Goal: Task Accomplishment & Management: Manage account settings

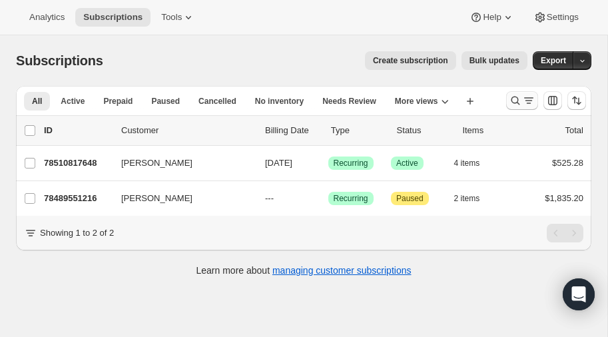
click at [515, 95] on icon "Search and filter results" at bounding box center [514, 100] width 13 height 13
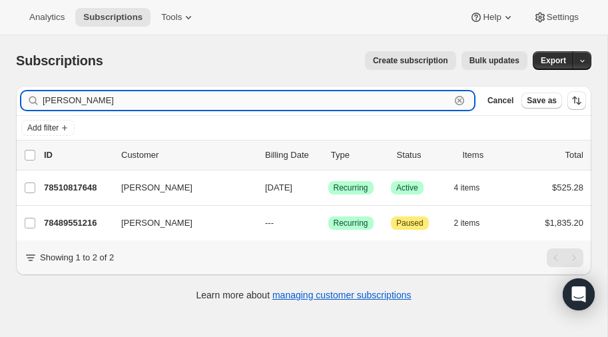
click at [123, 102] on input "chapman" at bounding box center [246, 100] width 407 height 19
type input "c"
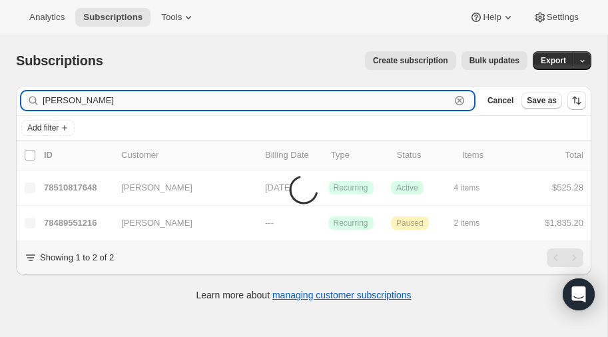
type input "[PERSON_NAME]"
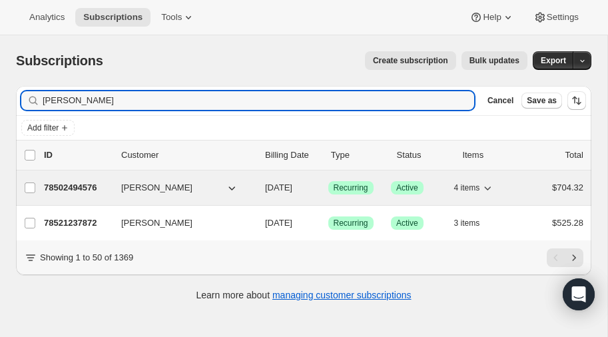
click at [74, 182] on p "78502494576" at bounding box center [77, 187] width 67 height 13
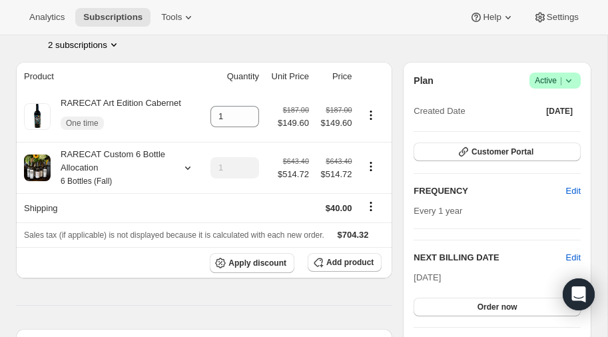
scroll to position [97, 0]
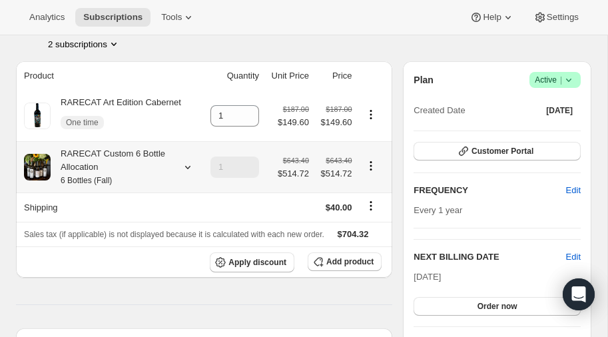
click at [368, 162] on icon "Product actions" at bounding box center [370, 165] width 13 height 13
click at [368, 190] on span "Edit box" at bounding box center [370, 190] width 31 height 10
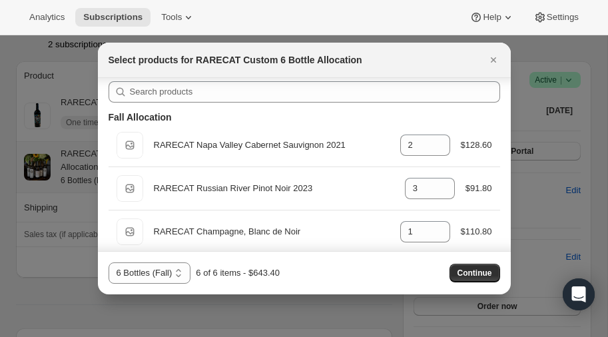
scroll to position [0, 0]
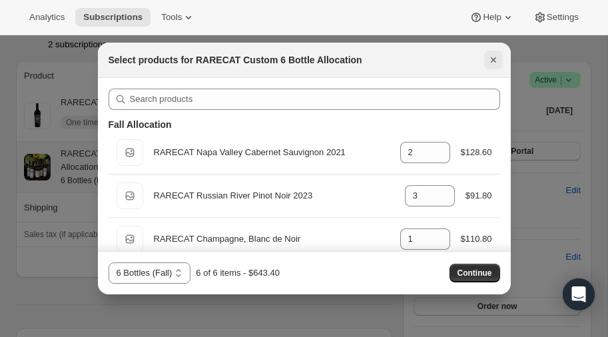
click at [491, 58] on icon "Close" at bounding box center [492, 59] width 5 height 5
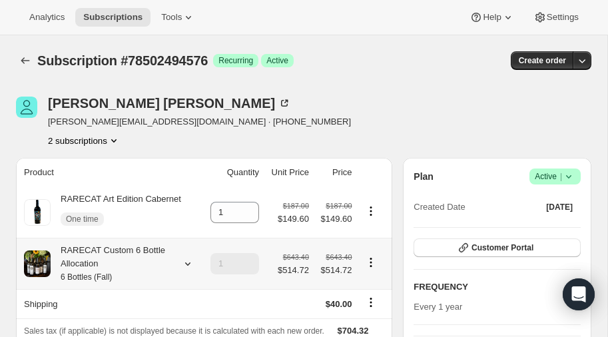
scroll to position [97, 0]
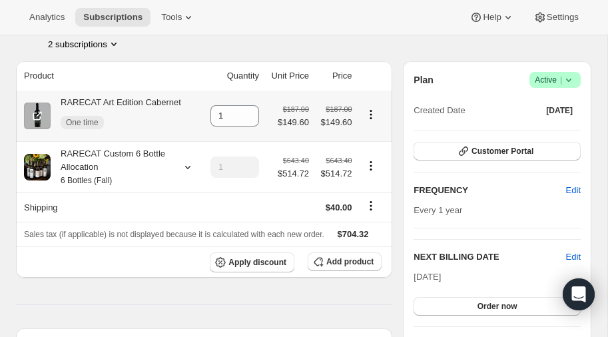
click at [368, 112] on icon "Product actions" at bounding box center [370, 114] width 13 height 13
click at [367, 110] on icon "Product actions" at bounding box center [370, 114] width 13 height 13
click at [371, 165] on icon "Product actions" at bounding box center [370, 165] width 2 height 2
click at [371, 189] on span "Edit box" at bounding box center [370, 190] width 31 height 10
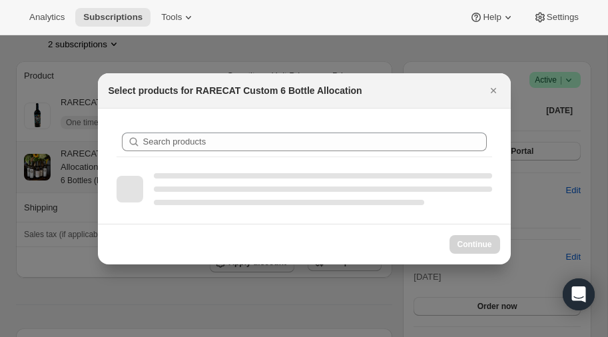
scroll to position [0, 0]
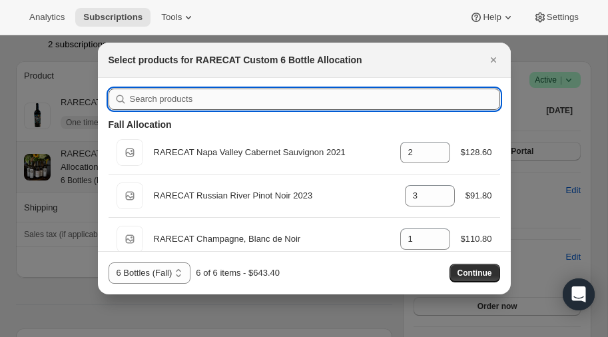
click at [203, 101] on input ":r7u:" at bounding box center [315, 99] width 370 height 21
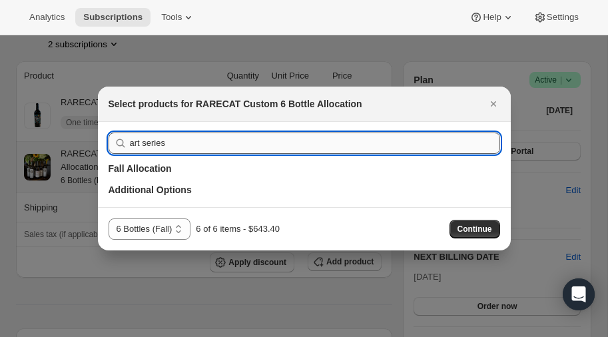
click at [197, 145] on input "art series" at bounding box center [315, 142] width 370 height 21
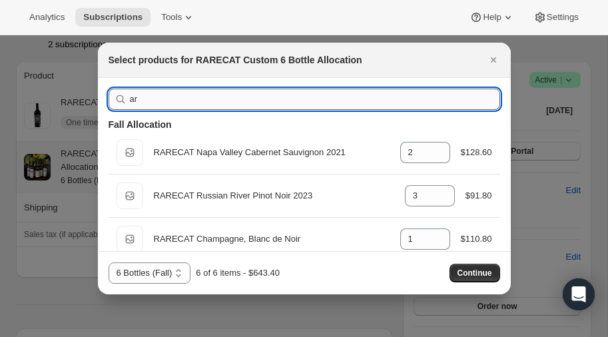
type input "a"
click at [490, 56] on icon "Close" at bounding box center [493, 59] width 13 height 13
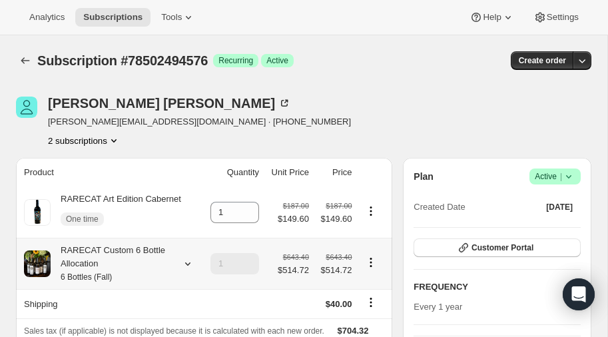
scroll to position [97, 0]
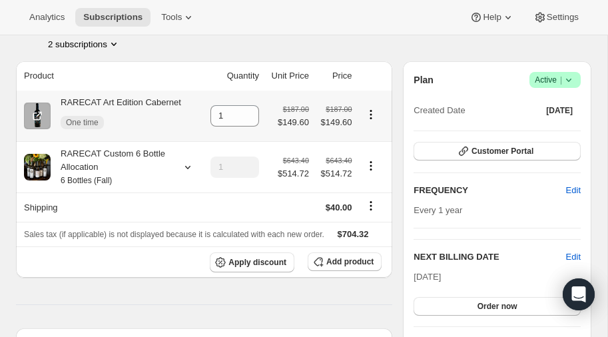
click at [367, 114] on icon "Product actions" at bounding box center [370, 114] width 13 height 13
click at [369, 166] on icon "Product actions" at bounding box center [370, 165] width 13 height 13
click at [369, 190] on span "Edit box" at bounding box center [370, 190] width 31 height 10
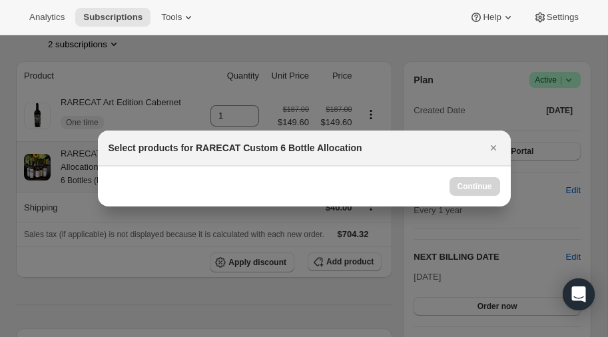
scroll to position [0, 0]
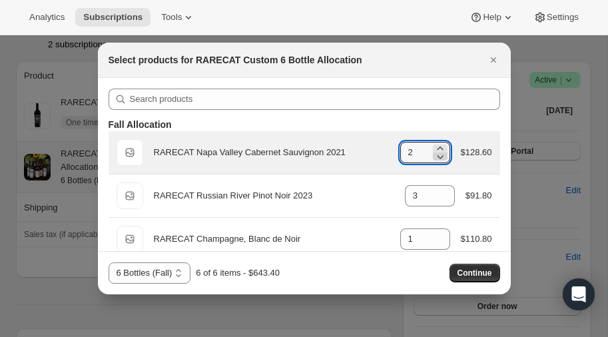
click at [440, 156] on icon ":r9n:" at bounding box center [440, 157] width 7 height 4
click at [441, 146] on icon ":r9n:" at bounding box center [439, 148] width 13 height 13
type input "2"
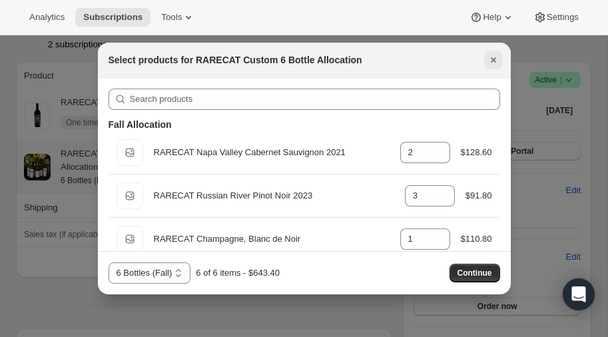
click at [489, 60] on icon "Close" at bounding box center [493, 59] width 13 height 13
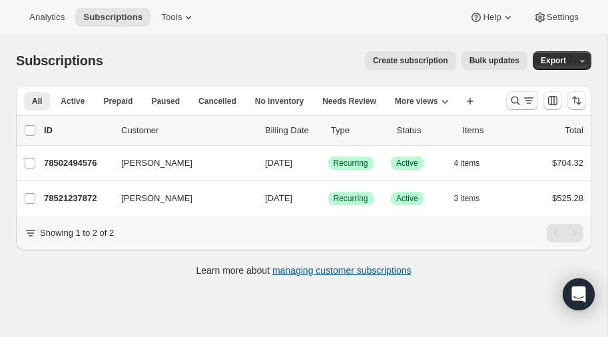
click at [512, 99] on icon "Search and filter results" at bounding box center [514, 100] width 13 height 13
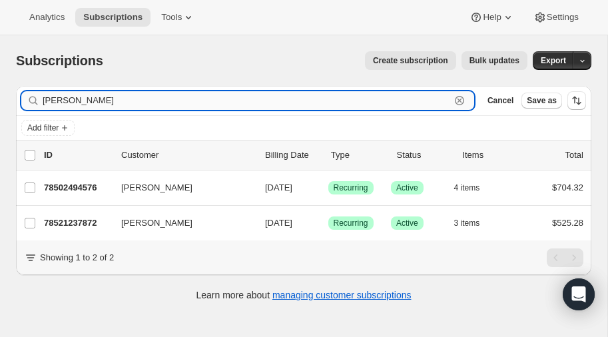
click at [122, 97] on input "[PERSON_NAME]" at bounding box center [246, 100] width 407 height 19
type input "p"
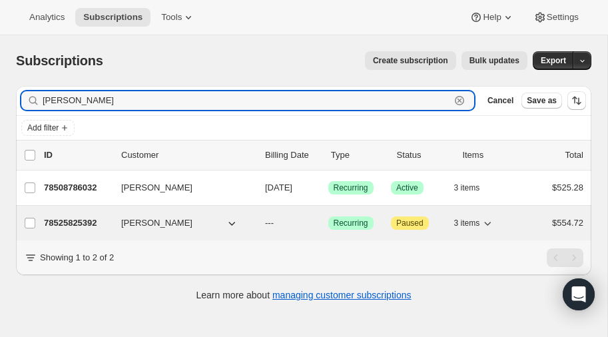
type input "[PERSON_NAME]"
click at [69, 218] on p "78525825392" at bounding box center [77, 222] width 67 height 13
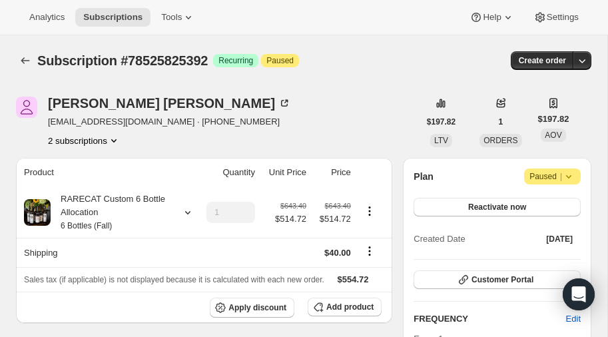
click at [569, 172] on icon at bounding box center [568, 176] width 13 height 13
click at [188, 212] on icon at bounding box center [187, 212] width 5 height 3
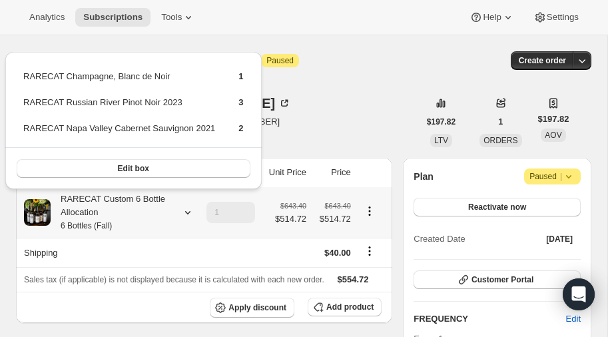
click at [188, 212] on icon at bounding box center [187, 212] width 5 height 3
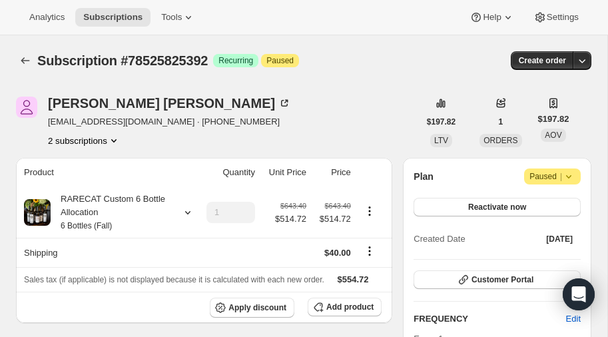
click at [114, 138] on icon "Product actions" at bounding box center [113, 140] width 13 height 13
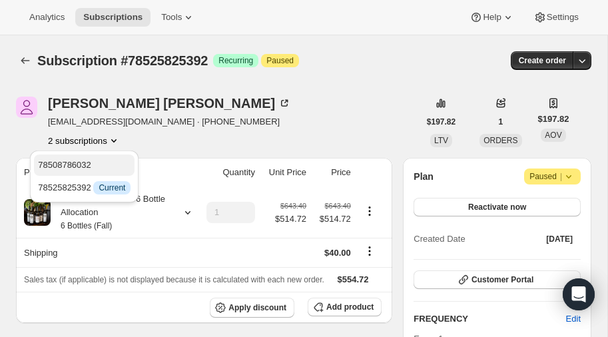
click at [69, 160] on span "78508786032" at bounding box center [64, 165] width 53 height 10
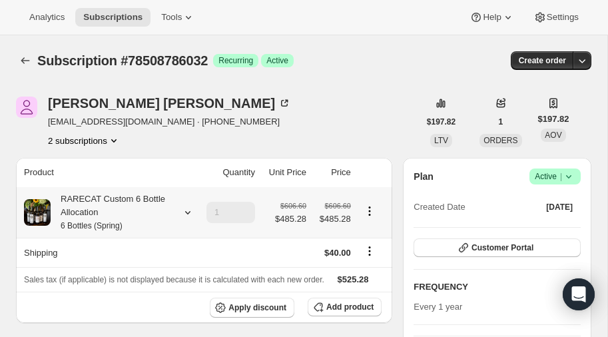
click at [184, 210] on icon at bounding box center [187, 212] width 13 height 13
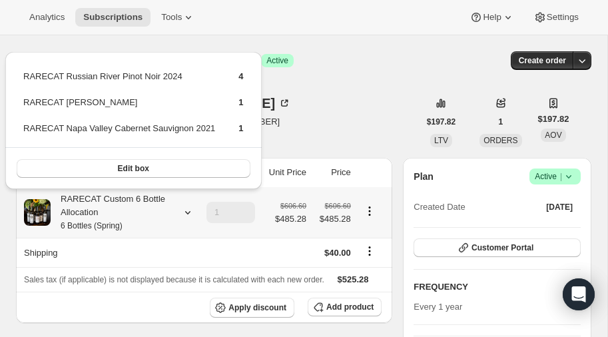
click at [184, 210] on icon at bounding box center [187, 212] width 13 height 13
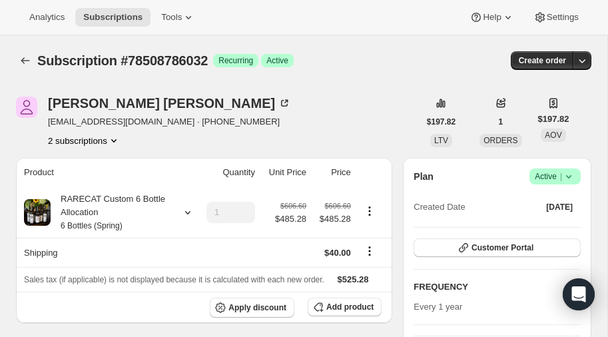
click at [113, 137] on icon "Product actions" at bounding box center [113, 140] width 13 height 13
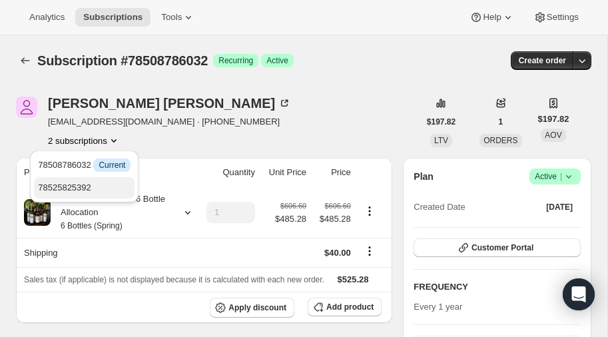
click at [75, 187] on span "78525825392" at bounding box center [64, 187] width 53 height 10
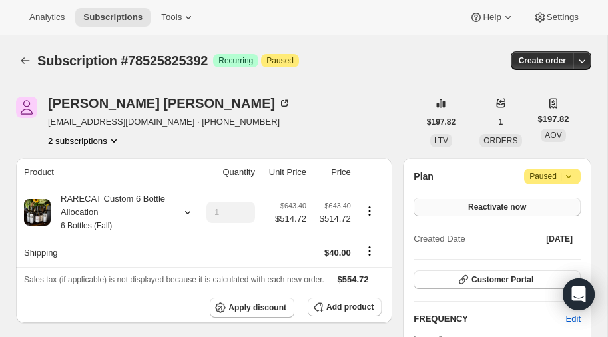
click at [491, 206] on span "Reactivate now" at bounding box center [497, 207] width 58 height 11
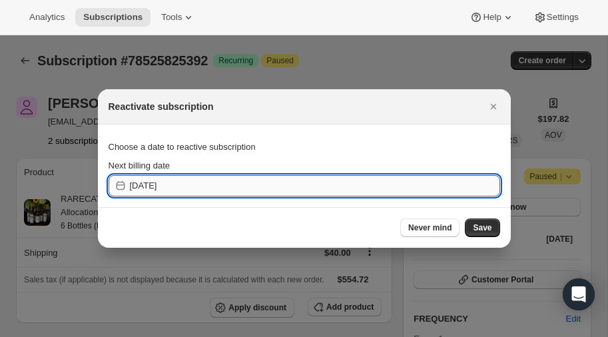
click at [202, 185] on input "2025-09-23" at bounding box center [315, 185] width 370 height 21
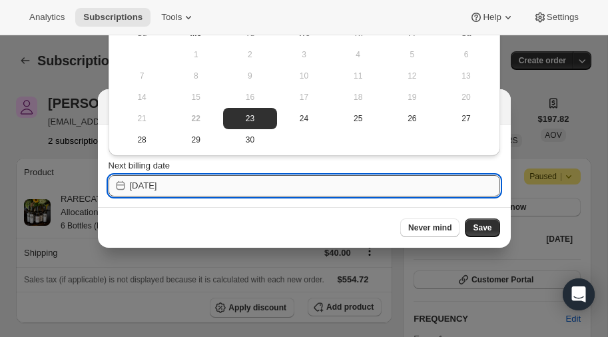
click at [183, 188] on input "2025-09-23" at bounding box center [315, 185] width 370 height 21
click at [245, 114] on span "23" at bounding box center [249, 118] width 43 height 11
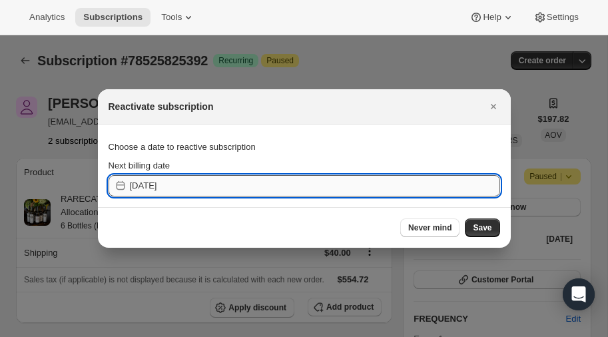
click at [176, 185] on input "2025-09-23" at bounding box center [315, 185] width 370 height 21
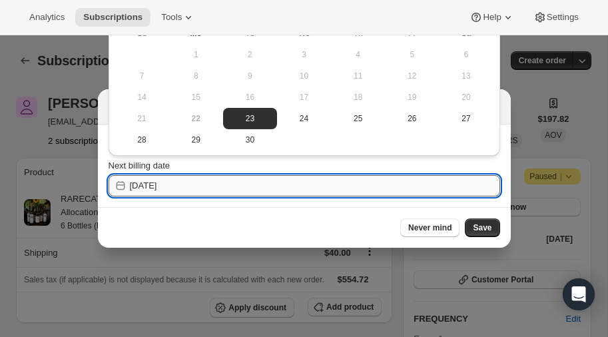
click at [196, 184] on input "2025-09-23" at bounding box center [315, 185] width 370 height 21
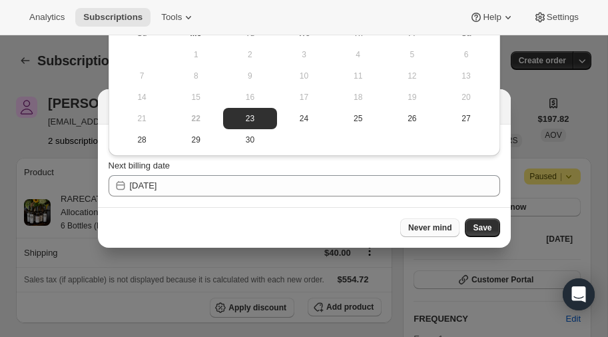
click at [435, 226] on span "Never mind" at bounding box center [429, 227] width 43 height 11
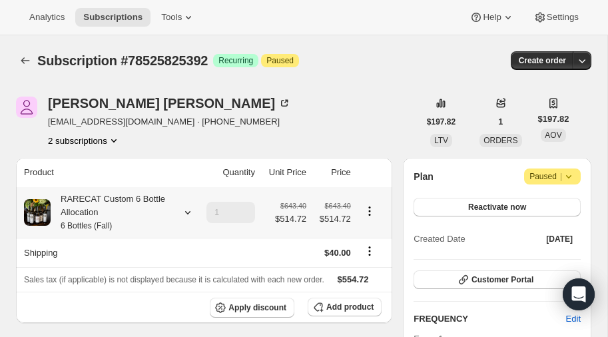
click at [186, 207] on icon at bounding box center [187, 212] width 13 height 13
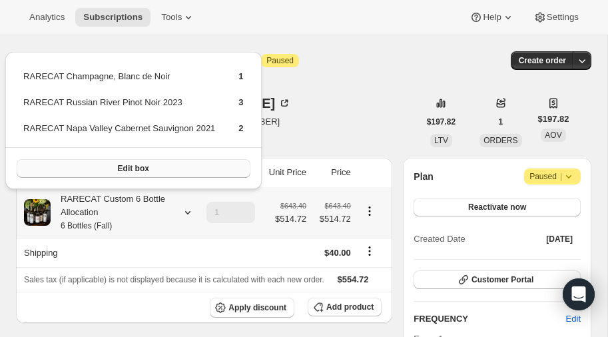
click at [138, 169] on span "Edit box" at bounding box center [133, 168] width 31 height 11
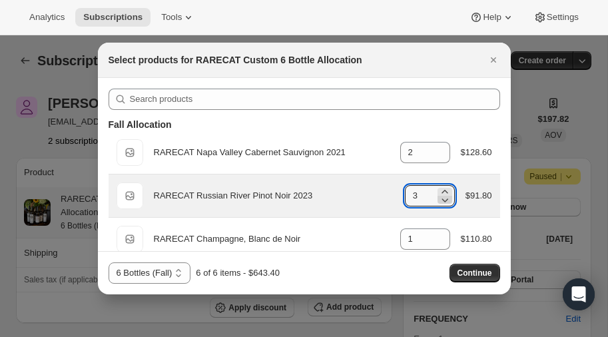
click at [444, 200] on icon ":rb4:" at bounding box center [444, 199] width 13 height 13
type input "2"
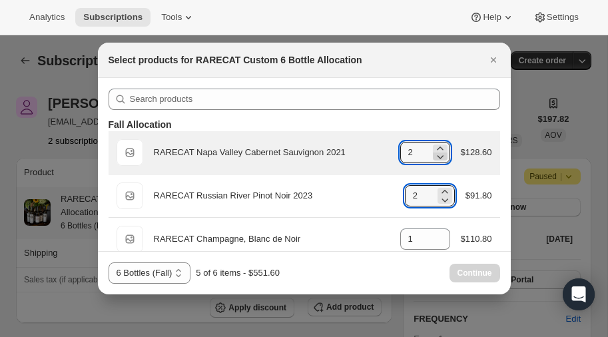
click at [439, 156] on icon ":rb4:" at bounding box center [439, 156] width 13 height 13
type input "1"
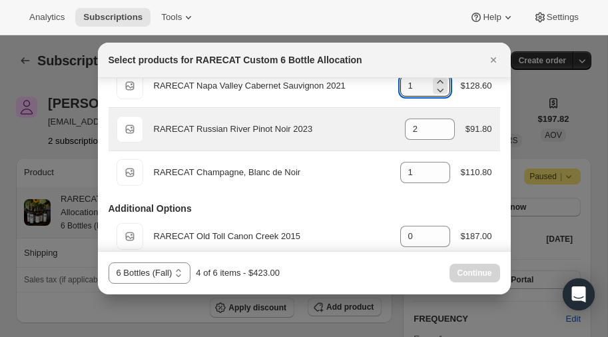
scroll to position [67, 0]
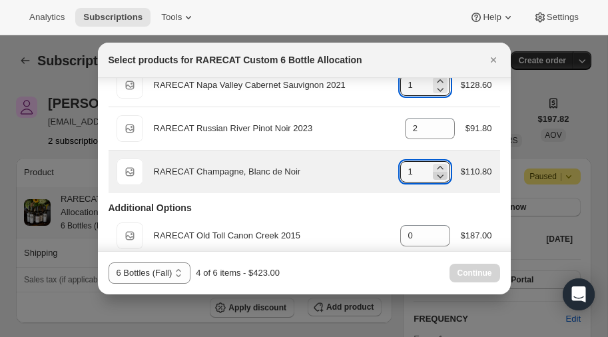
click at [439, 176] on icon ":rb4:" at bounding box center [440, 176] width 7 height 4
type input "0"
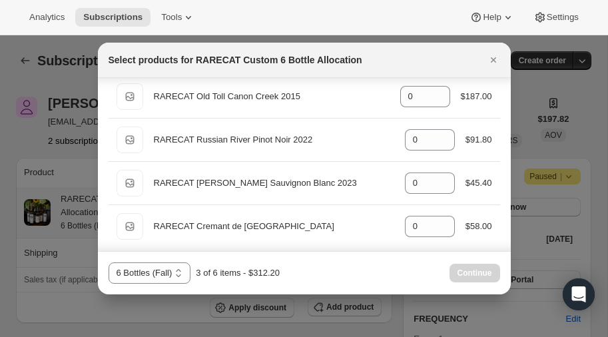
scroll to position [211, 0]
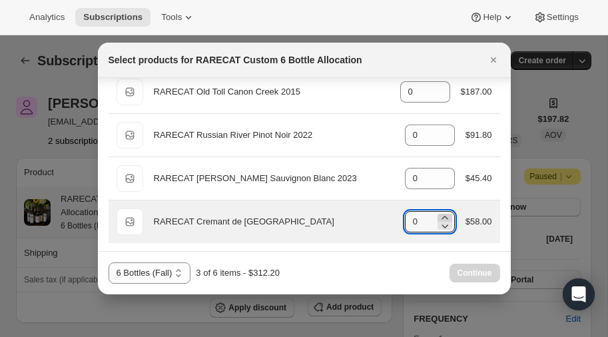
click at [442, 212] on icon ":rb4:" at bounding box center [444, 217] width 13 height 13
type input "3"
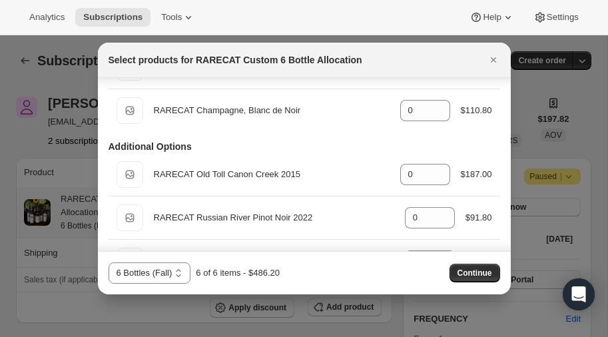
scroll to position [128, 0]
click at [473, 273] on span "Continue" at bounding box center [474, 273] width 35 height 11
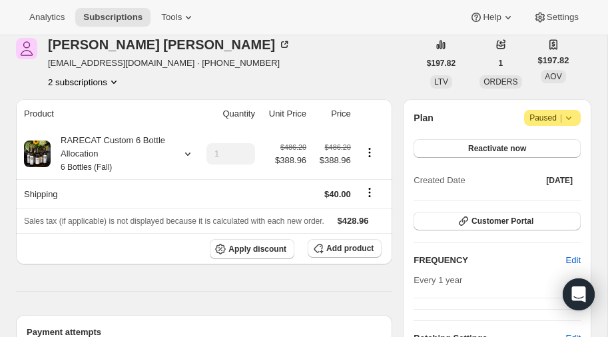
scroll to position [120, 0]
click at [184, 150] on icon at bounding box center [187, 153] width 13 height 13
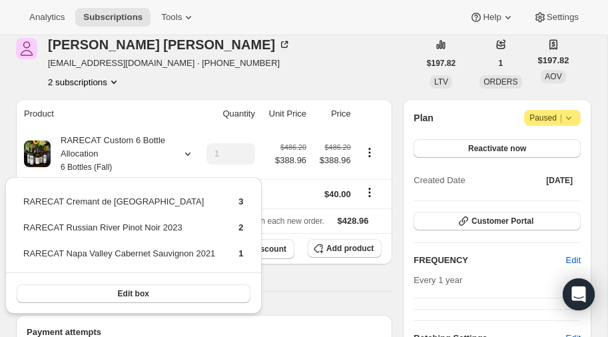
click at [268, 61] on div "Anne Hickey ahickeynd89@hotmail.com · +17188737558 2 subscriptions" at bounding box center [217, 63] width 403 height 51
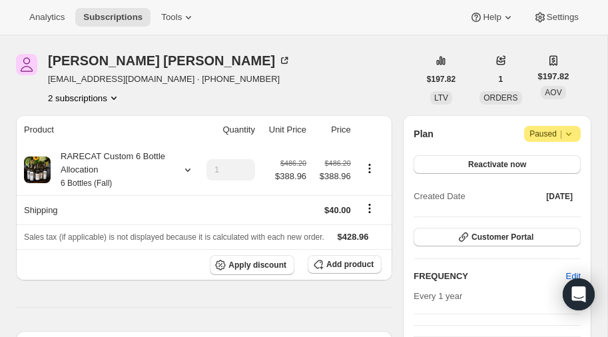
scroll to position [101, 0]
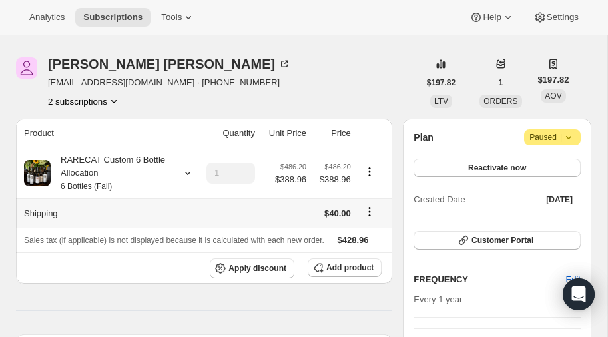
click at [368, 208] on icon "Shipping actions" at bounding box center [369, 211] width 13 height 13
click at [364, 233] on span "Edit shipping rate" at bounding box center [369, 237] width 67 height 10
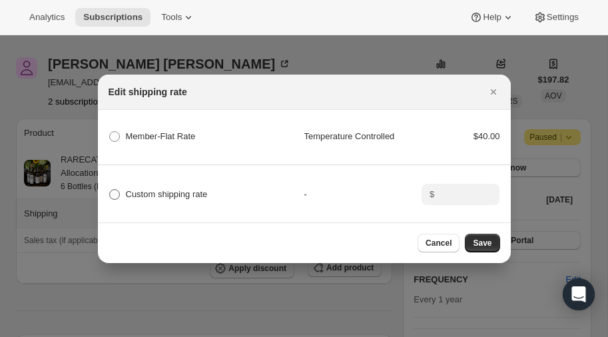
click at [114, 193] on span ":rdv:" at bounding box center [114, 194] width 11 height 11
click at [110, 190] on input "Custom shipping rate" at bounding box center [109, 189] width 1 height 1
radio input "true"
click at [488, 189] on icon ":rdv:" at bounding box center [489, 190] width 13 height 13
click at [489, 198] on icon ":rdv:" at bounding box center [489, 198] width 13 height 13
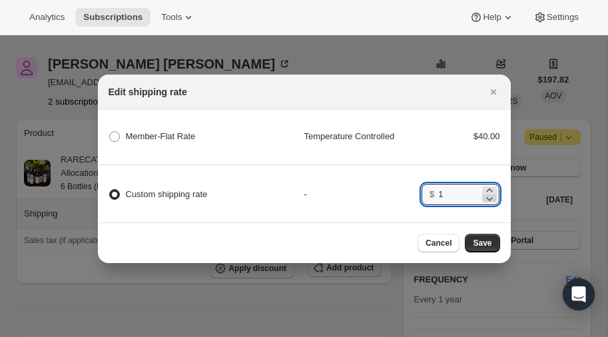
type input "0"
click at [479, 240] on span "Save" at bounding box center [482, 243] width 19 height 11
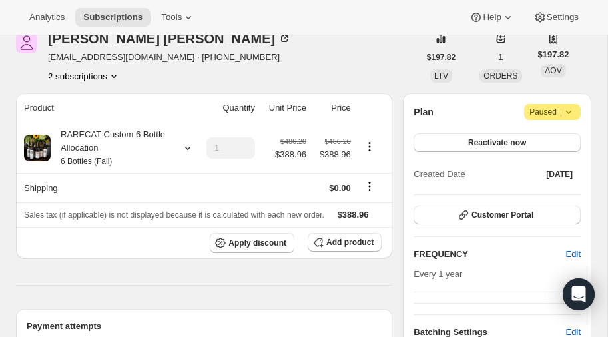
scroll to position [189, 0]
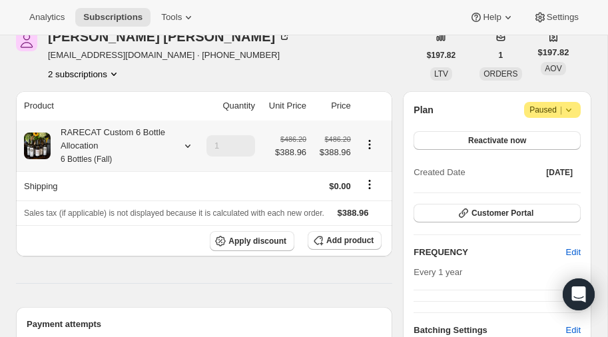
click at [185, 141] on icon at bounding box center [187, 145] width 13 height 13
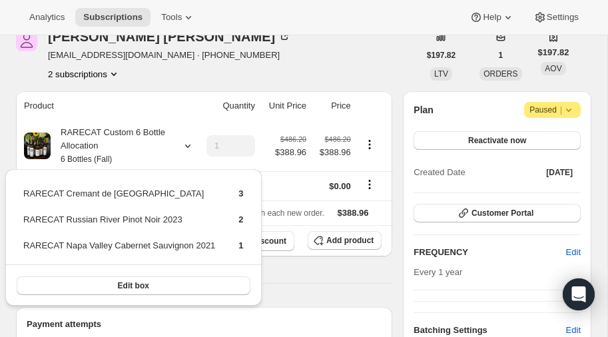
click at [292, 47] on div "Anne Hickey ahickeynd89@hotmail.com · +17188737558 2 subscriptions" at bounding box center [217, 55] width 403 height 51
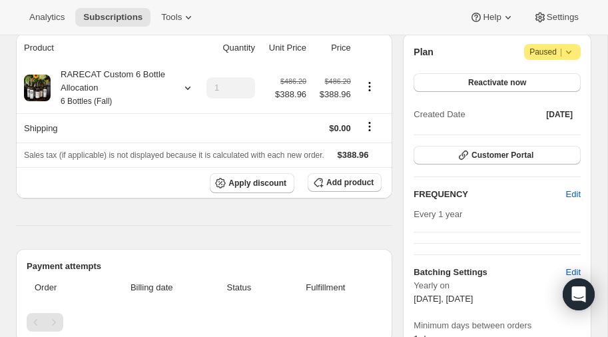
scroll to position [241, 0]
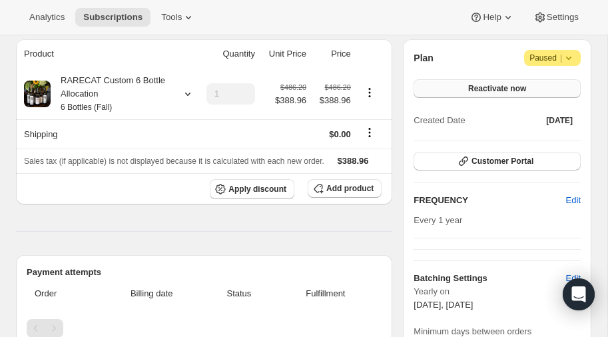
click at [496, 87] on span "Reactivate now" at bounding box center [497, 88] width 58 height 11
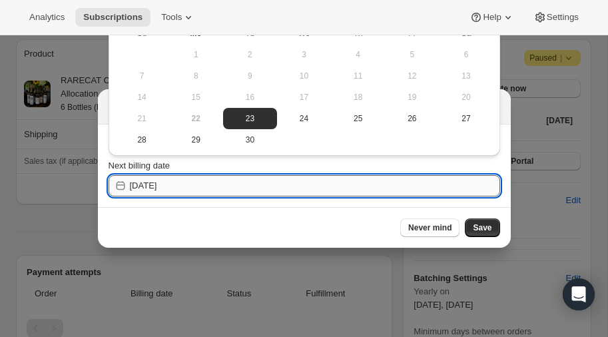
click at [179, 184] on input "2025-09-23" at bounding box center [315, 185] width 370 height 21
click at [301, 118] on span "24" at bounding box center [303, 118] width 43 height 11
type input "2025-09-24"
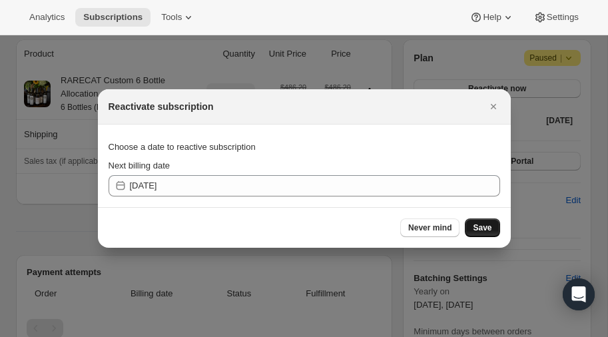
click at [479, 227] on span "Save" at bounding box center [482, 227] width 19 height 11
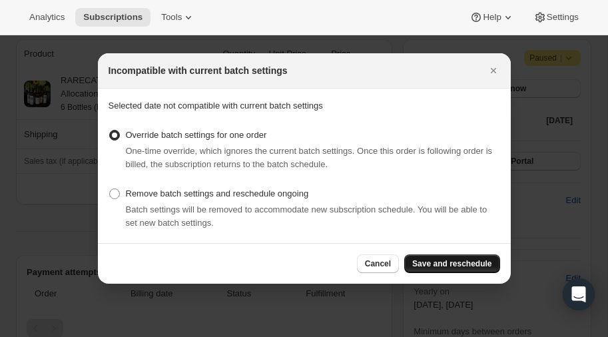
click at [463, 262] on span "Save and reschedule" at bounding box center [451, 263] width 79 height 11
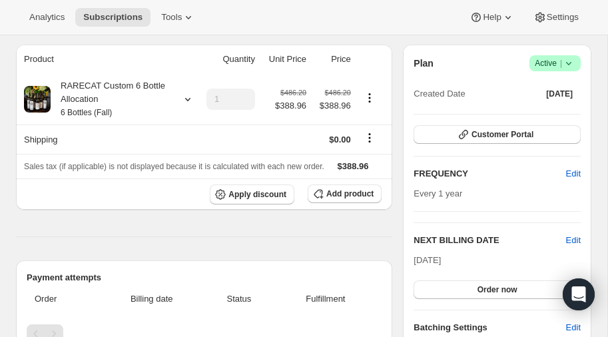
scroll to position [298, 0]
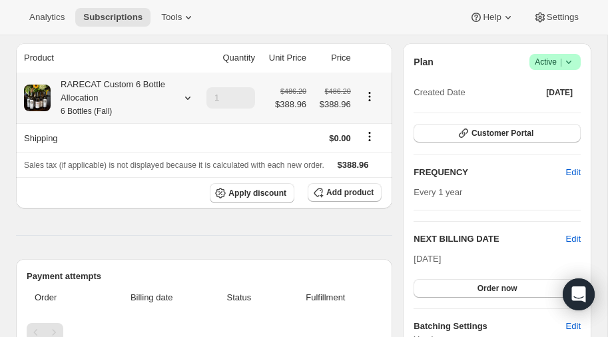
click at [186, 97] on icon at bounding box center [187, 98] width 5 height 3
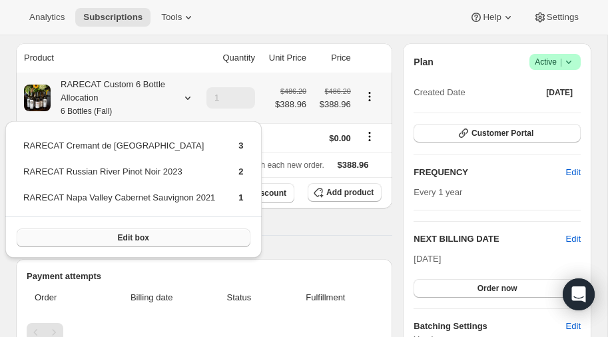
click at [134, 236] on span "Edit box" at bounding box center [133, 237] width 31 height 11
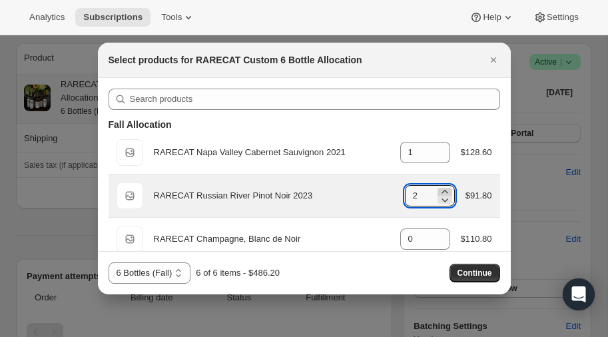
click at [443, 190] on icon ":rn0:" at bounding box center [444, 191] width 6 height 3
click at [444, 201] on icon ":rn0:" at bounding box center [444, 200] width 7 height 4
type input "2"
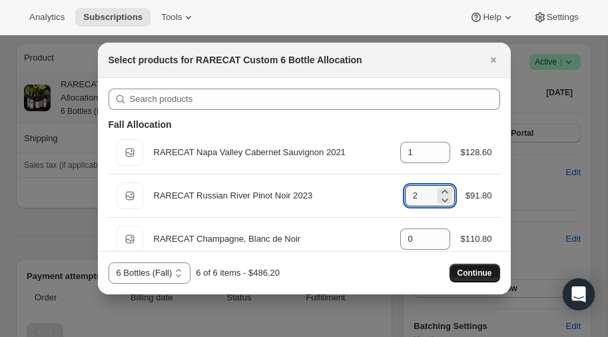
click at [469, 276] on span "Continue" at bounding box center [474, 273] width 35 height 11
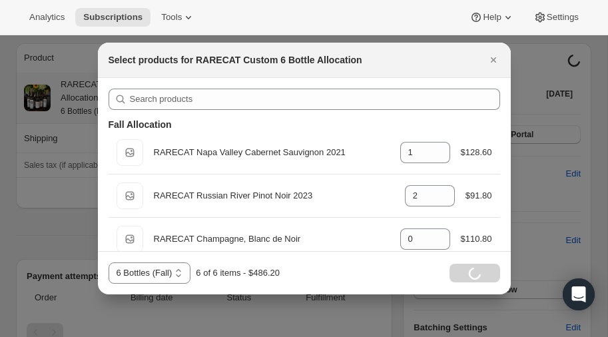
scroll to position [262, 0]
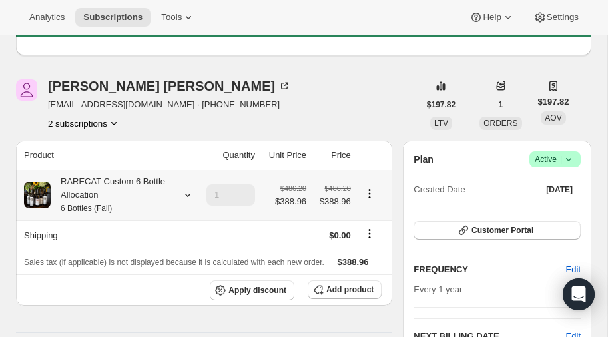
click at [186, 192] on icon at bounding box center [187, 194] width 13 height 13
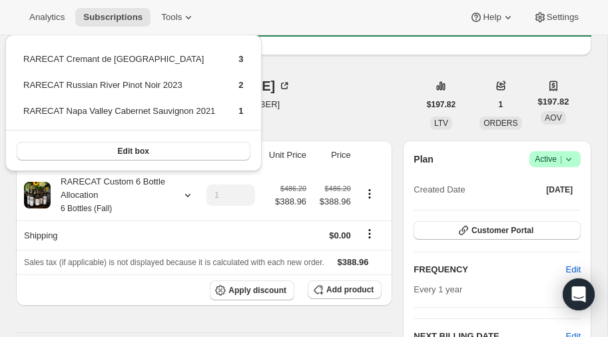
click at [296, 89] on div "Anne Hickey ahickeynd89@hotmail.com · +17188737558 2 subscriptions" at bounding box center [217, 104] width 403 height 51
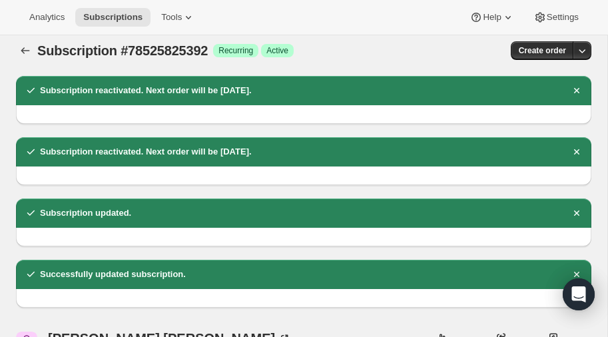
scroll to position [0, 0]
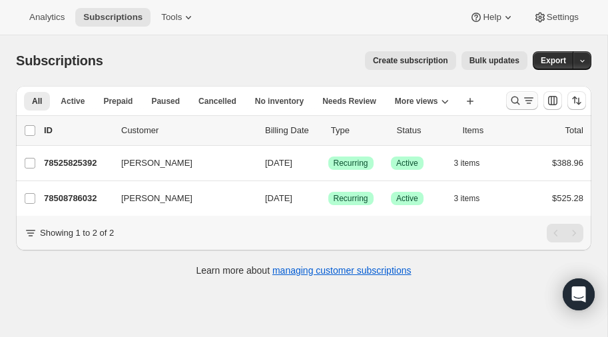
click at [517, 99] on icon "Search and filter results" at bounding box center [515, 101] width 9 height 9
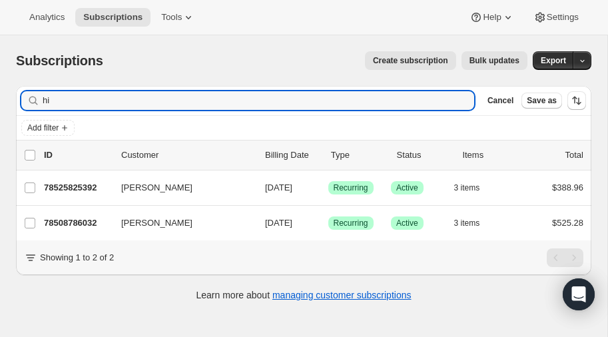
type input "h"
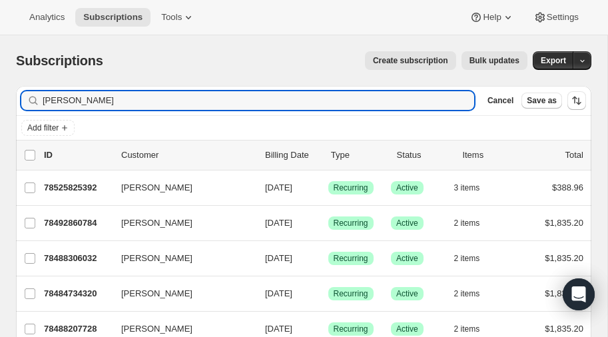
type input "ricky smith"
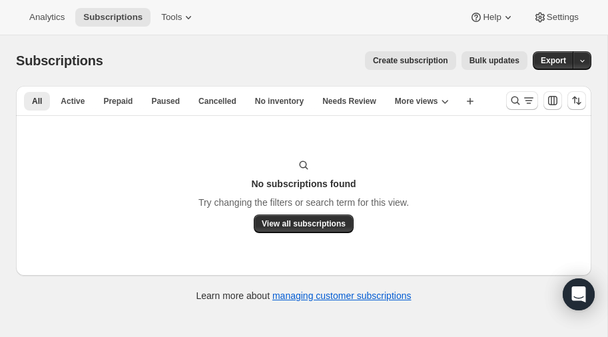
click at [411, 59] on span "Create subscription" at bounding box center [410, 60] width 75 height 11
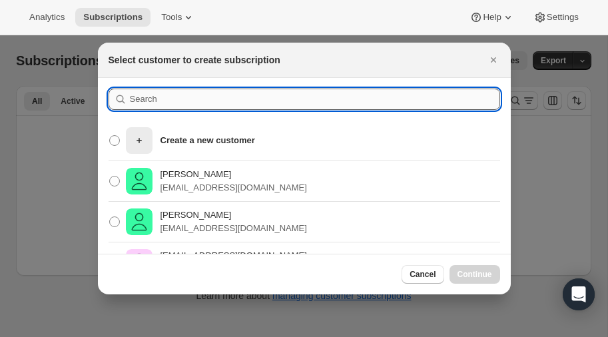
click at [185, 101] on input ":rc:" at bounding box center [315, 99] width 370 height 21
type input "ricky"
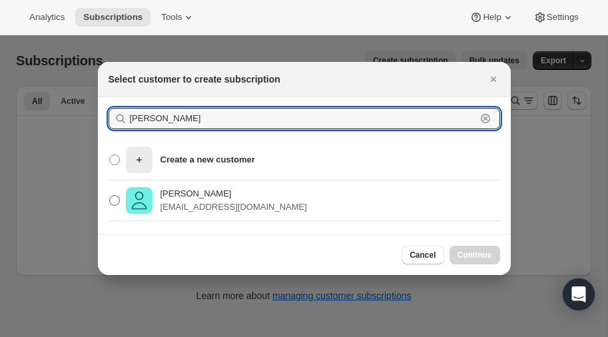
type input "Ricky smith"
click at [112, 200] on span ":rc:" at bounding box center [114, 200] width 11 height 11
click at [110, 196] on input "Ricky Smith ricks09487@gmail.com" at bounding box center [109, 195] width 1 height 1
radio input "true"
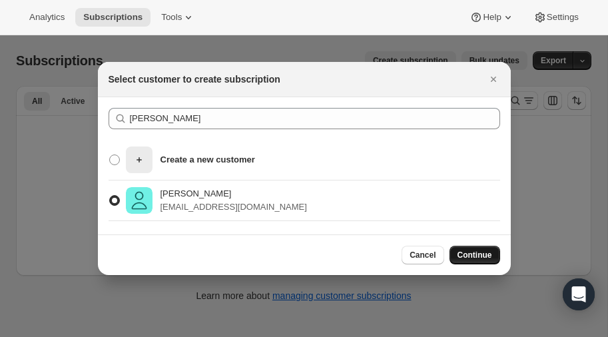
click at [475, 254] on span "Continue" at bounding box center [474, 255] width 35 height 11
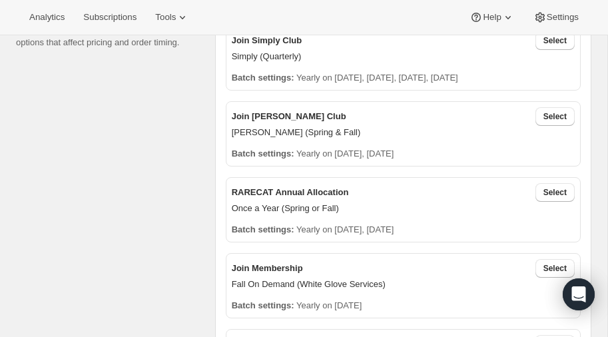
scroll to position [477, 0]
click at [550, 115] on span "Select" at bounding box center [554, 117] width 23 height 11
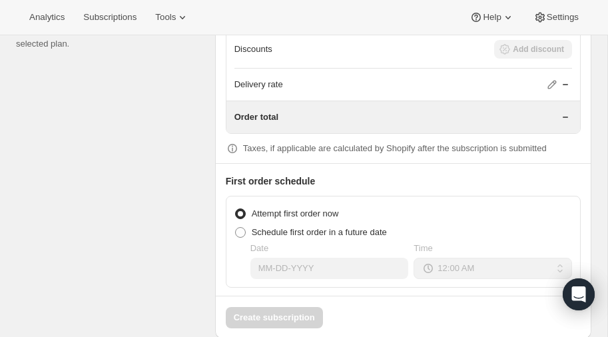
scroll to position [1365, 0]
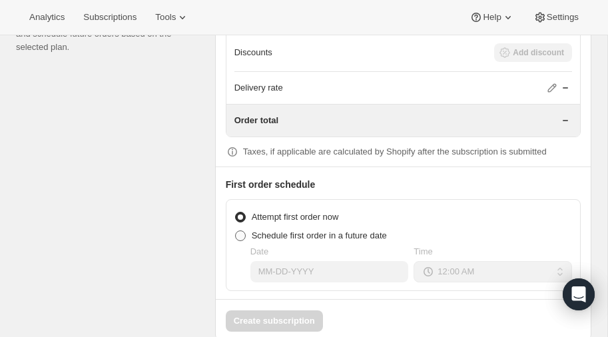
click at [240, 230] on span at bounding box center [240, 235] width 11 height 11
click at [236, 230] on input "Schedule first order in a future date" at bounding box center [235, 230] width 1 height 1
radio input "true"
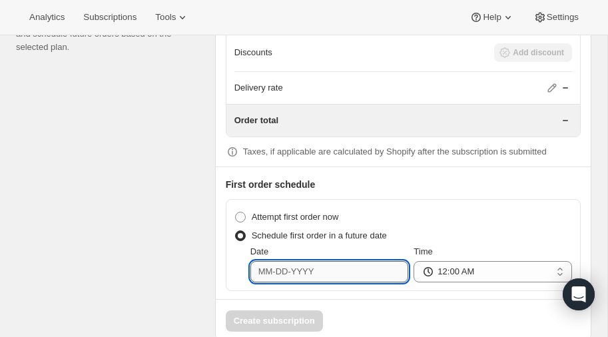
click at [327, 266] on input "Date" at bounding box center [329, 271] width 158 height 21
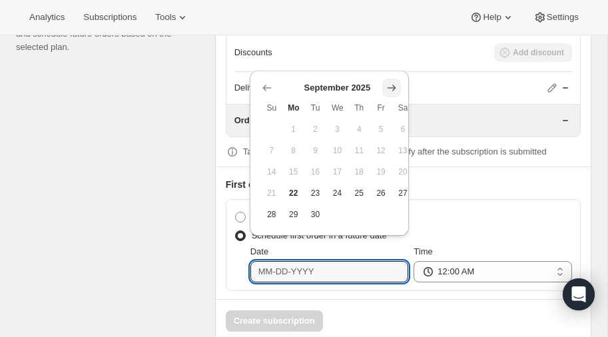
click at [392, 85] on icon "Show next month, October 2025" at bounding box center [391, 88] width 9 height 6
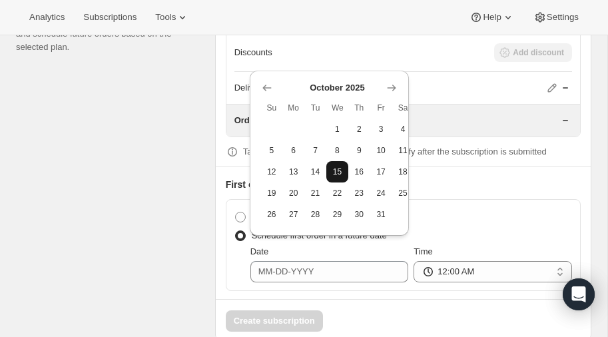
click at [339, 166] on span "15" at bounding box center [336, 171] width 11 height 11
type input "10-15-2025"
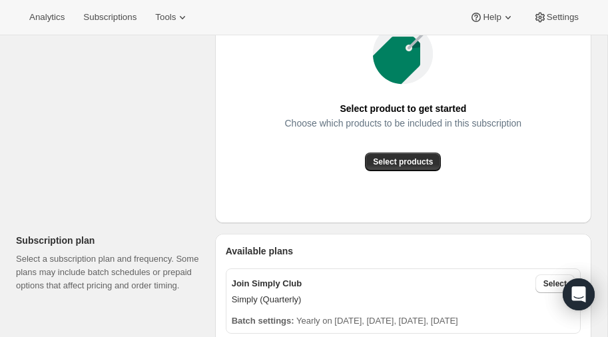
scroll to position [235, 0]
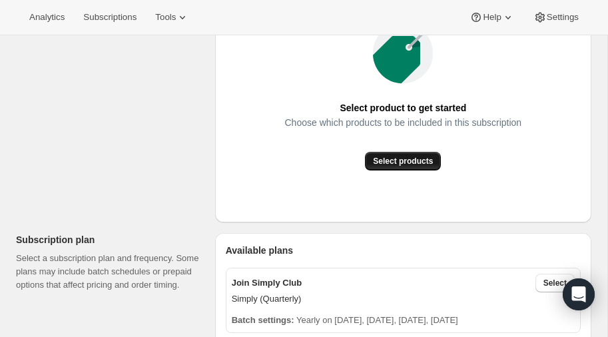
click at [401, 160] on span "Select products" at bounding box center [403, 161] width 60 height 11
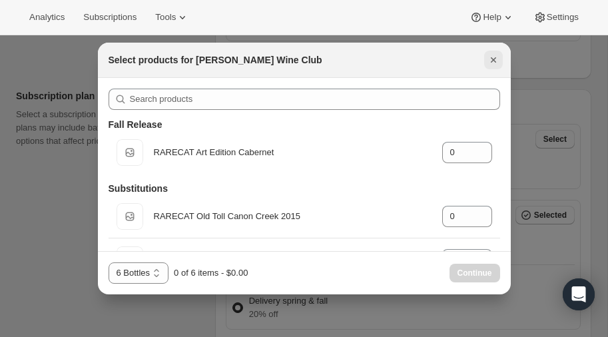
click at [493, 62] on icon "Close" at bounding box center [493, 59] width 13 height 13
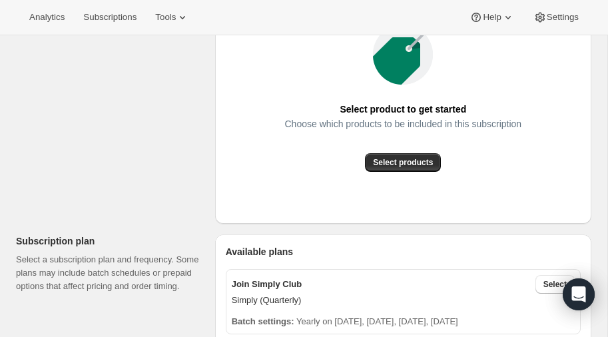
scroll to position [236, 0]
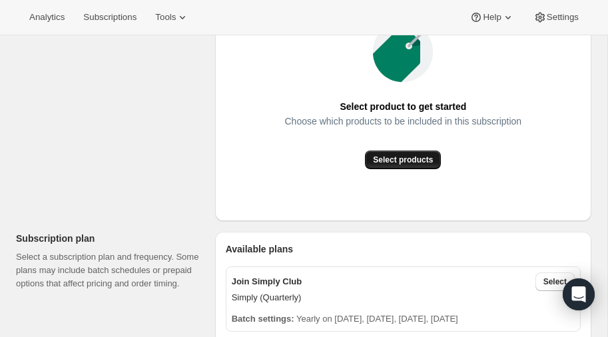
click at [395, 158] on span "Select products" at bounding box center [403, 159] width 60 height 11
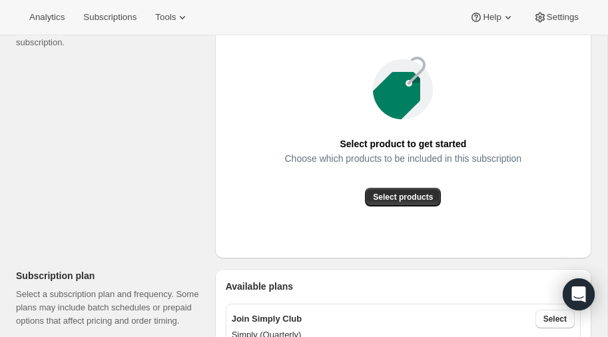
scroll to position [0, 0]
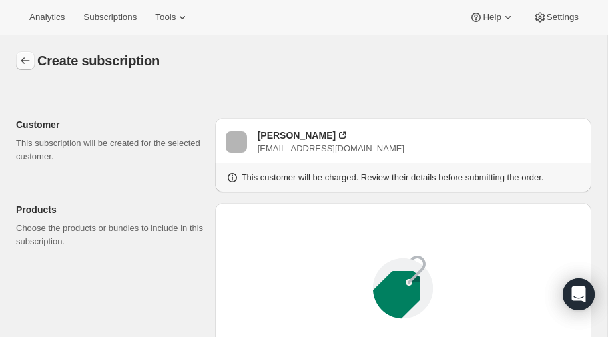
click at [25, 59] on icon "button" at bounding box center [25, 60] width 13 height 13
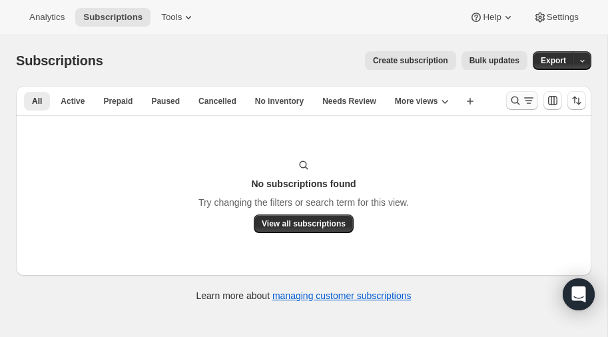
click at [513, 99] on icon "Search and filter results" at bounding box center [514, 100] width 13 height 13
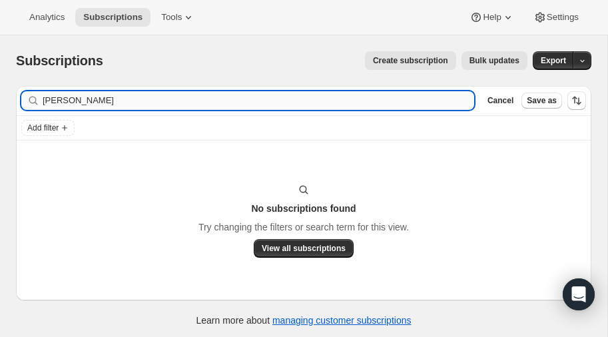
click at [151, 99] on input "[PERSON_NAME]" at bounding box center [258, 100] width 431 height 19
type input "r"
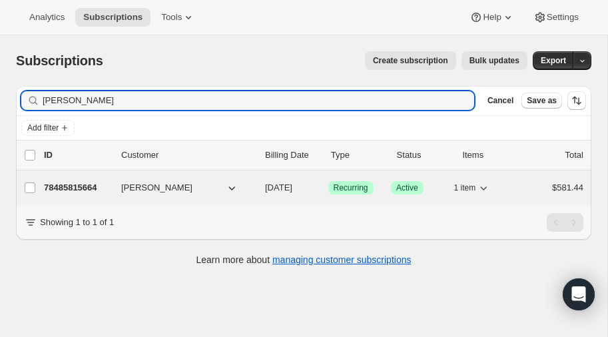
type input "[PERSON_NAME]"
click at [73, 184] on p "78485815664" at bounding box center [77, 187] width 67 height 13
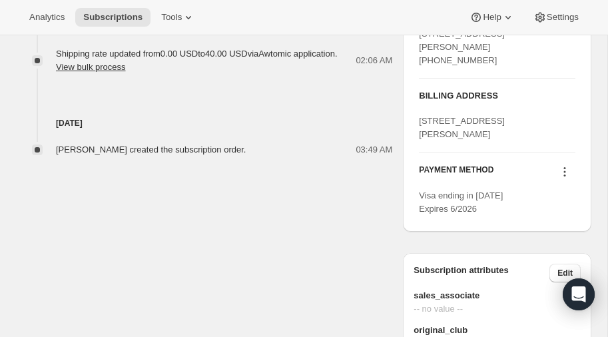
scroll to position [646, 0]
click at [562, 178] on icon at bounding box center [564, 171] width 13 height 13
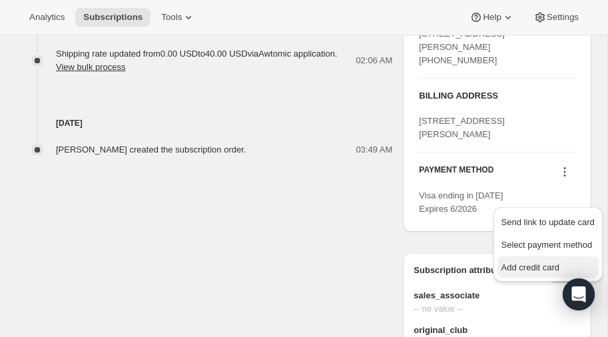
click at [534, 264] on span "Add credit card" at bounding box center [530, 267] width 58 height 10
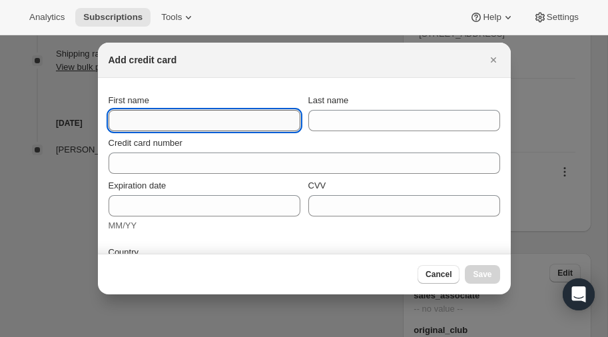
click at [163, 118] on input "First name" at bounding box center [204, 120] width 192 height 21
type input "[PERSON_NAME]"
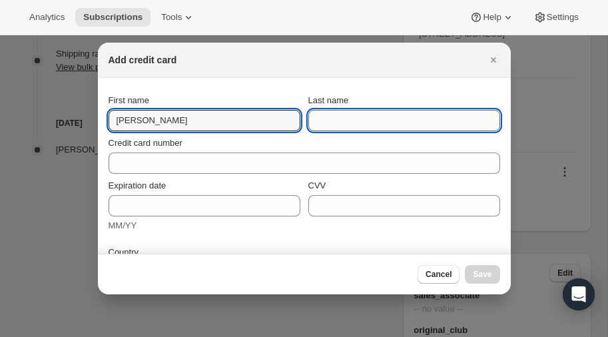
click at [361, 113] on input "Last name" at bounding box center [404, 120] width 192 height 21
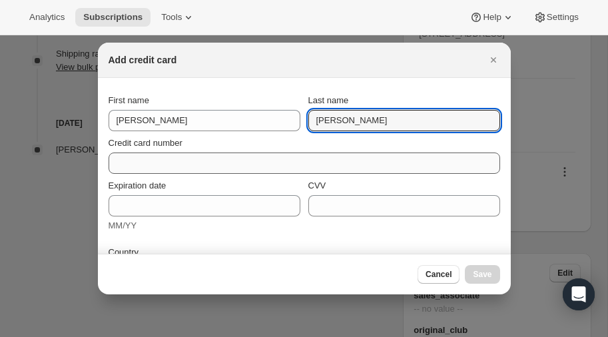
type input "Kennedy"
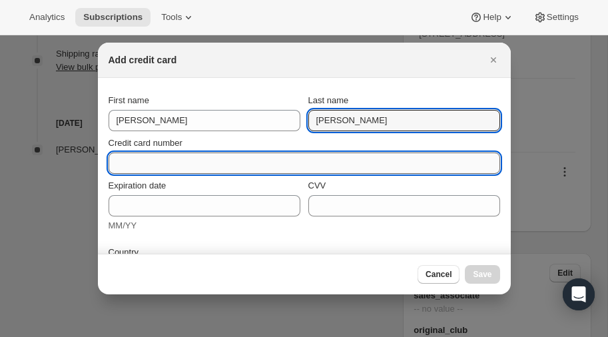
click at [186, 160] on input "Credit card number" at bounding box center [298, 162] width 381 height 21
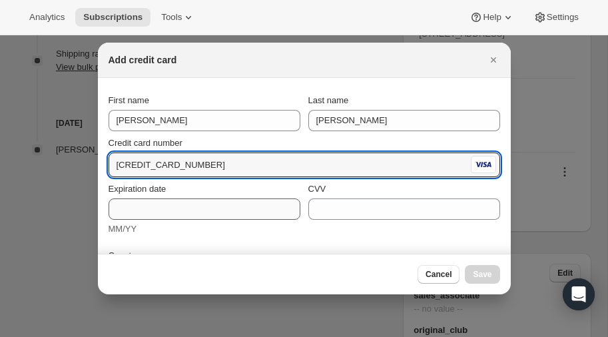
type input "4100 6400 1336 5162"
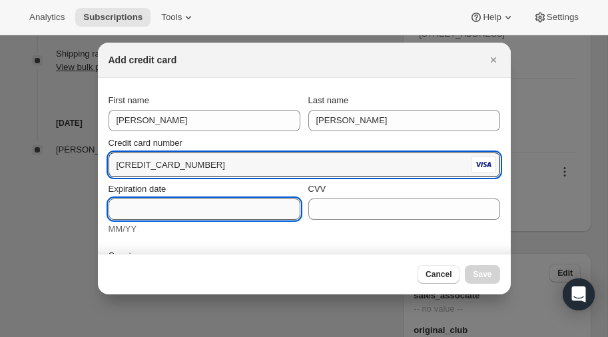
click at [141, 208] on input "Expiration date" at bounding box center [204, 208] width 192 height 21
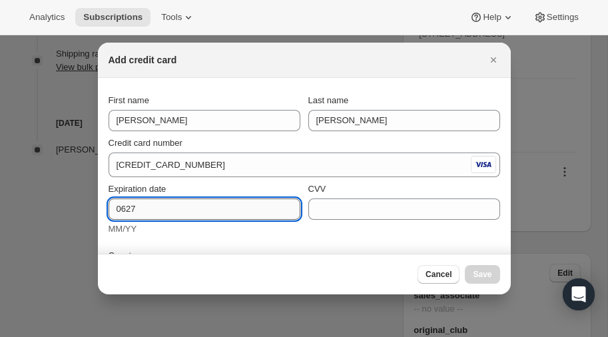
click at [220, 212] on input "0627" at bounding box center [204, 208] width 192 height 21
type input "0"
type input "0627"
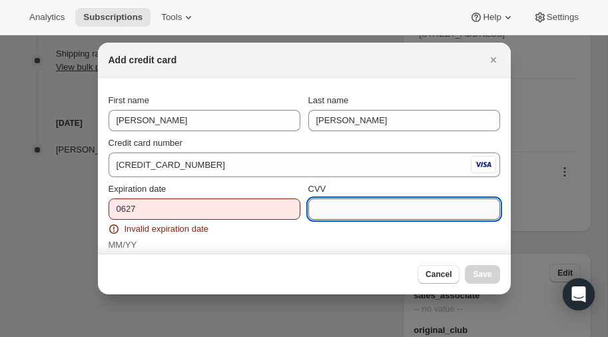
click at [335, 206] on input "CVV" at bounding box center [404, 208] width 192 height 21
type input "582"
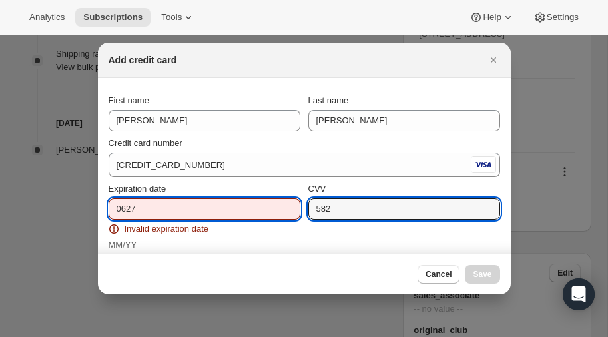
click at [205, 210] on input "0627" at bounding box center [204, 208] width 192 height 21
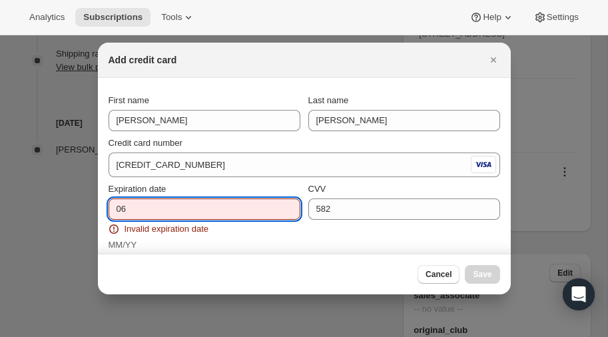
type input "0"
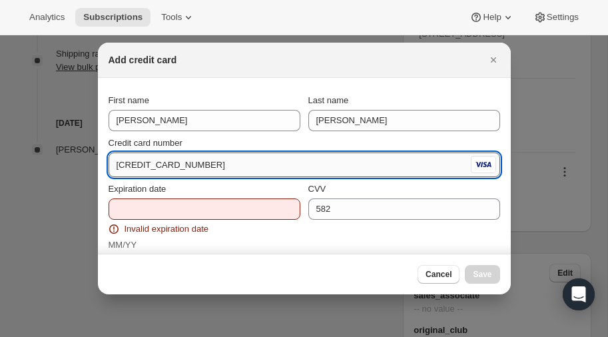
click at [234, 163] on input "4100 6400 1336 5162" at bounding box center [287, 164] width 359 height 21
click at [240, 242] on div "MM/YY" at bounding box center [204, 244] width 192 height 13
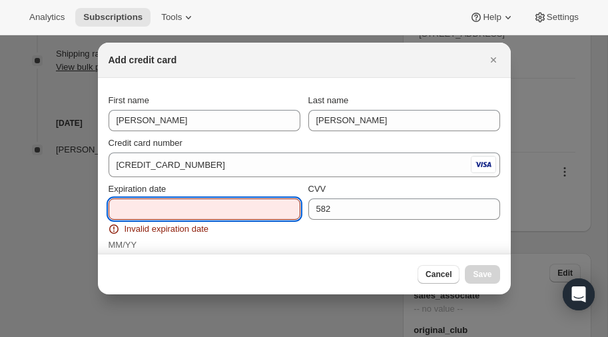
click at [157, 206] on input "Expiration date" at bounding box center [204, 208] width 192 height 21
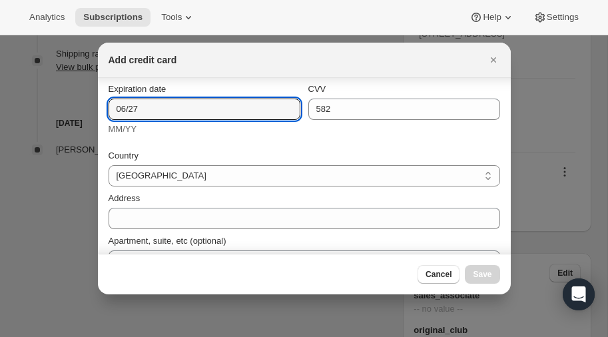
scroll to position [110, 0]
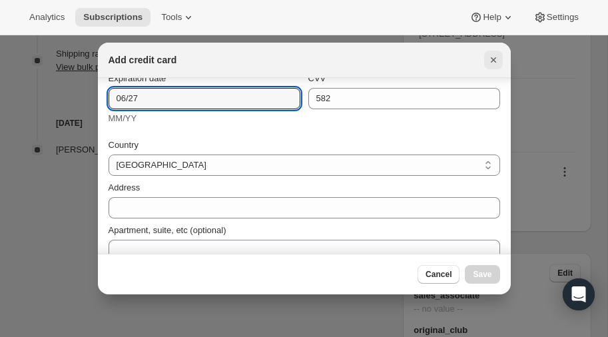
type input "06/27"
click at [492, 59] on icon "Close" at bounding box center [492, 59] width 5 height 5
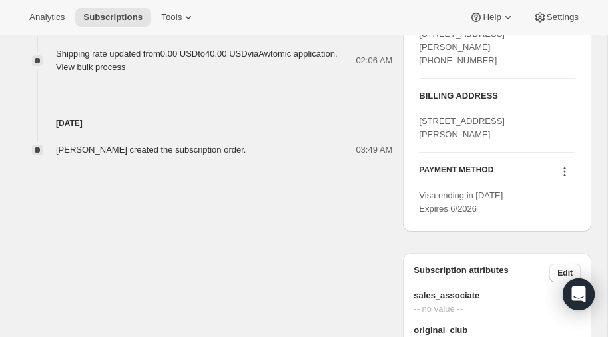
click at [561, 178] on icon at bounding box center [564, 171] width 13 height 13
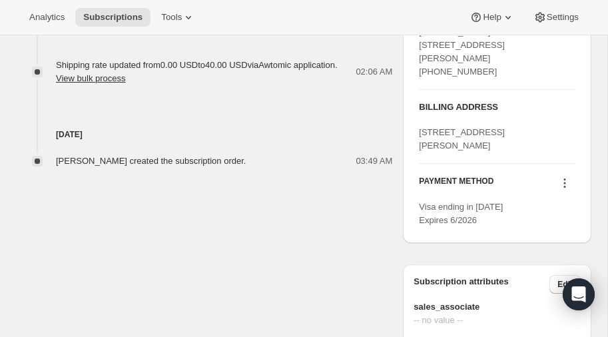
scroll to position [637, 0]
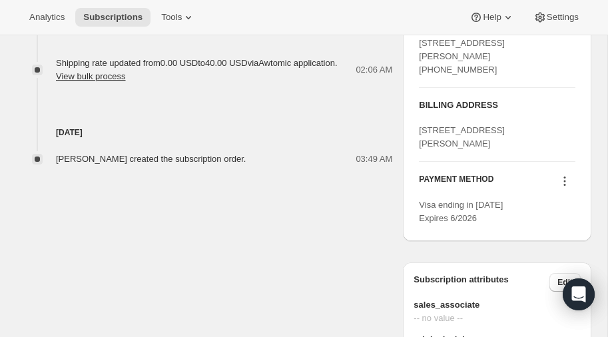
click at [568, 188] on icon at bounding box center [564, 180] width 13 height 13
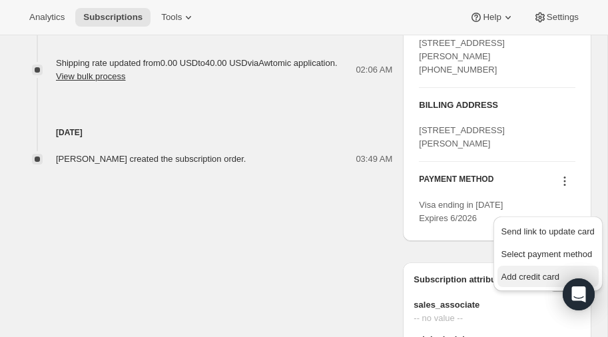
click at [528, 275] on span "Add credit card" at bounding box center [530, 277] width 58 height 10
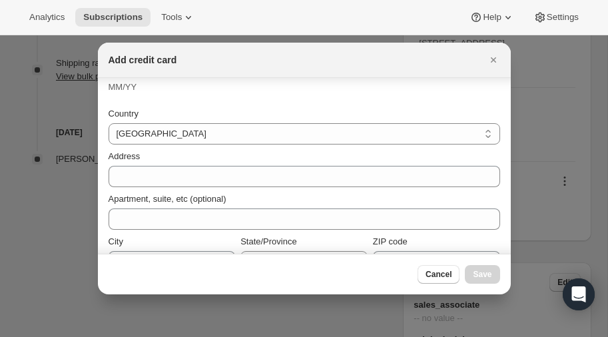
scroll to position [139, 0]
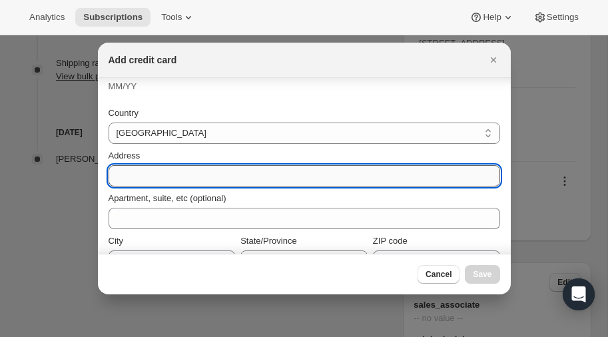
click at [156, 180] on input "Address" at bounding box center [303, 175] width 391 height 21
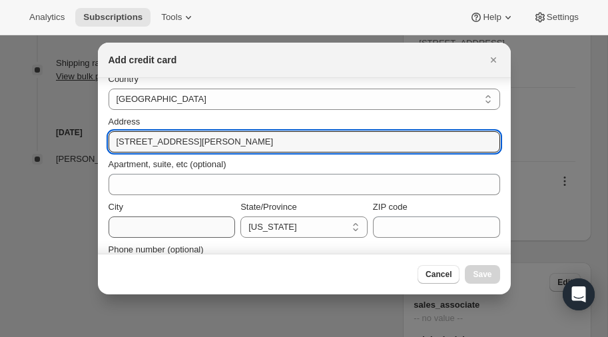
scroll to position [209, 0]
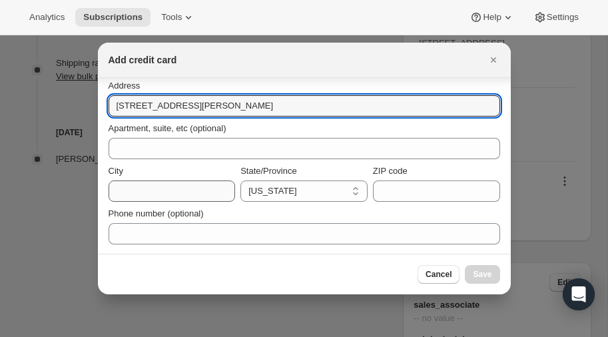
type input "1909 Forest Knoll Drive"
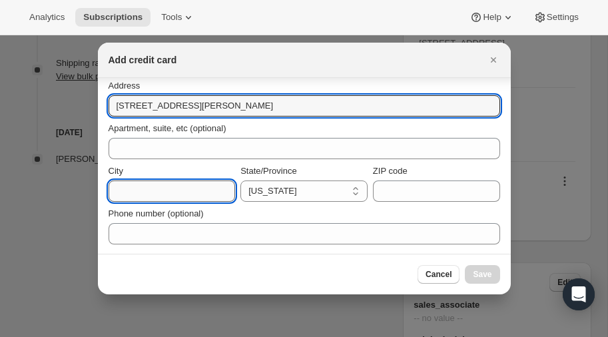
click at [173, 187] on input "City" at bounding box center [171, 190] width 127 height 21
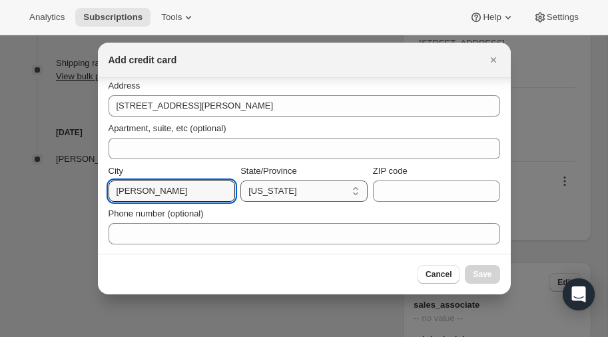
type input "Hoover"
click at [284, 193] on select "California Connecticut Florida Georgia Maine Maryland Massachusetts Michigan Ne…" at bounding box center [303, 190] width 127 height 21
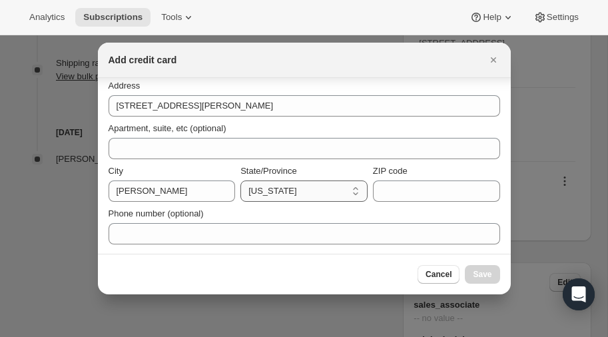
click at [240, 180] on select "California Connecticut Florida Georgia Maine Maryland Massachusetts Michigan Ne…" at bounding box center [303, 190] width 127 height 21
click at [292, 190] on select "California Connecticut Florida Georgia Maine Maryland Massachusetts Michigan Ne…" at bounding box center [303, 190] width 127 height 21
select select "AL"
click at [240, 180] on select "California Connecticut Florida Georgia Maine Maryland Massachusetts Michigan Ne…" at bounding box center [303, 190] width 127 height 21
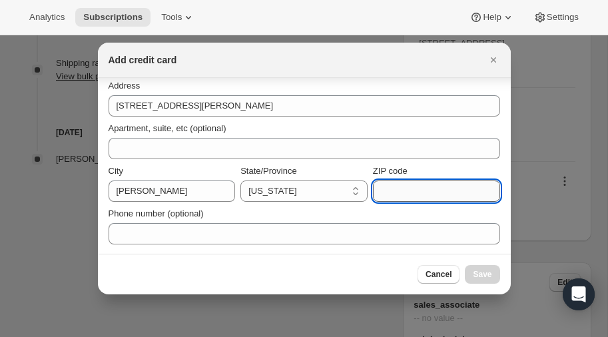
click at [404, 189] on input "ZIP code" at bounding box center [436, 190] width 127 height 21
type input "35244"
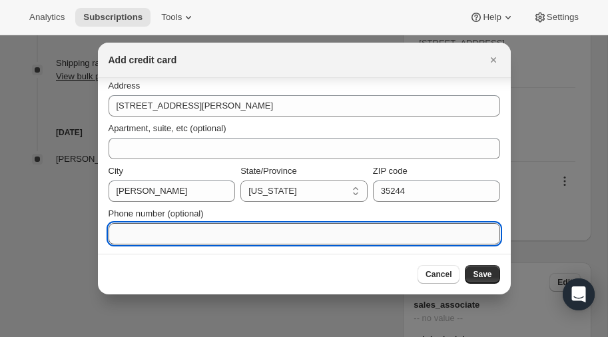
click at [188, 232] on input "Phone number (optional)" at bounding box center [303, 233] width 391 height 21
type input "205-310-1903"
click at [483, 276] on span "Save" at bounding box center [482, 274] width 19 height 11
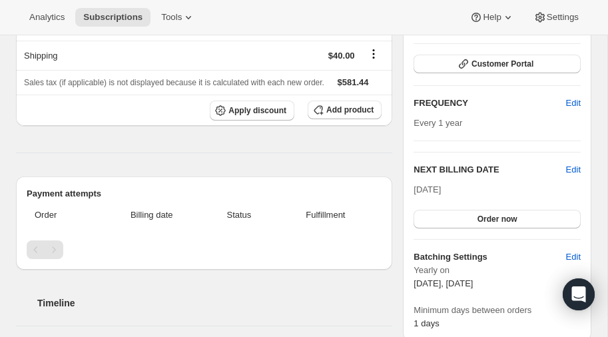
scroll to position [0, 0]
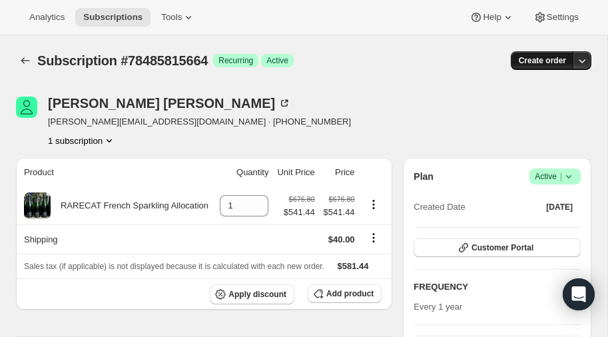
click at [540, 58] on span "Create order" at bounding box center [541, 60] width 47 height 11
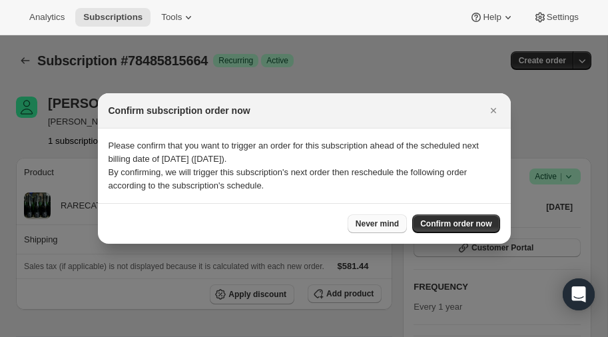
click at [381, 224] on span "Never mind" at bounding box center [376, 223] width 43 height 11
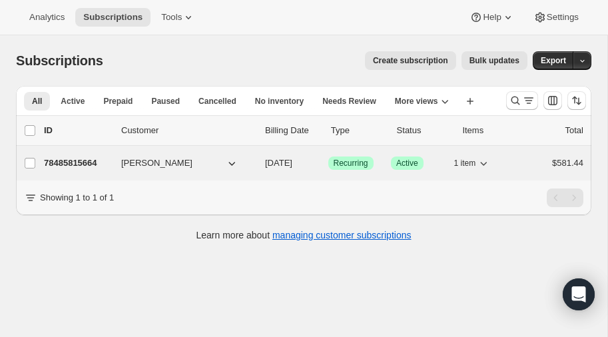
click at [86, 160] on p "78485815664" at bounding box center [77, 162] width 67 height 13
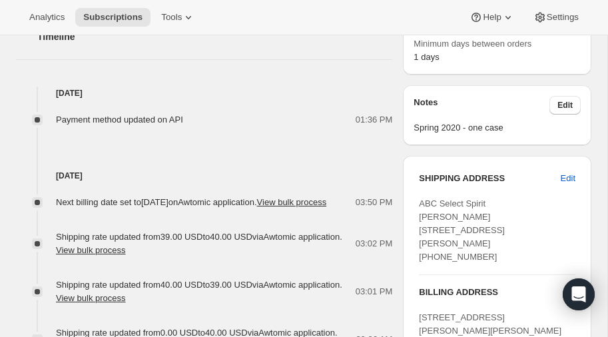
scroll to position [455, 0]
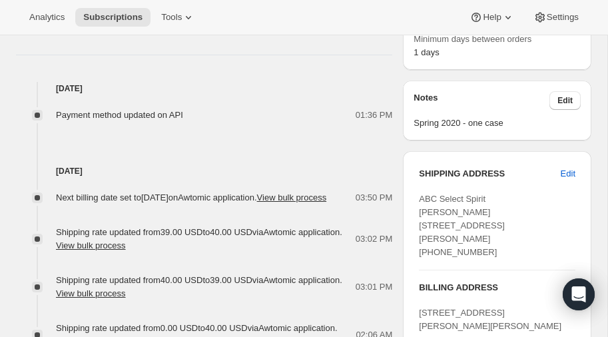
drag, startPoint x: 421, startPoint y: 198, endPoint x: 495, endPoint y: 262, distance: 98.1
click at [495, 259] on div "ABC Select Spirit Laree Kennedy 3232 Galleria Circle, Suite 110 Hoover AL, 3524…" at bounding box center [497, 225] width 156 height 67
copy span "ABC Select Spirit Laree Kennedy 3232 Galleria Circle, Suite 110 Hoover AL, 3524…"
click at [325, 122] on div "Sep 14, 2025 Next billing date set to Sunday, February 15, 2026 on Awtomic appl…" at bounding box center [204, 235] width 376 height 226
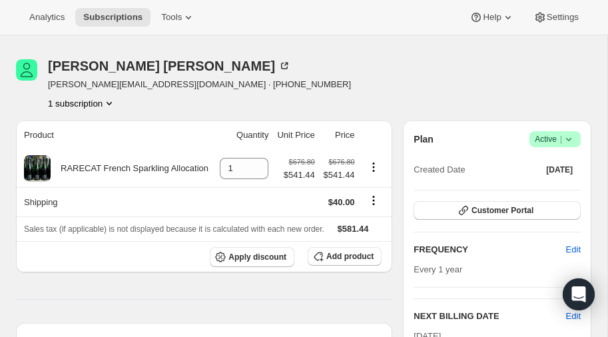
scroll to position [0, 0]
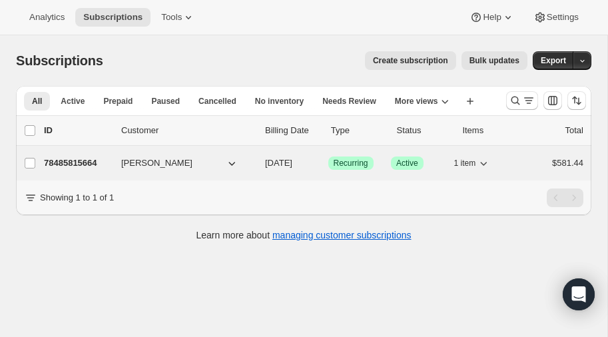
click at [71, 162] on p "78485815664" at bounding box center [77, 162] width 67 height 13
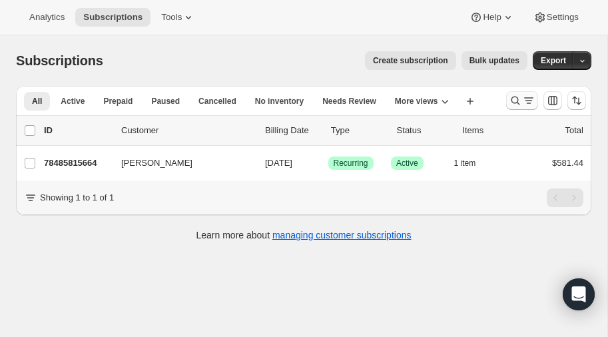
click at [514, 99] on icon "Search and filter results" at bounding box center [514, 100] width 13 height 13
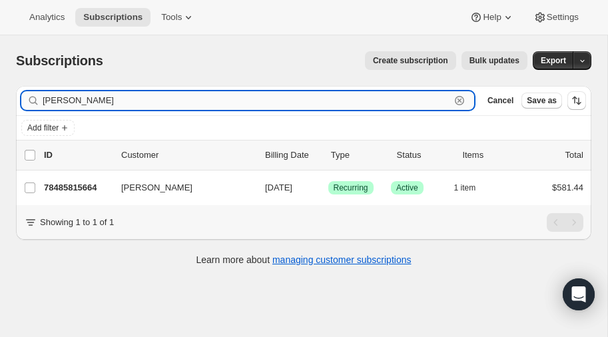
click at [168, 99] on input "[PERSON_NAME]" at bounding box center [246, 100] width 407 height 19
type input "l"
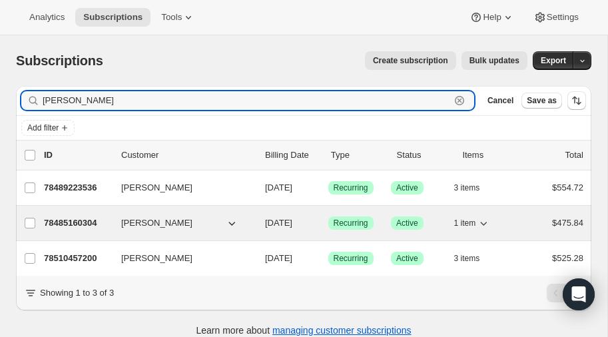
type input "[PERSON_NAME]"
click at [61, 220] on p "78485160304" at bounding box center [77, 222] width 67 height 13
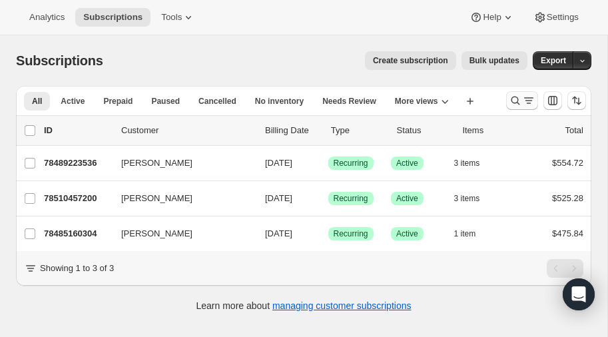
click at [516, 100] on icon "Search and filter results" at bounding box center [514, 100] width 13 height 13
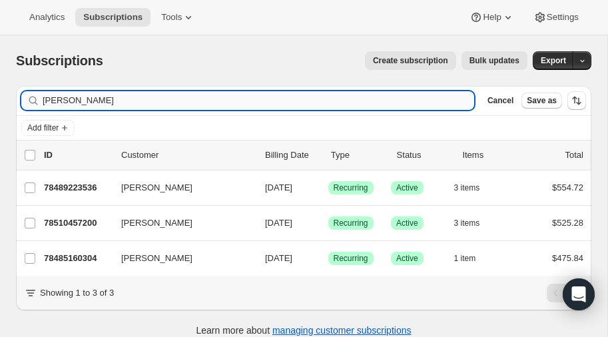
click at [112, 102] on input "[PERSON_NAME]" at bounding box center [258, 100] width 431 height 19
type input "c"
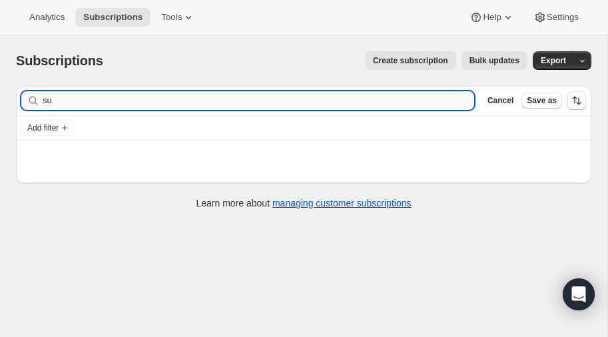
type input "s"
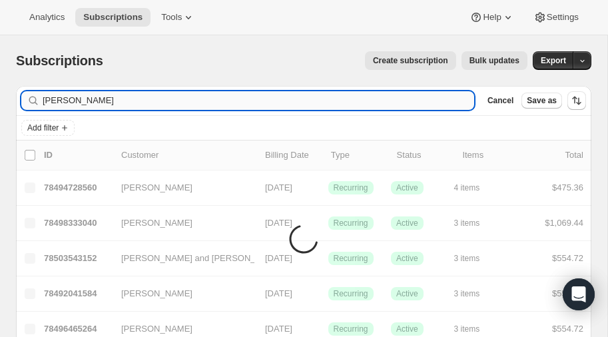
type input "[PERSON_NAME]"
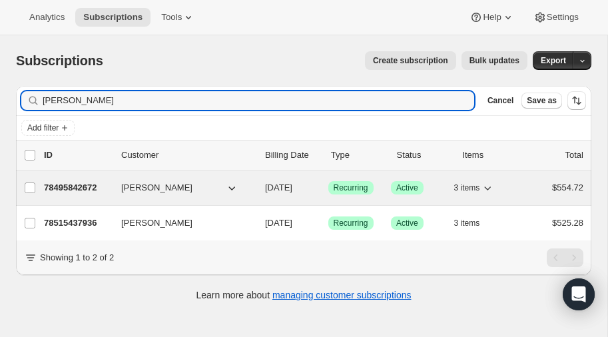
type input "[PERSON_NAME]"
click at [67, 186] on p "78495842672" at bounding box center [77, 187] width 67 height 13
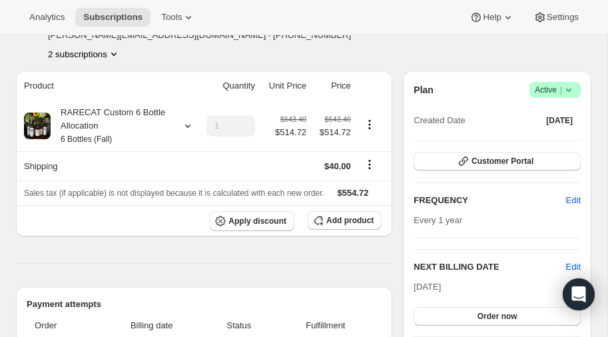
scroll to position [55, 0]
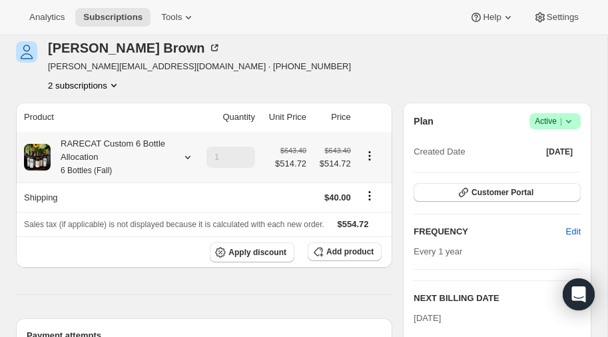
click at [188, 156] on icon at bounding box center [187, 157] width 5 height 3
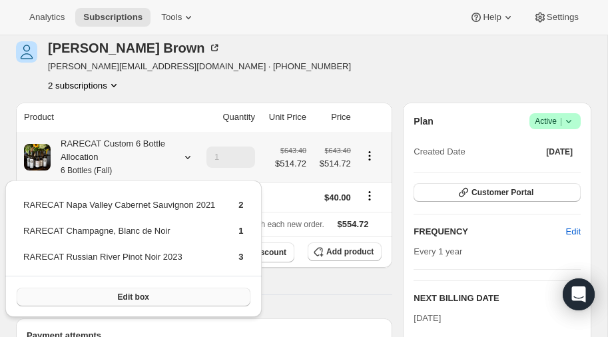
click at [128, 294] on span "Edit box" at bounding box center [133, 297] width 31 height 11
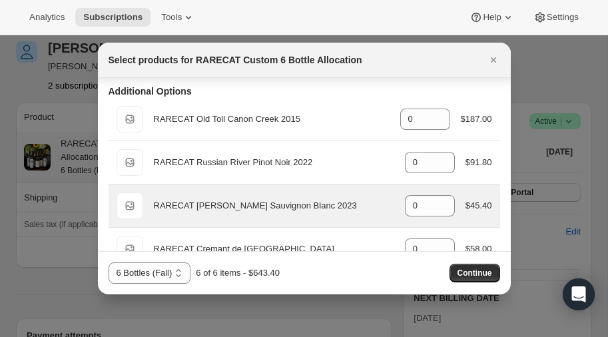
scroll to position [211, 0]
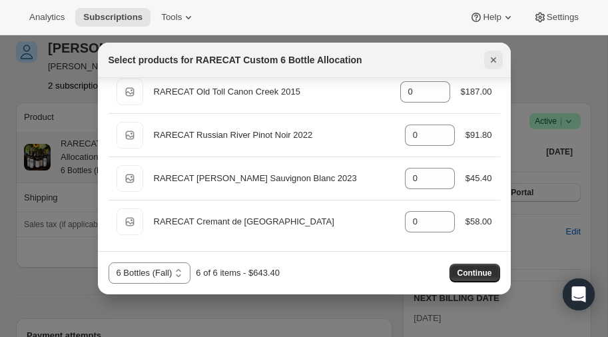
click at [489, 57] on icon "Close" at bounding box center [493, 59] width 13 height 13
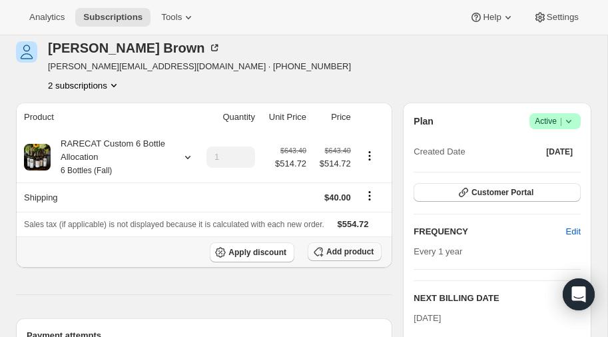
click at [339, 250] on span "Add product" at bounding box center [349, 251] width 47 height 11
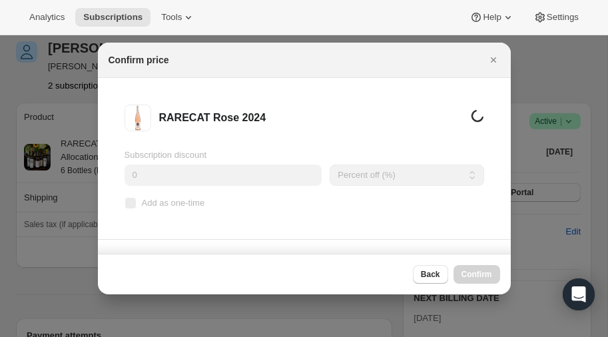
scroll to position [0, 0]
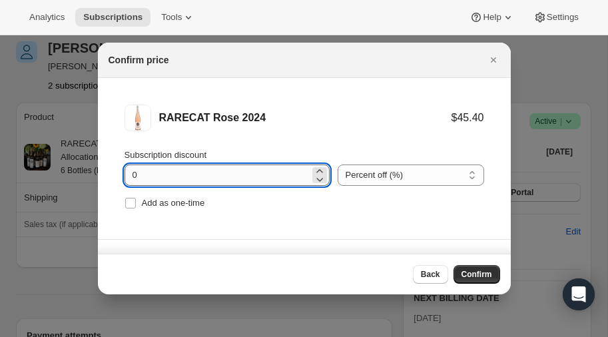
click at [217, 174] on input "0" at bounding box center [216, 174] width 185 height 21
type input "20"
click at [467, 273] on span "Confirm" at bounding box center [476, 274] width 31 height 11
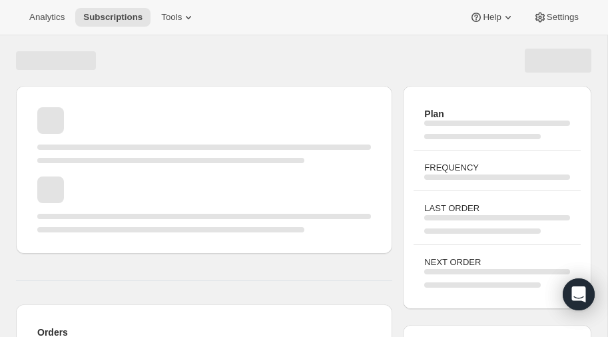
scroll to position [55, 0]
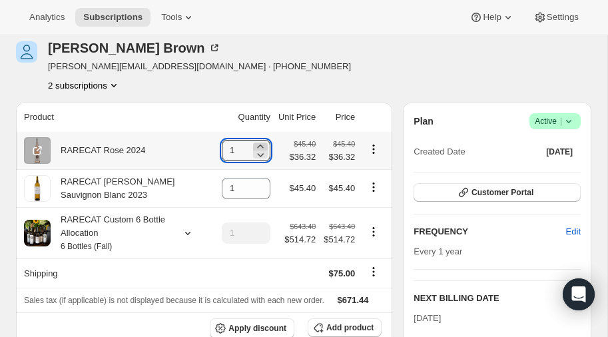
click at [260, 144] on icon at bounding box center [260, 145] width 6 height 3
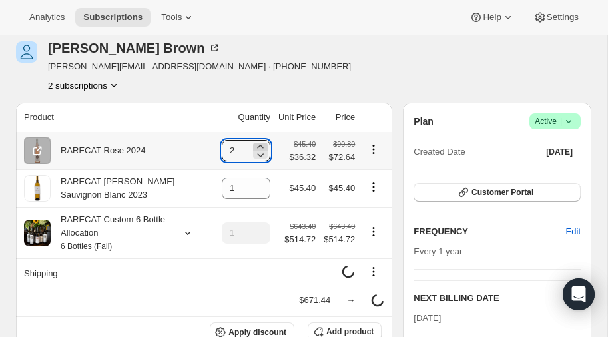
click at [258, 143] on icon at bounding box center [260, 146] width 13 height 13
type input "3"
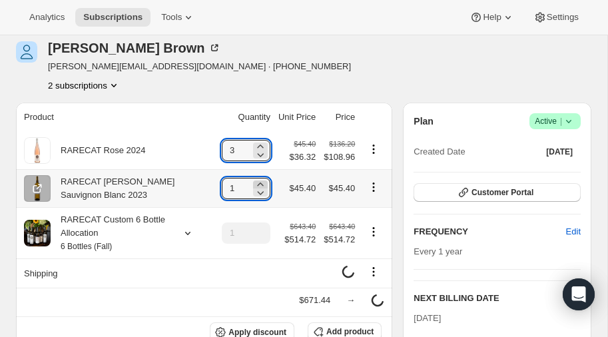
click at [260, 181] on icon at bounding box center [260, 184] width 13 height 13
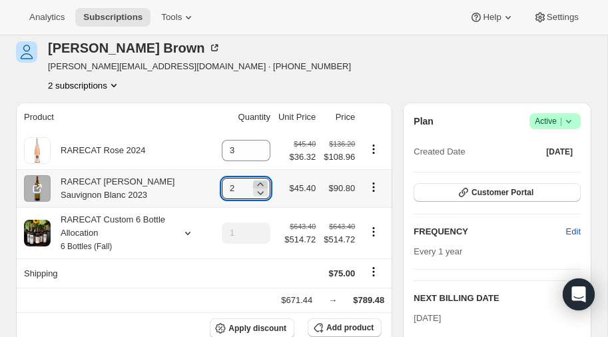
click at [260, 181] on icon at bounding box center [260, 184] width 13 height 13
type input "3"
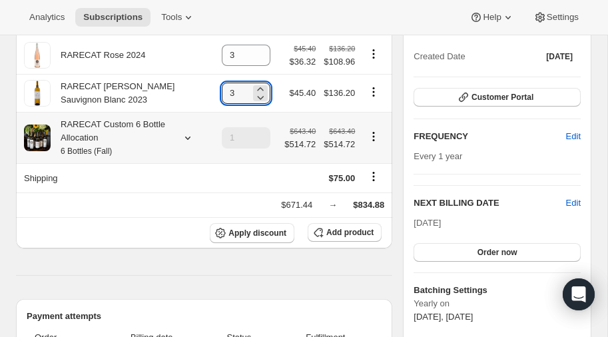
scroll to position [151, 0]
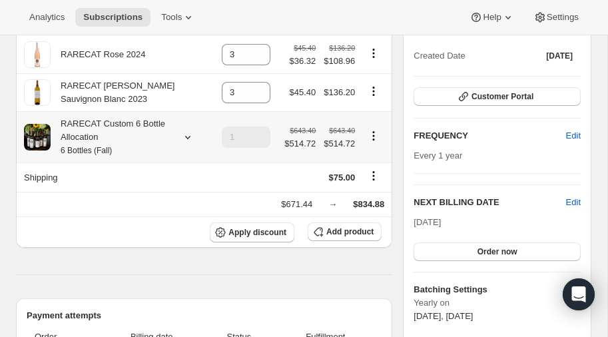
click at [372, 133] on icon "Product actions" at bounding box center [373, 135] width 13 height 13
click at [373, 158] on span "Edit box" at bounding box center [373, 160] width 31 height 10
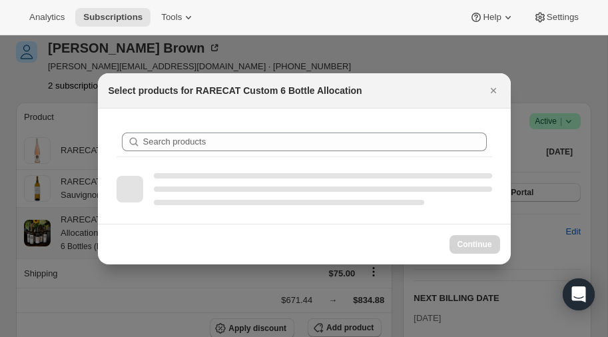
scroll to position [0, 0]
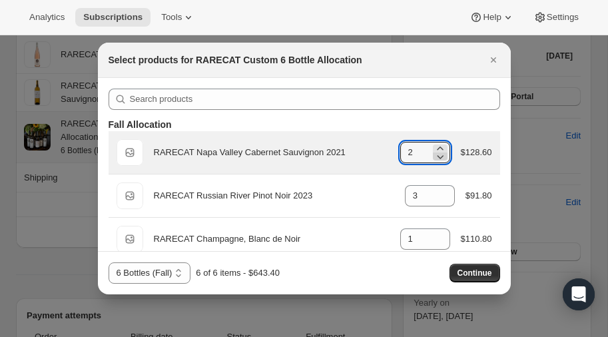
click at [441, 156] on icon ":rr0:" at bounding box center [440, 157] width 7 height 4
type input "0"
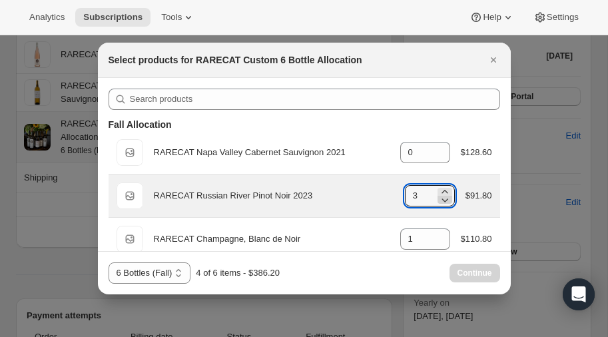
click at [446, 202] on icon ":rr0:" at bounding box center [444, 199] width 13 height 13
type input "0"
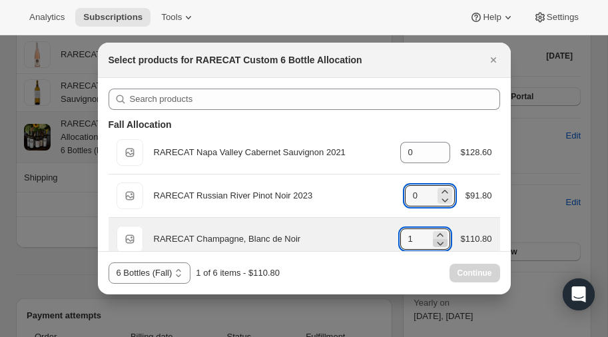
click at [443, 243] on icon ":rr0:" at bounding box center [439, 242] width 13 height 13
type input "0"
click at [443, 243] on icon ":rr0:" at bounding box center [439, 242] width 13 height 13
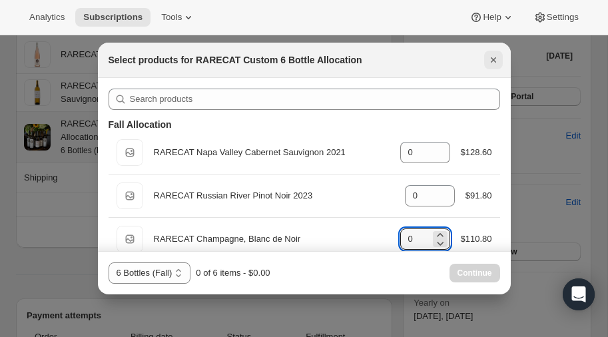
click at [494, 57] on icon "Close" at bounding box center [493, 59] width 13 height 13
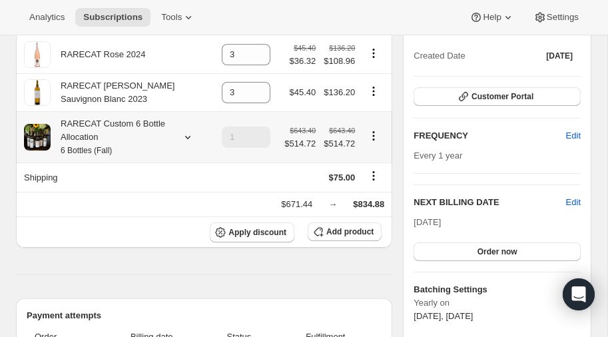
click at [87, 146] on small "6 Bottles (Fall)" at bounding box center [86, 150] width 51 height 9
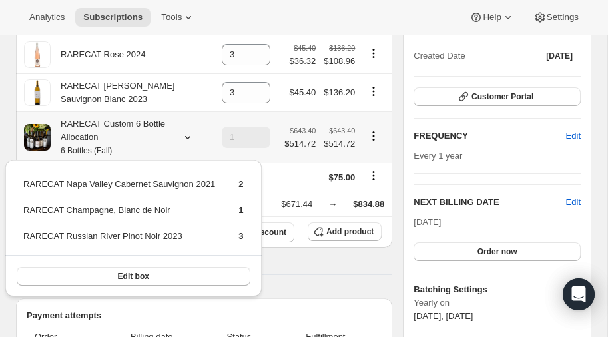
click at [188, 136] on icon at bounding box center [187, 137] width 5 height 3
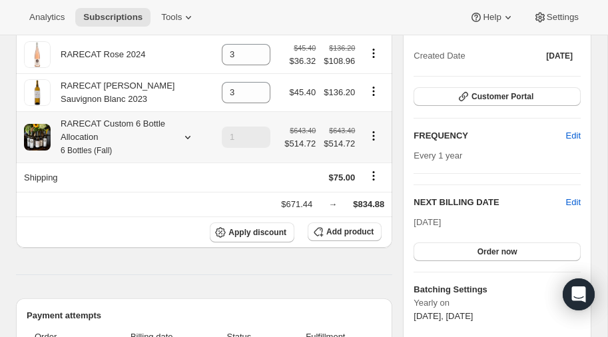
click at [373, 134] on icon "Product actions" at bounding box center [373, 135] width 13 height 13
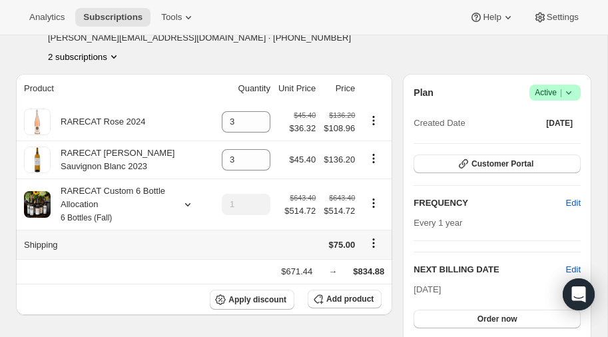
scroll to position [86, 0]
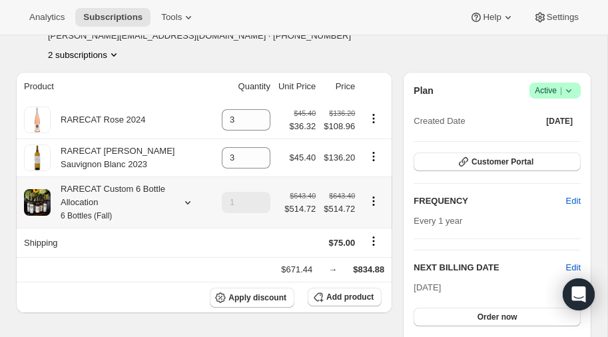
click at [371, 198] on icon "Product actions" at bounding box center [373, 200] width 13 height 13
click at [478, 162] on span "Customer Portal" at bounding box center [502, 161] width 62 height 11
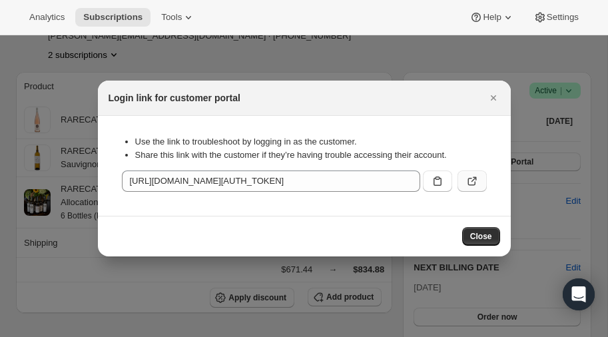
click at [473, 182] on icon ":rlv:" at bounding box center [471, 180] width 13 height 13
click at [493, 100] on icon "Close" at bounding box center [493, 97] width 13 height 13
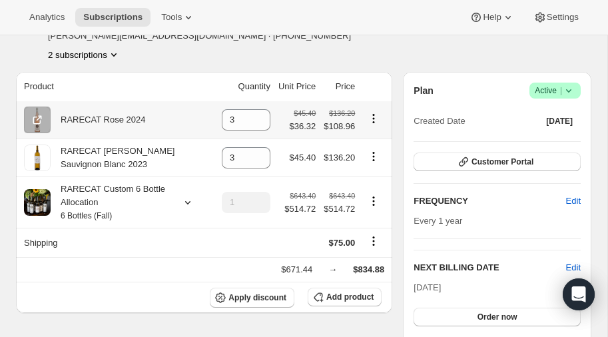
click at [375, 118] on icon "Product actions" at bounding box center [373, 118] width 13 height 13
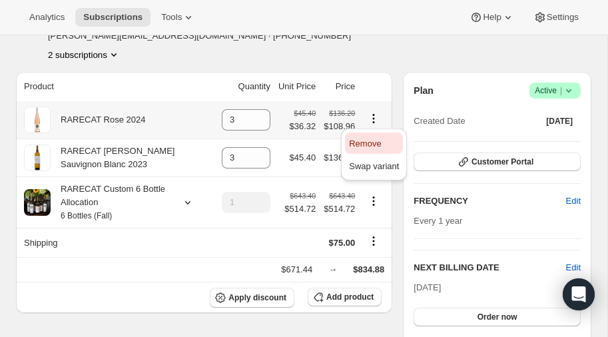
click at [369, 140] on span "Remove" at bounding box center [365, 143] width 32 height 10
type input "0"
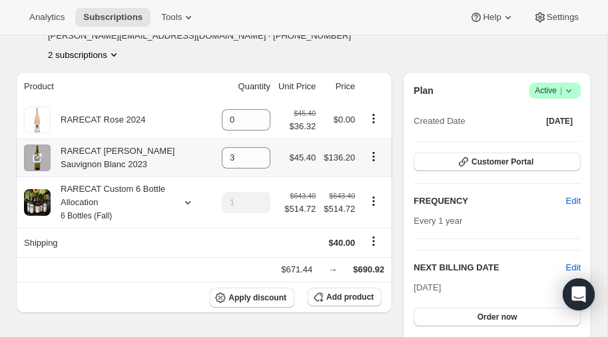
click at [374, 152] on icon "Product actions" at bounding box center [374, 153] width 2 height 2
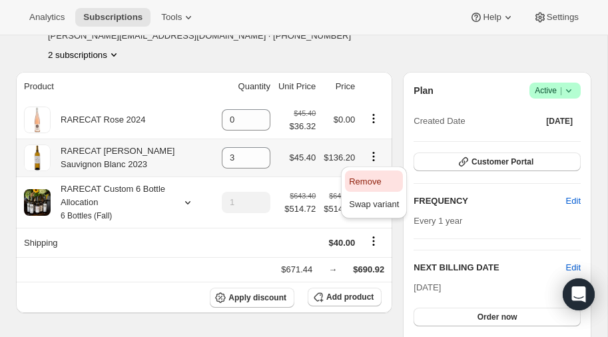
click at [365, 181] on span "Remove" at bounding box center [365, 181] width 32 height 10
type input "0"
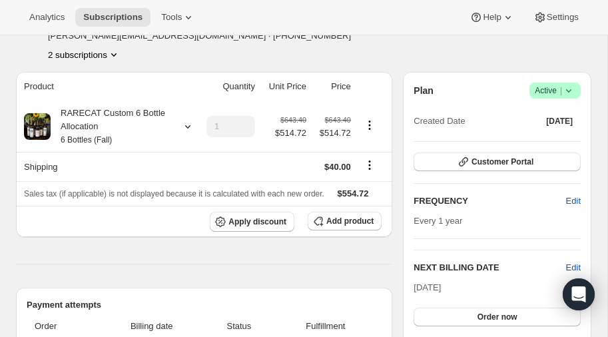
scroll to position [0, 0]
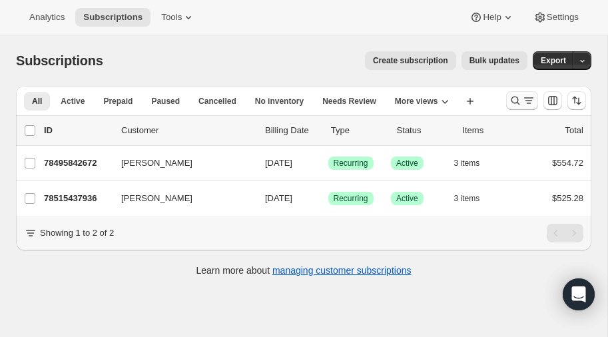
click at [518, 99] on icon "Search and filter results" at bounding box center [514, 100] width 13 height 13
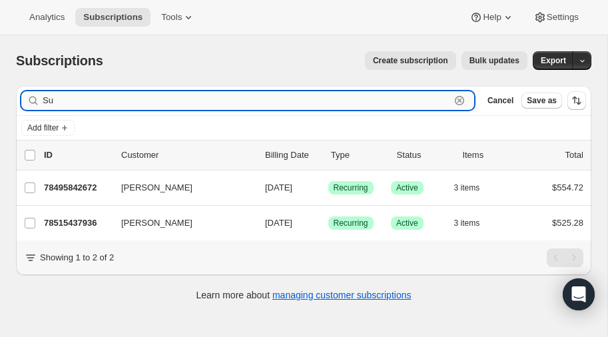
type input "S"
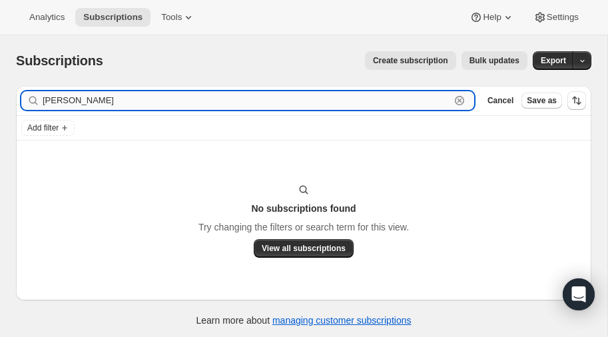
click at [110, 102] on input "[PERSON_NAME]" at bounding box center [246, 100] width 407 height 19
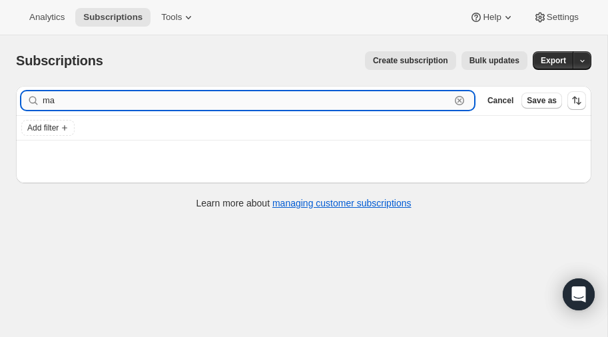
type input "m"
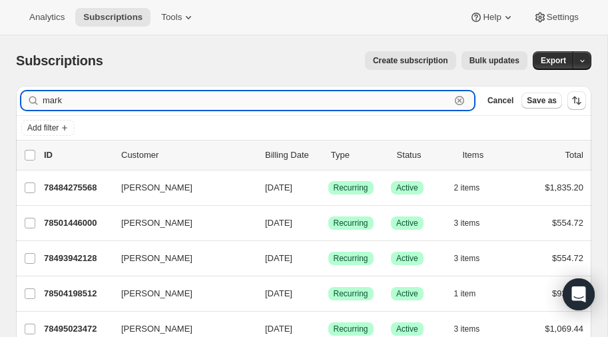
click at [97, 101] on input "mark" at bounding box center [246, 100] width 407 height 19
type input "m"
click at [413, 59] on span "Create subscription" at bounding box center [410, 60] width 75 height 11
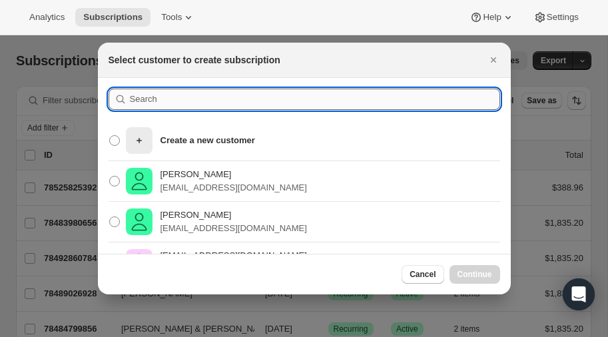
click at [190, 102] on input ":rc:" at bounding box center [315, 99] width 370 height 21
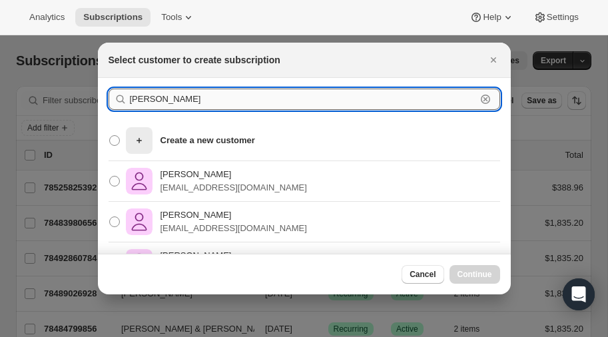
click at [169, 98] on input "[PERSON_NAME]" at bounding box center [303, 99] width 346 height 21
type input "p"
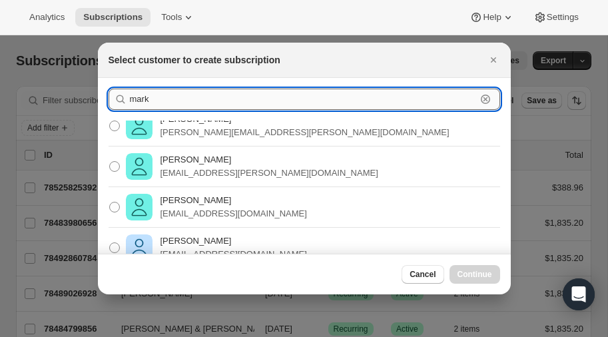
click at [178, 105] on input "mark" at bounding box center [303, 99] width 346 height 21
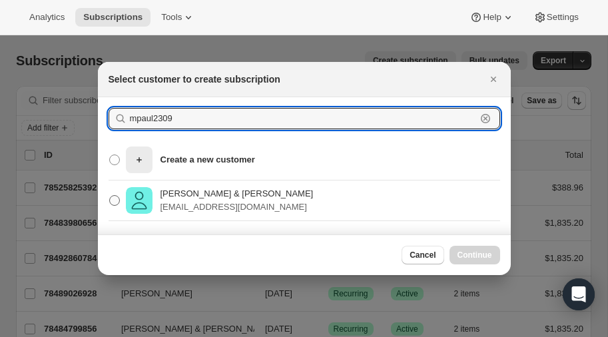
type input "mpaul2309"
click at [115, 198] on span ":rc:" at bounding box center [114, 200] width 11 height 11
click at [110, 196] on input "[PERSON_NAME] & [PERSON_NAME] [EMAIL_ADDRESS][DOMAIN_NAME]" at bounding box center [109, 195] width 1 height 1
radio input "true"
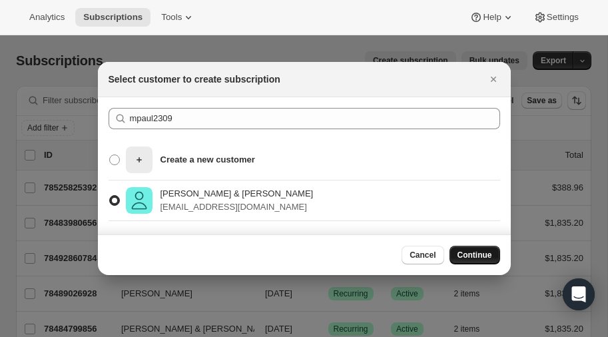
click at [473, 251] on span "Continue" at bounding box center [474, 255] width 35 height 11
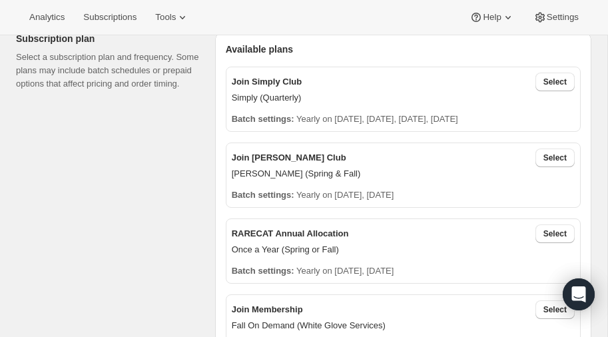
scroll to position [483, 0]
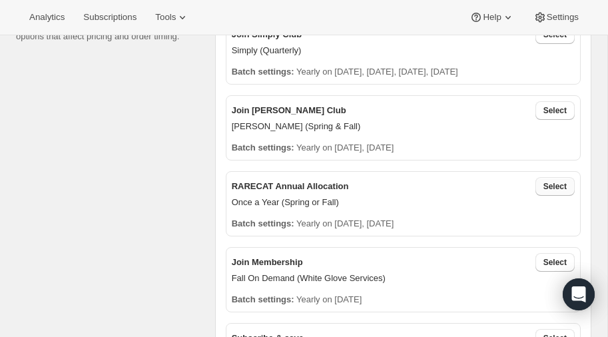
click at [552, 184] on span "Select" at bounding box center [554, 186] width 23 height 11
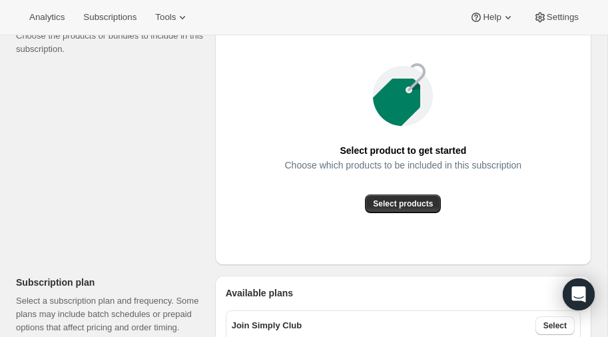
scroll to position [190, 0]
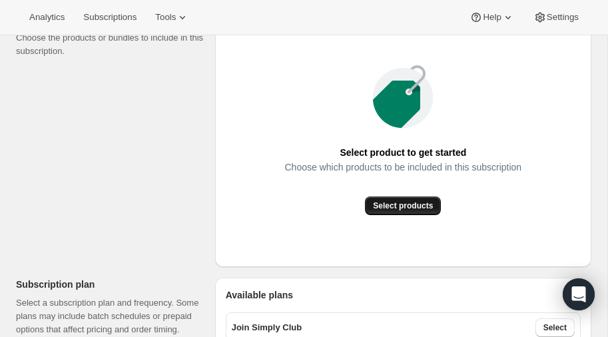
click at [405, 204] on span "Select products" at bounding box center [403, 205] width 60 height 11
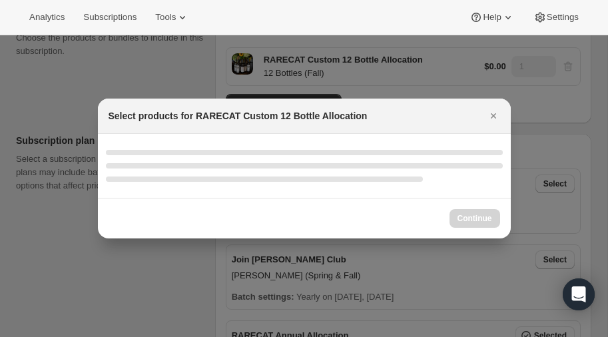
select select "gid://shopify/ProductVariant/52459685871984"
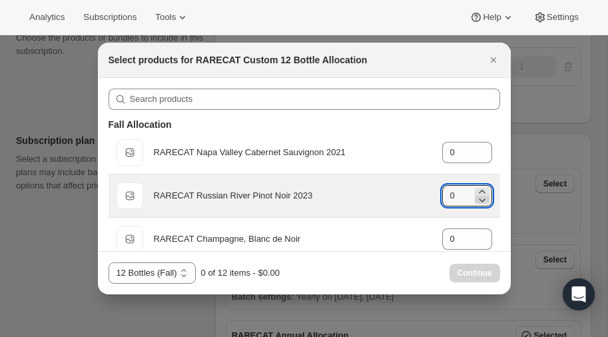
click at [483, 194] on icon ":rs7:" at bounding box center [481, 199] width 13 height 13
click at [483, 190] on icon ":rs7:" at bounding box center [482, 191] width 6 height 3
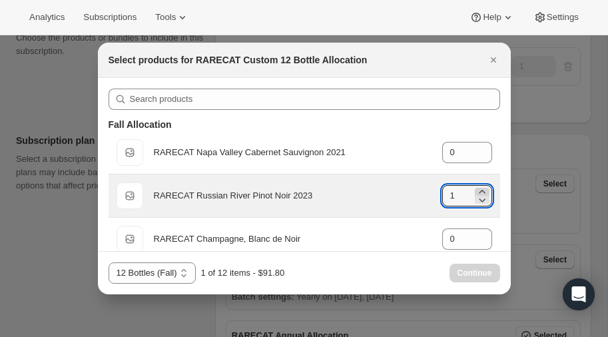
click at [483, 190] on icon ":rs7:" at bounding box center [482, 191] width 6 height 3
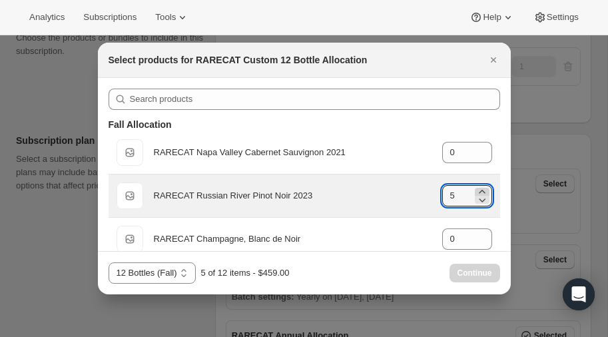
type input "6"
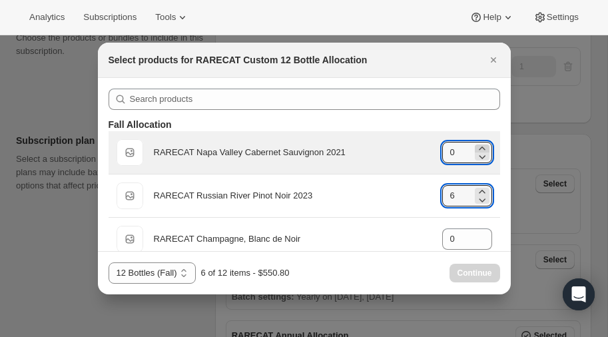
click at [481, 146] on icon ":rs7:" at bounding box center [482, 147] width 6 height 3
type input "4"
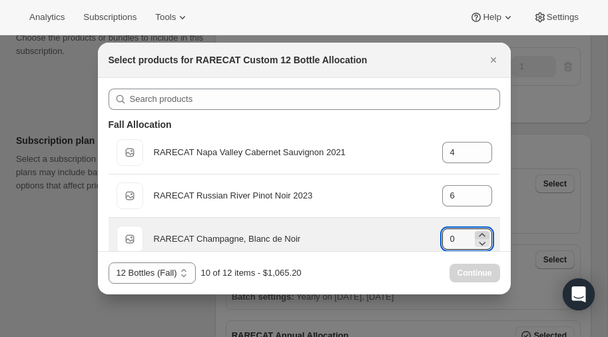
click at [482, 228] on icon ":rs7:" at bounding box center [481, 234] width 13 height 13
type input "2"
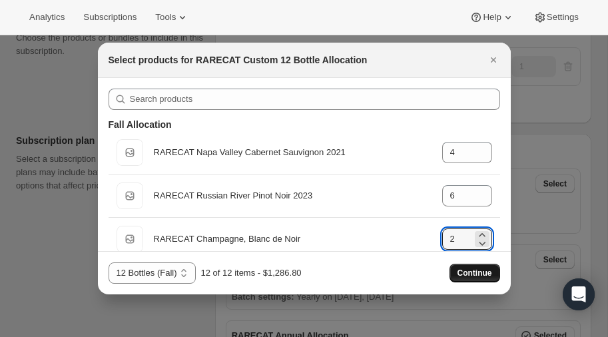
click at [465, 274] on span "Continue" at bounding box center [474, 273] width 35 height 11
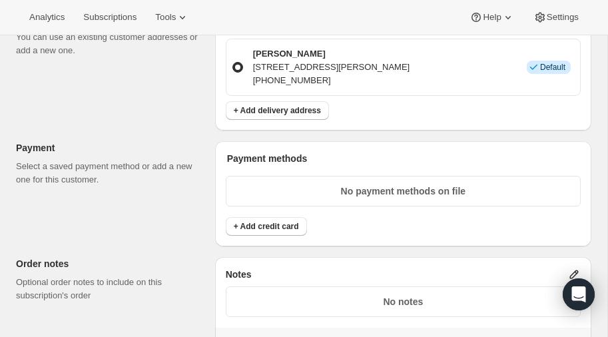
scroll to position [825, 0]
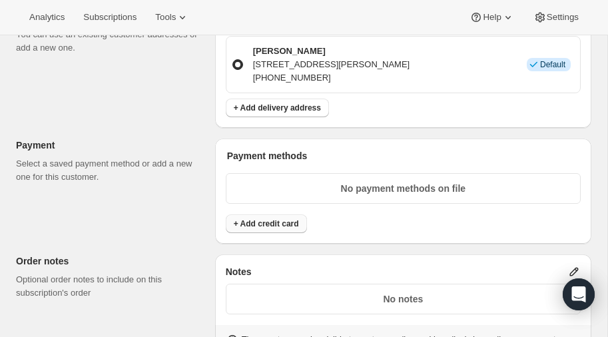
click at [269, 218] on span "+ Add credit card" at bounding box center [266, 223] width 65 height 11
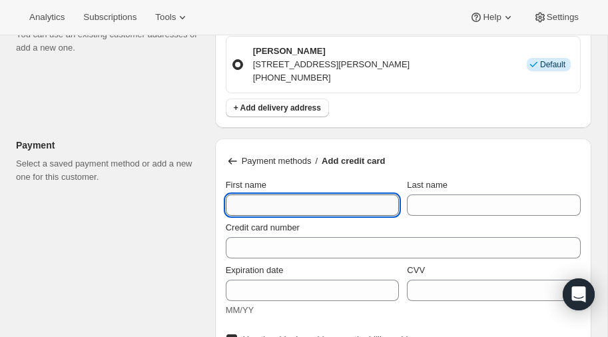
click at [284, 200] on input "First name" at bounding box center [313, 204] width 174 height 21
type input "Mark"
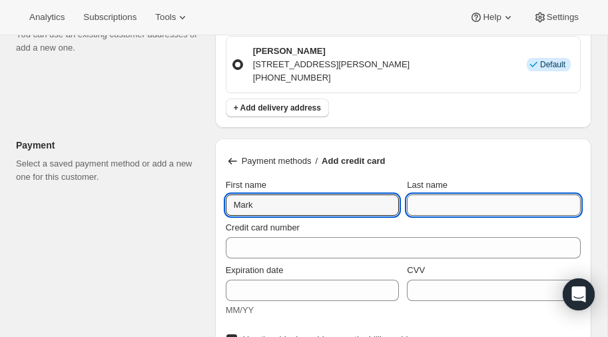
click at [469, 197] on input "Last name" at bounding box center [494, 204] width 174 height 21
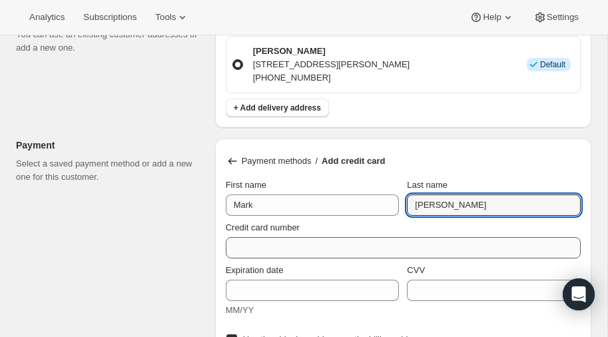
type input "Paul"
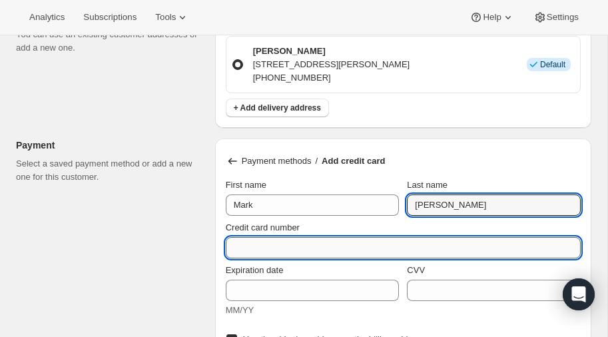
click at [357, 243] on input "Credit card number" at bounding box center [398, 247] width 344 height 21
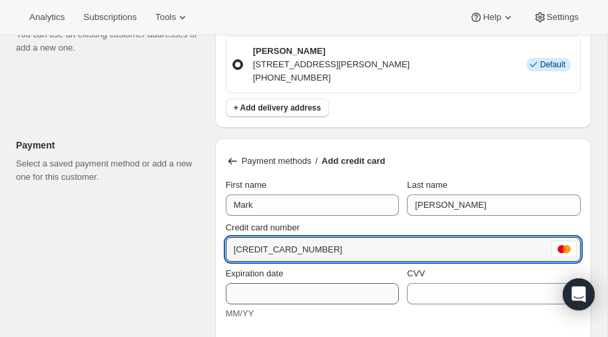
type input "5189 4102 4795 1471"
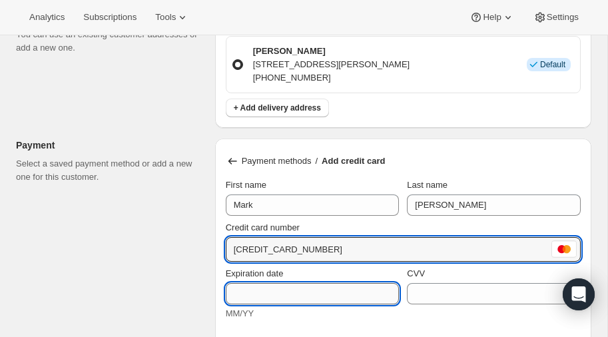
click at [324, 284] on input "Expiration date" at bounding box center [313, 293] width 174 height 21
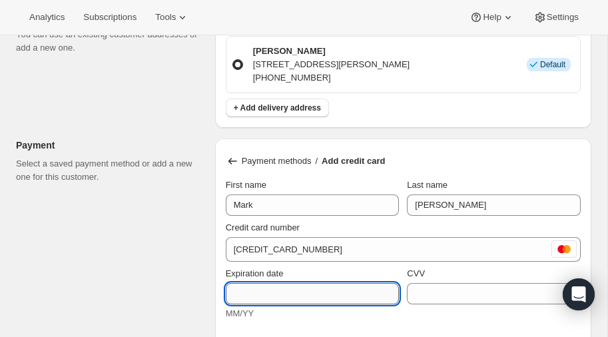
click at [324, 284] on input "Expiration date" at bounding box center [313, 293] width 174 height 21
type input "12/28"
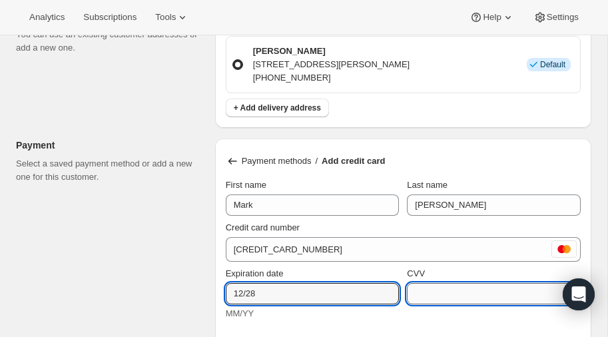
click at [462, 291] on input "CVV" at bounding box center [494, 293] width 174 height 21
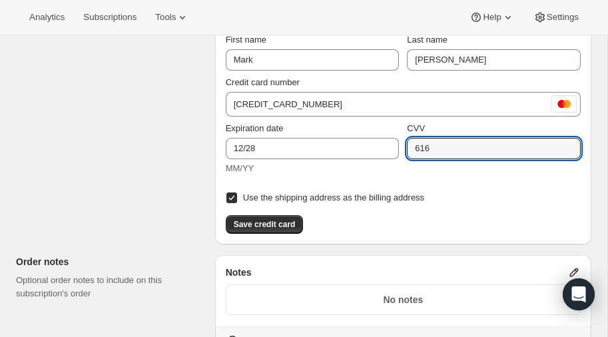
scroll to position [978, 0]
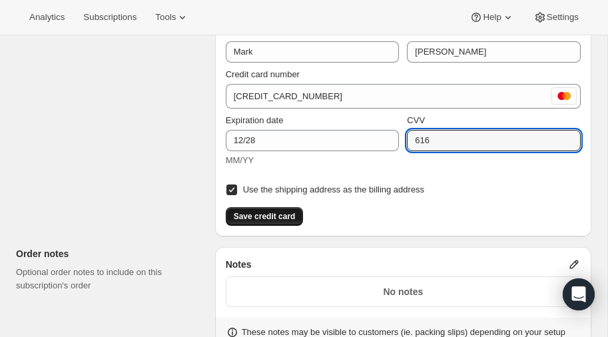
type input "616"
click at [272, 211] on span "Save credit card" at bounding box center [265, 216] width 62 height 11
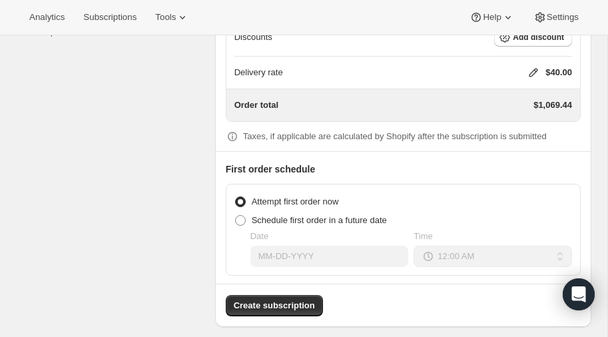
scroll to position [1250, 0]
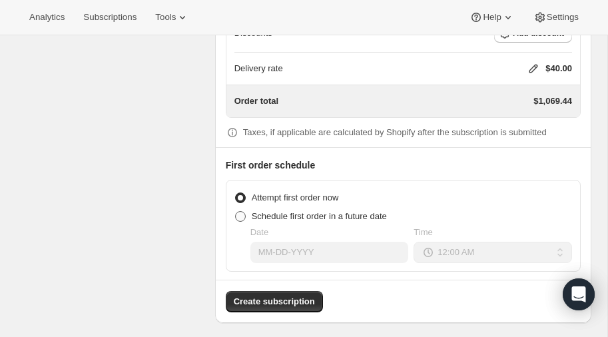
click at [239, 211] on span at bounding box center [240, 216] width 11 height 11
click at [236, 211] on input "Schedule first order in a future date" at bounding box center [235, 211] width 1 height 1
radio input "true"
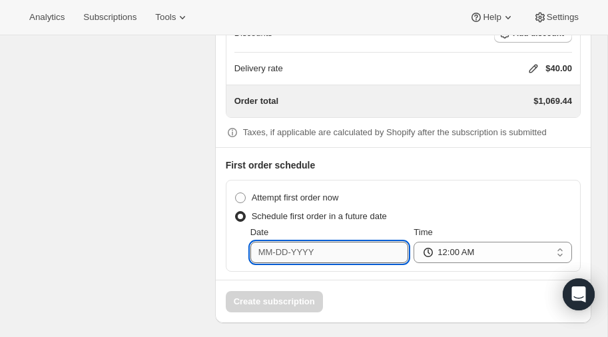
click at [325, 250] on input "Date" at bounding box center [329, 252] width 158 height 21
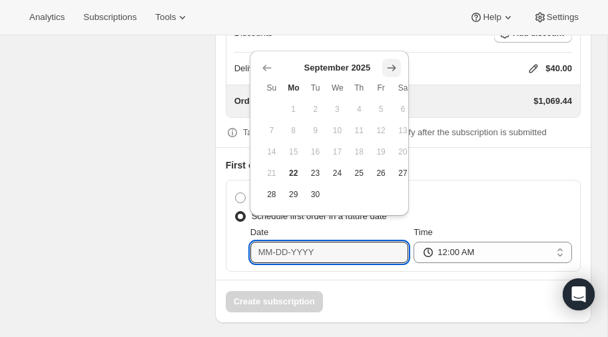
click at [391, 66] on icon "Show next month, October 2025" at bounding box center [391, 67] width 13 height 13
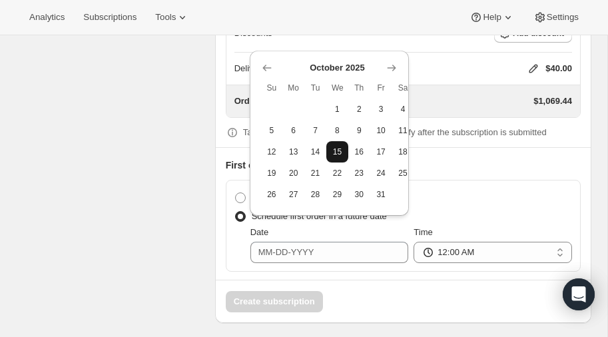
click at [338, 148] on span "15" at bounding box center [336, 151] width 11 height 11
type input "10-15-2025"
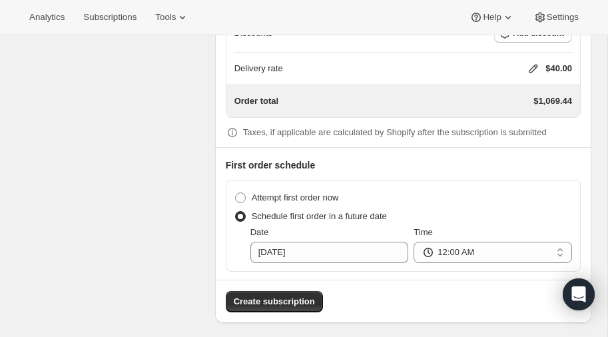
scroll to position [1249, 0]
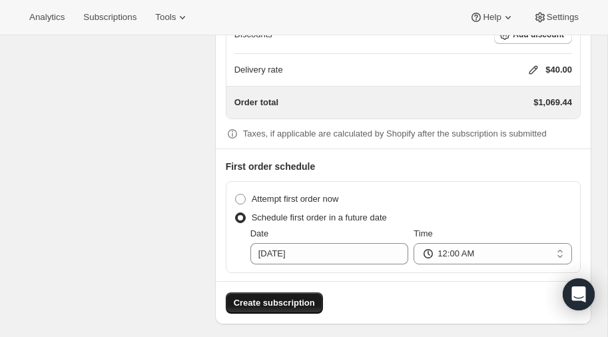
click at [276, 296] on span "Create subscription" at bounding box center [274, 302] width 81 height 13
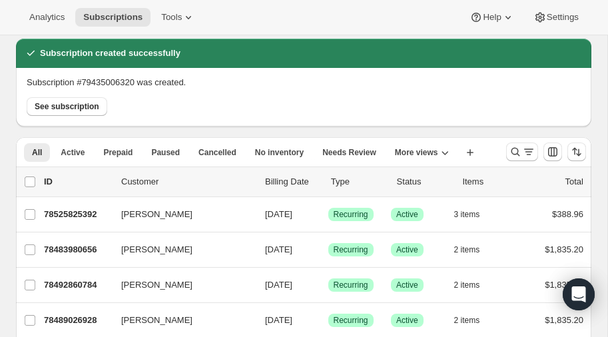
scroll to position [49, 0]
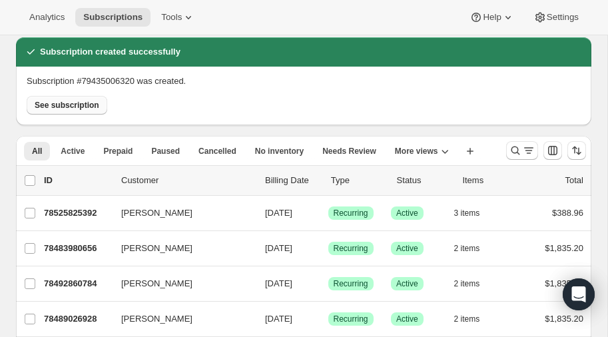
click at [56, 104] on span "See subscription" at bounding box center [67, 105] width 65 height 11
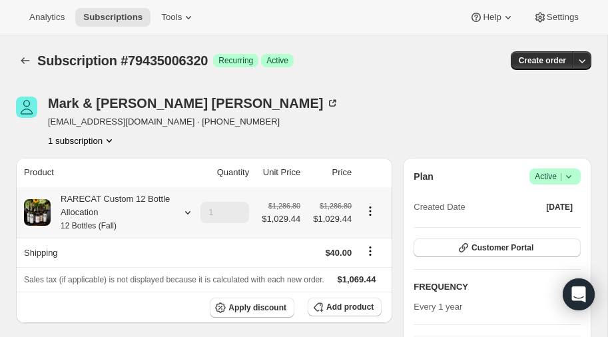
click at [188, 210] on icon at bounding box center [187, 212] width 13 height 13
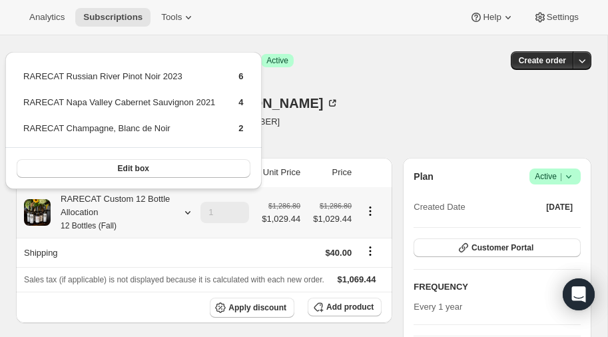
click at [188, 210] on icon at bounding box center [187, 212] width 13 height 13
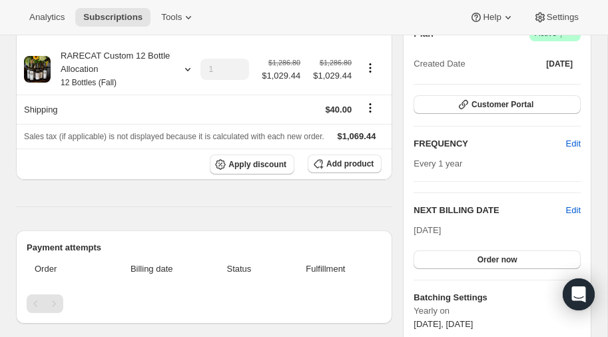
scroll to position [143, 0]
click at [570, 207] on span "Edit" at bounding box center [573, 210] width 15 height 13
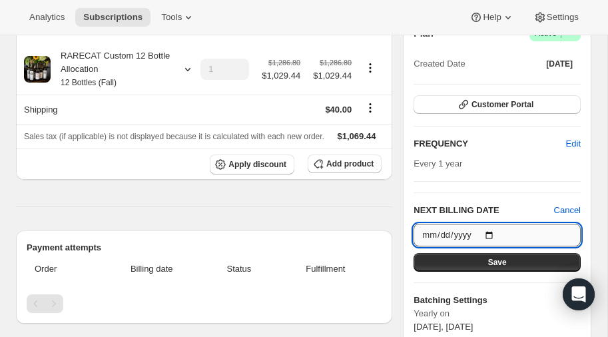
click at [485, 232] on input "2026-10-15" at bounding box center [496, 235] width 167 height 23
click at [489, 230] on input "2026-10-15" at bounding box center [496, 235] width 167 height 23
type input "2025-10-15"
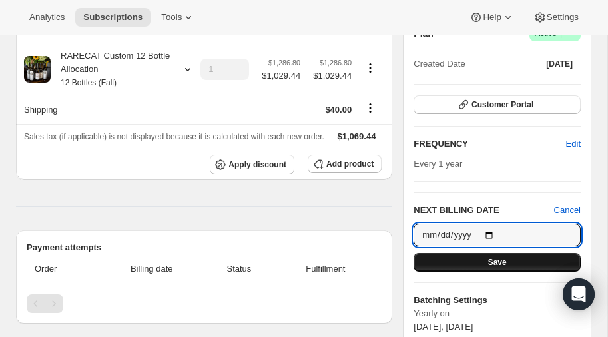
click at [492, 262] on span "Save" at bounding box center [497, 262] width 19 height 11
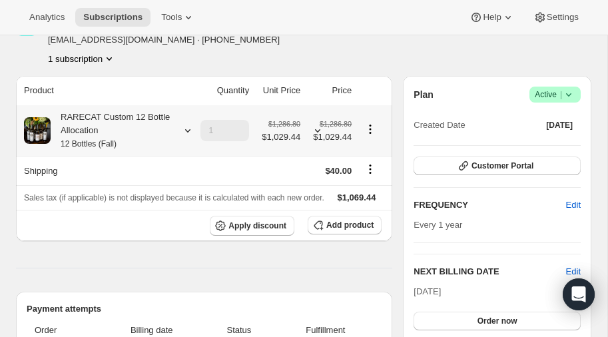
click at [279, 134] on span "$1,029.44" at bounding box center [281, 136] width 39 height 13
click at [282, 122] on small "$1,286.80" at bounding box center [284, 124] width 32 height 8
click at [285, 136] on span "$1,029.44" at bounding box center [281, 136] width 39 height 13
click at [186, 128] on icon at bounding box center [187, 130] width 13 height 13
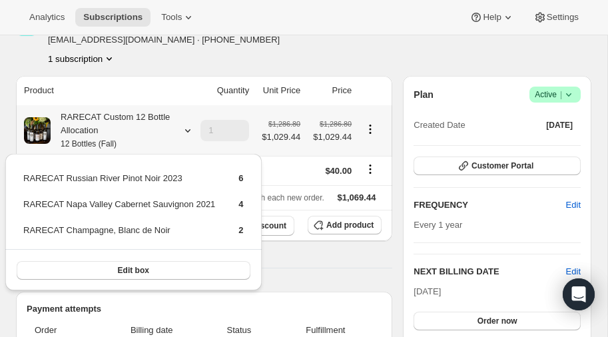
click at [164, 130] on div "RARECAT Custom 12 Bottle Allocation 12 Bottles (Fall)" at bounding box center [111, 130] width 120 height 40
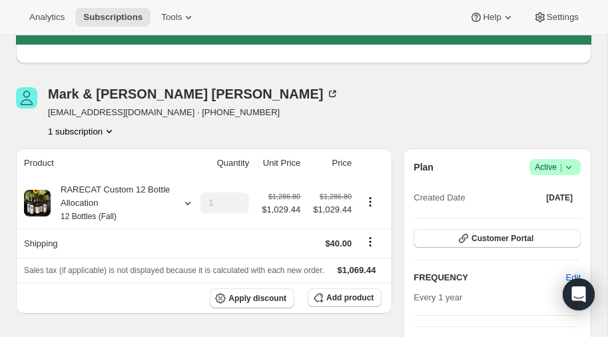
scroll to position [70, 0]
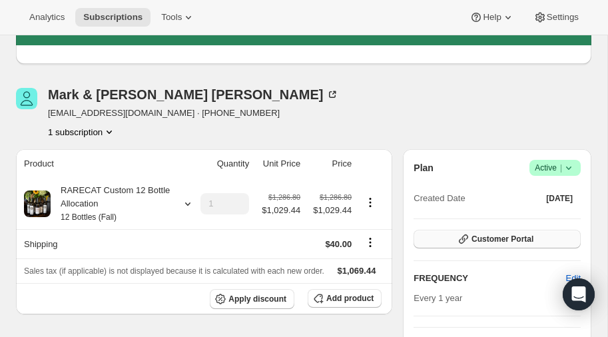
click at [497, 236] on span "Customer Portal" at bounding box center [502, 239] width 62 height 11
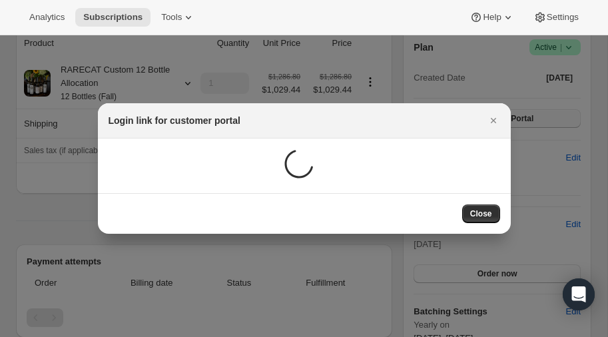
scroll to position [0, 0]
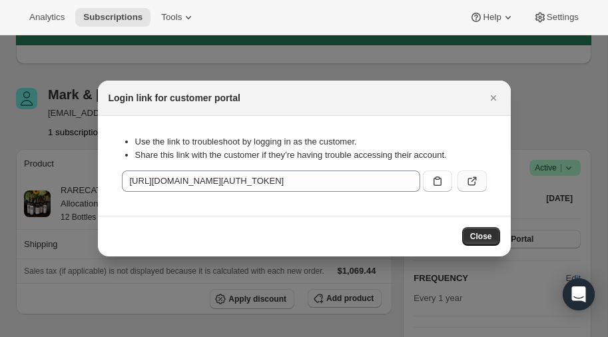
click at [471, 181] on icon ":r1cv:" at bounding box center [471, 180] width 13 height 13
click at [476, 236] on span "Close" at bounding box center [481, 236] width 22 height 11
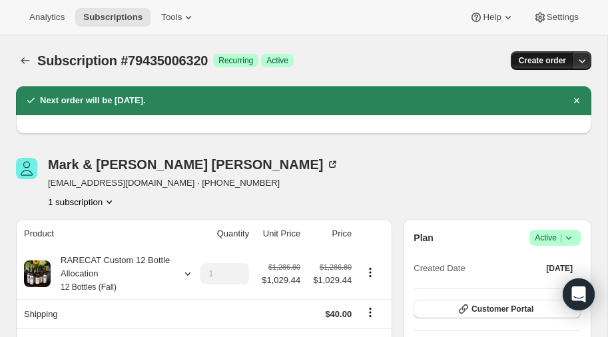
click at [534, 61] on span "Create order" at bounding box center [541, 60] width 47 height 11
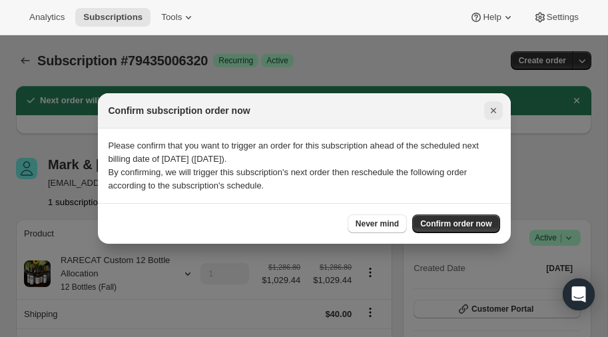
click at [492, 110] on icon "Close" at bounding box center [493, 110] width 13 height 13
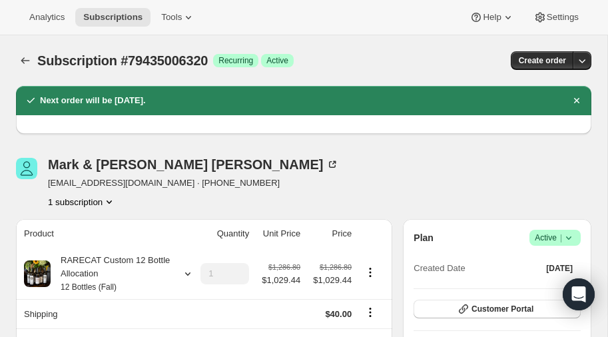
click at [110, 198] on icon "Product actions" at bounding box center [108, 201] width 13 height 13
click at [182, 18] on icon at bounding box center [188, 17] width 13 height 13
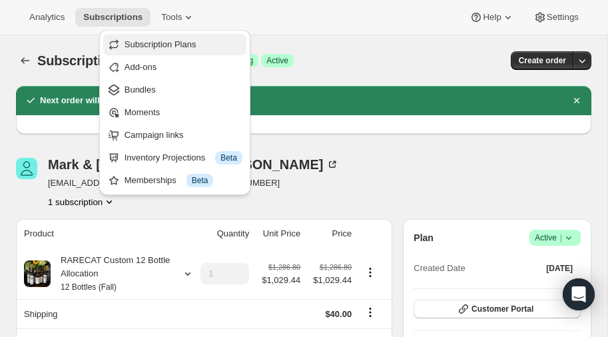
click at [163, 42] on span "Subscription Plans" at bounding box center [160, 44] width 72 height 10
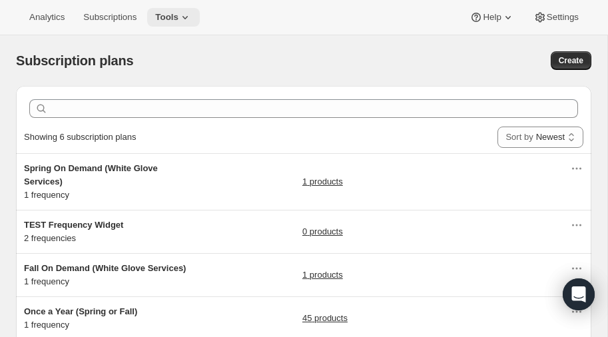
click at [182, 19] on icon at bounding box center [184, 17] width 13 height 13
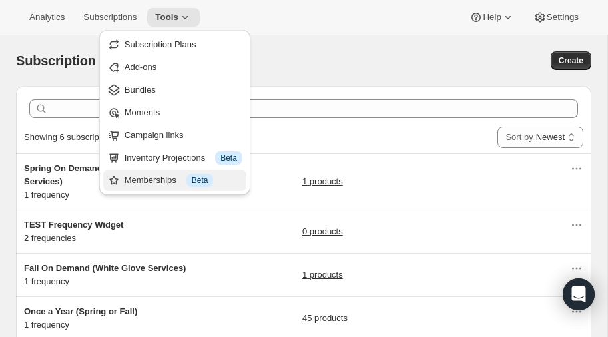
click at [154, 180] on div "Memberships Info Beta" at bounding box center [183, 180] width 118 height 13
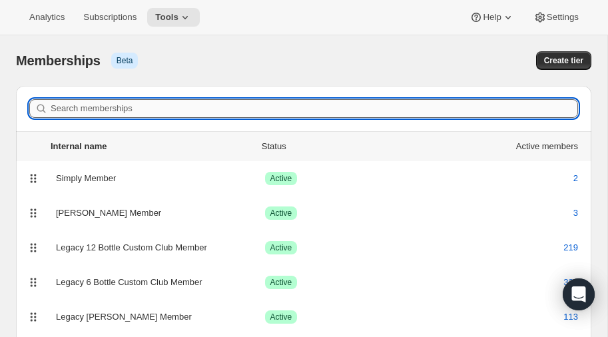
click at [133, 103] on input "Search memberships" at bounding box center [314, 108] width 527 height 19
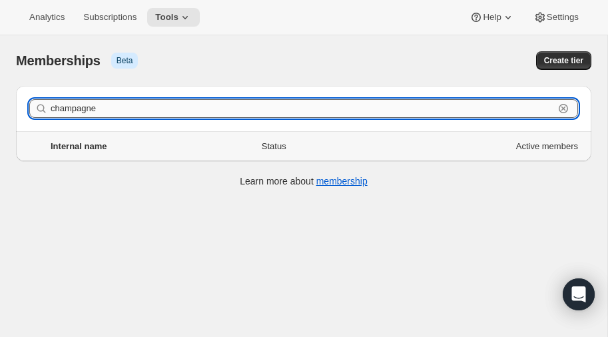
click at [105, 111] on input "champagne" at bounding box center [302, 108] width 503 height 19
type input "c"
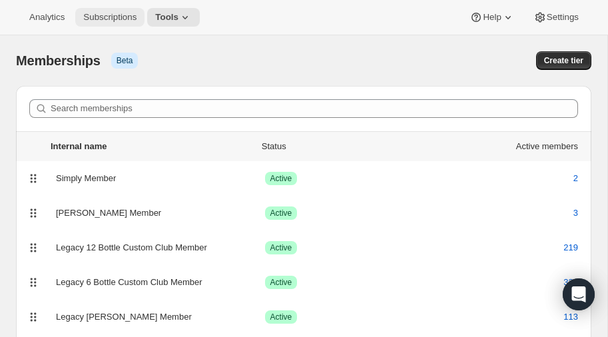
click at [131, 16] on span "Subscriptions" at bounding box center [109, 17] width 53 height 11
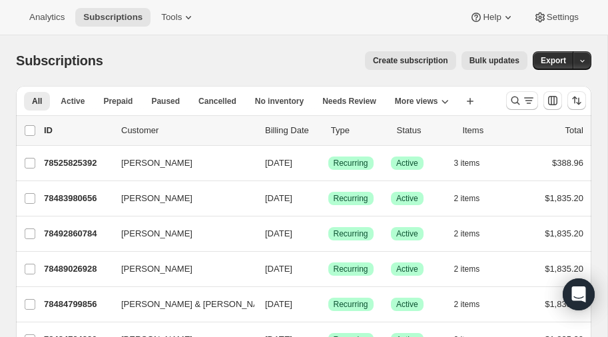
click at [417, 61] on span "Create subscription" at bounding box center [410, 60] width 75 height 11
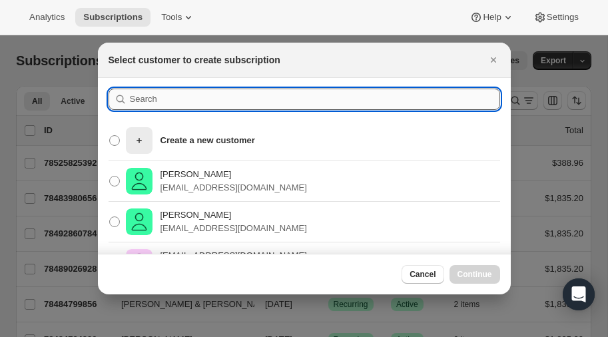
click at [187, 104] on input ":r1fv:" at bounding box center [315, 99] width 370 height 21
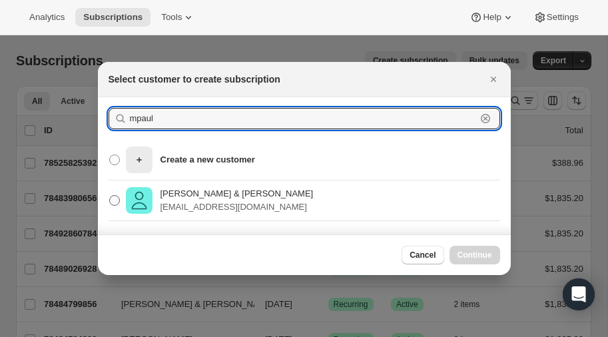
type input "mpaul"
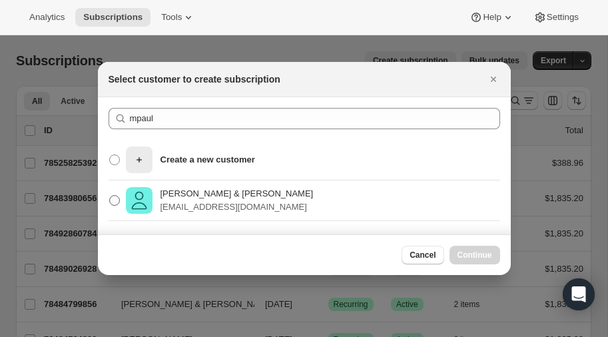
click at [114, 202] on span ":r1fv:" at bounding box center [114, 200] width 11 height 11
click at [110, 196] on input "Mark & Julie Paul mpaul2309@yahoo.com" at bounding box center [109, 195] width 1 height 1
radio input "true"
click at [463, 254] on span "Continue" at bounding box center [474, 255] width 35 height 11
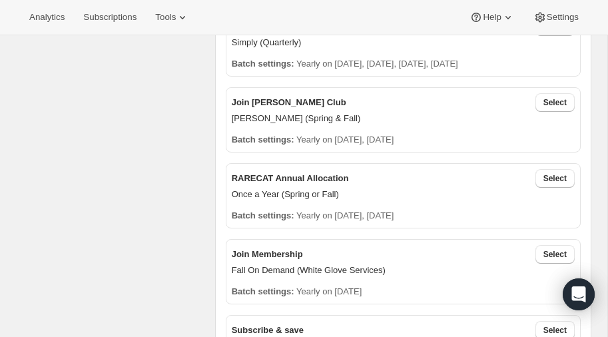
scroll to position [496, 0]
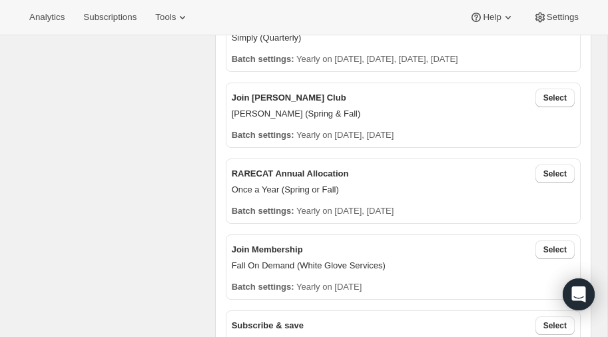
click at [309, 172] on p "RARECAT Annual Allocation" at bounding box center [290, 173] width 117 height 13
click at [556, 170] on span "Select" at bounding box center [554, 173] width 23 height 11
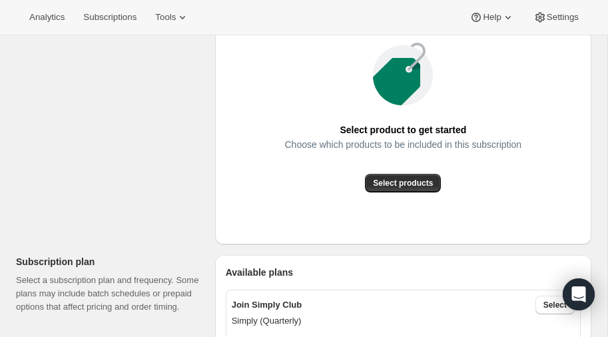
scroll to position [212, 0]
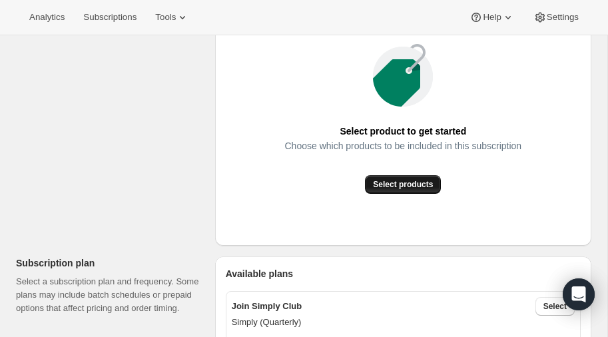
click at [400, 184] on span "Select products" at bounding box center [403, 184] width 60 height 11
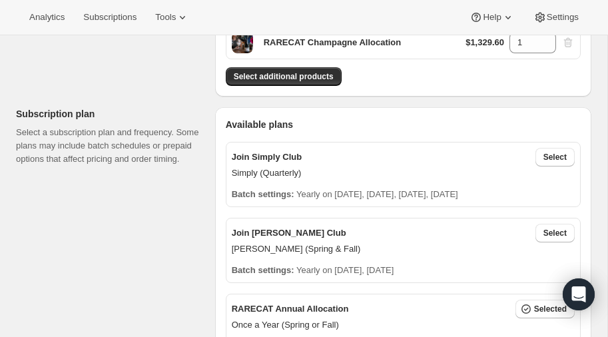
scroll to position [73, 0]
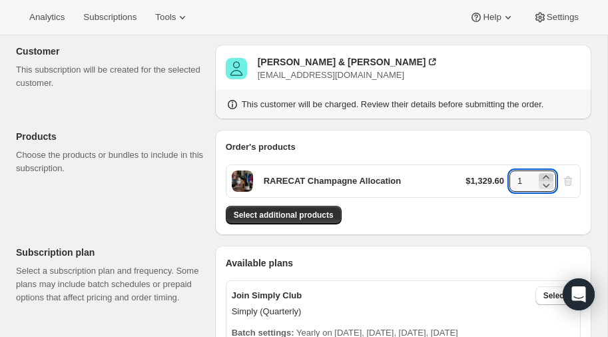
click at [549, 175] on icon at bounding box center [545, 176] width 13 height 13
click at [549, 182] on icon at bounding box center [545, 184] width 13 height 13
type input "1"
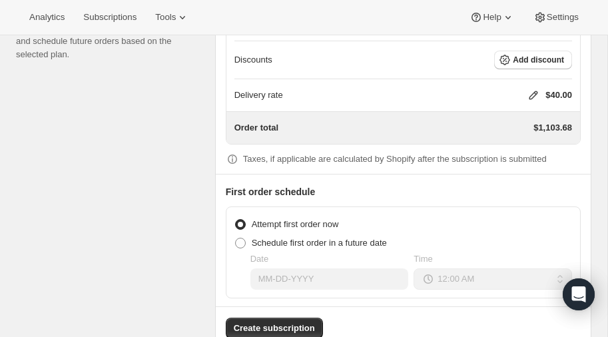
scroll to position [1245, 0]
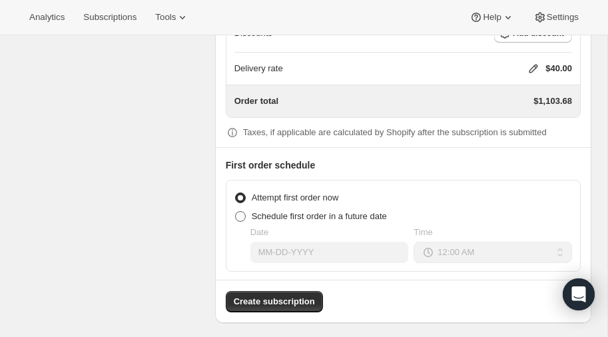
click at [235, 211] on span at bounding box center [240, 216] width 11 height 11
click at [235, 211] on input "Schedule first order in a future date" at bounding box center [235, 211] width 1 height 1
radio input "true"
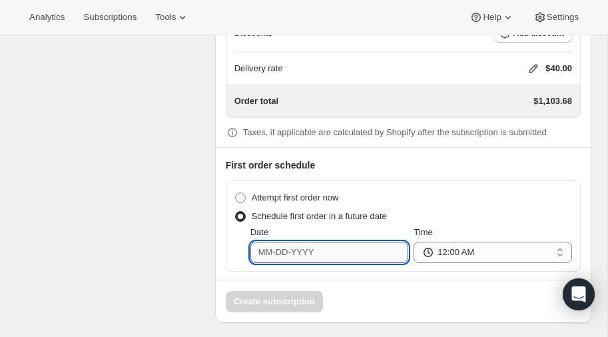
click at [321, 244] on input "Date" at bounding box center [329, 252] width 158 height 21
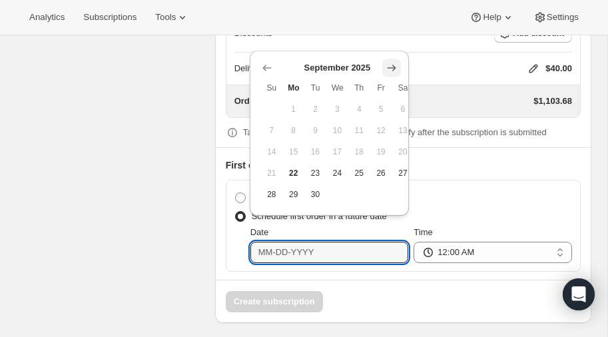
click at [396, 68] on icon "Show next month, October 2025" at bounding box center [391, 67] width 13 height 13
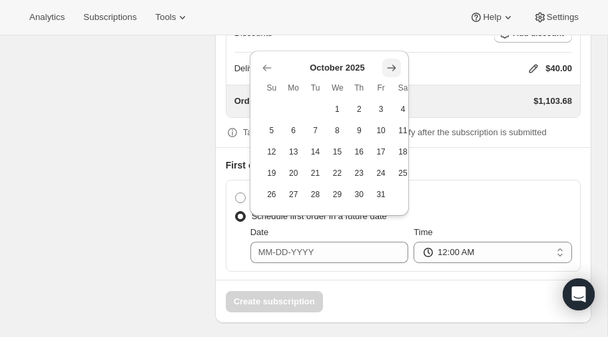
click at [395, 68] on icon "Show next month, November 2025" at bounding box center [391, 68] width 9 height 6
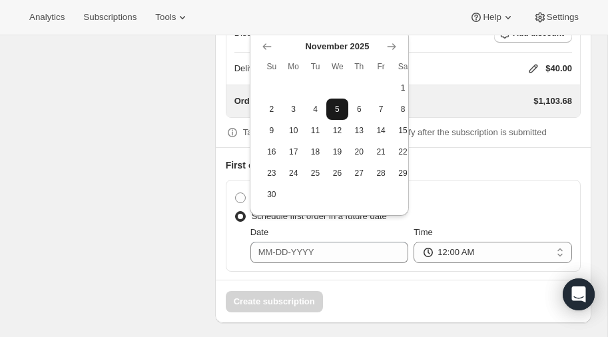
click at [334, 107] on span "5" at bounding box center [336, 109] width 11 height 11
type input "11-05-2025"
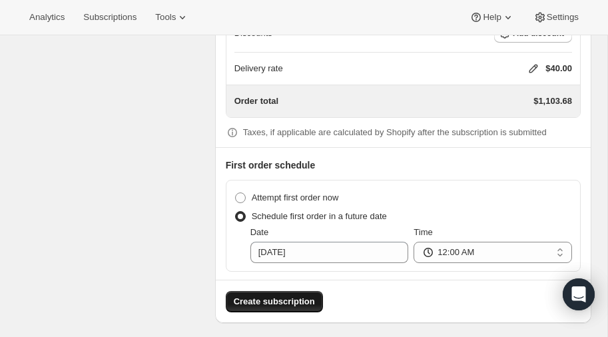
click at [272, 295] on span "Create subscription" at bounding box center [274, 301] width 81 height 13
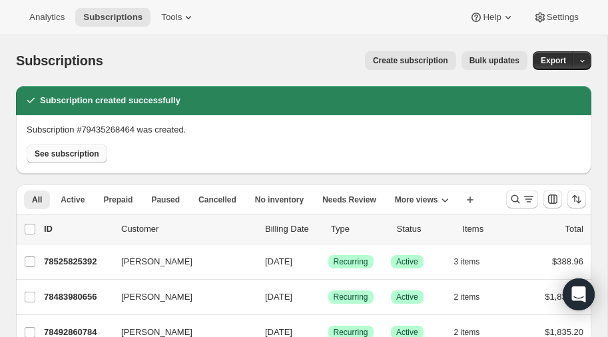
click at [68, 155] on span "See subscription" at bounding box center [67, 153] width 65 height 11
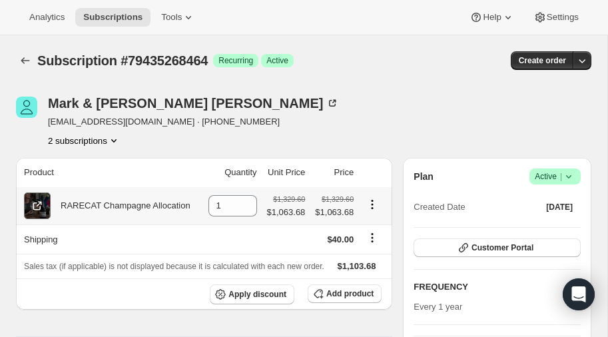
click at [32, 206] on icon at bounding box center [37, 205] width 13 height 13
click at [370, 204] on icon "Product actions" at bounding box center [371, 204] width 13 height 13
click at [292, 212] on span "$1,063.68" at bounding box center [286, 212] width 39 height 13
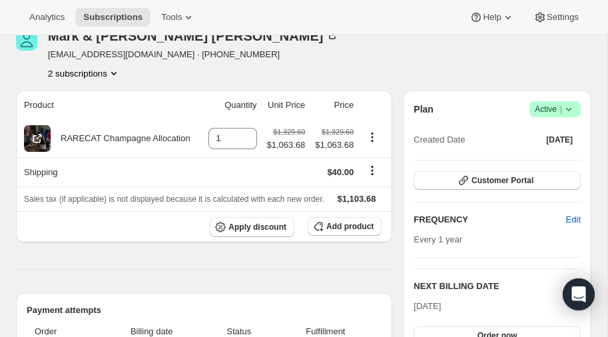
scroll to position [70, 0]
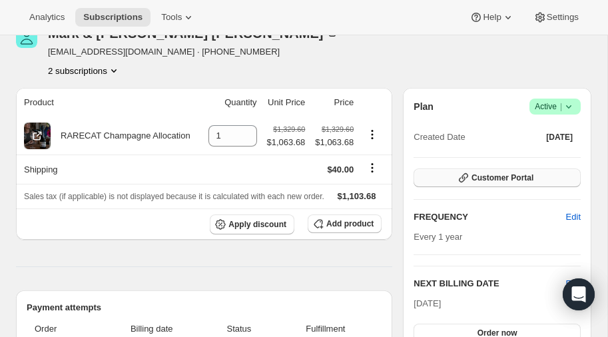
click at [514, 174] on span "Customer Portal" at bounding box center [502, 177] width 62 height 11
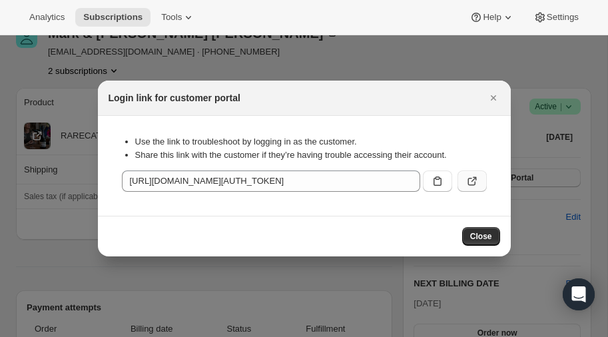
click at [472, 180] on icon ":r27g:" at bounding box center [473, 179] width 5 height 5
click at [490, 97] on icon "Close" at bounding box center [493, 97] width 13 height 13
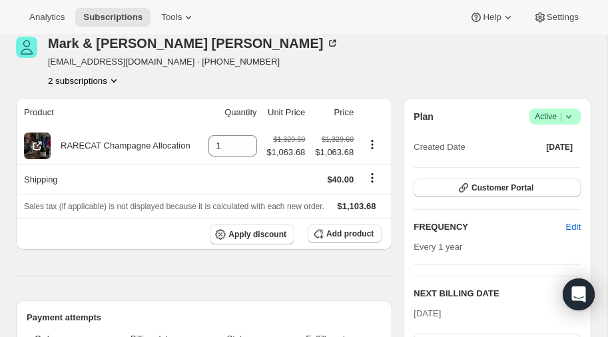
scroll to position [61, 0]
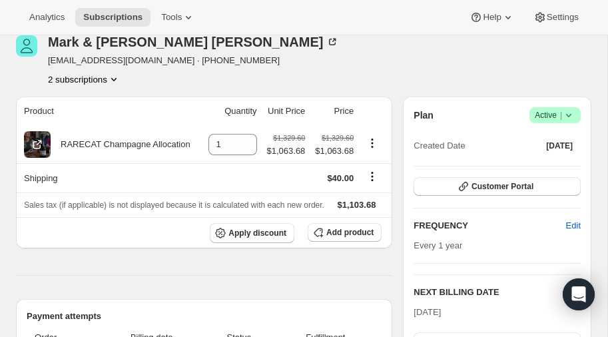
click at [113, 78] on icon "Product actions" at bounding box center [113, 79] width 5 height 3
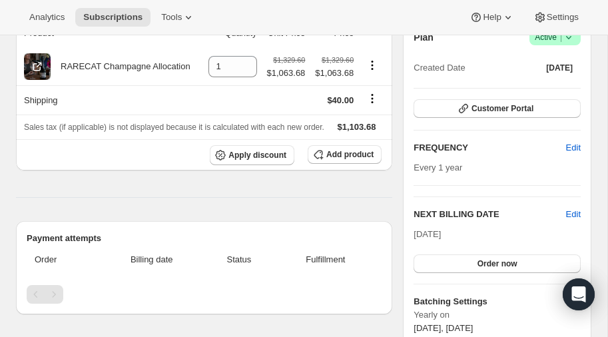
scroll to position [140, 0]
click at [574, 211] on span "Edit" at bounding box center [573, 213] width 15 height 13
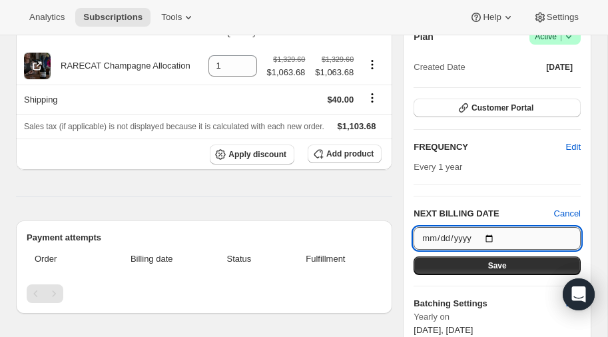
click at [490, 234] on input "2026-10-15" at bounding box center [496, 238] width 167 height 23
type input "2025-11-05"
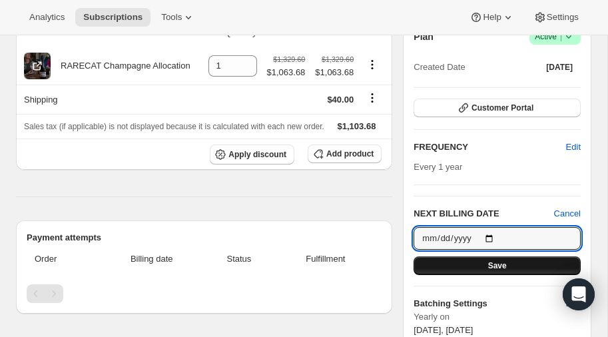
click at [498, 265] on span "Save" at bounding box center [497, 265] width 19 height 11
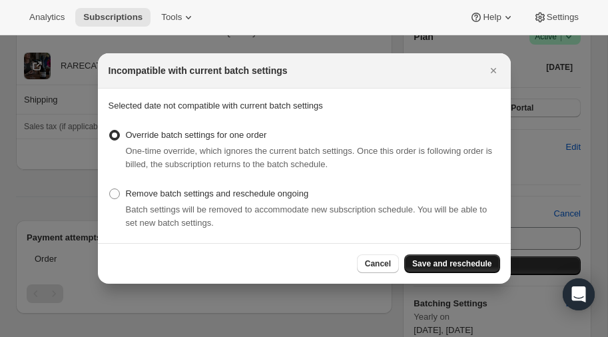
click at [455, 262] on span "Save and reschedule" at bounding box center [451, 263] width 79 height 11
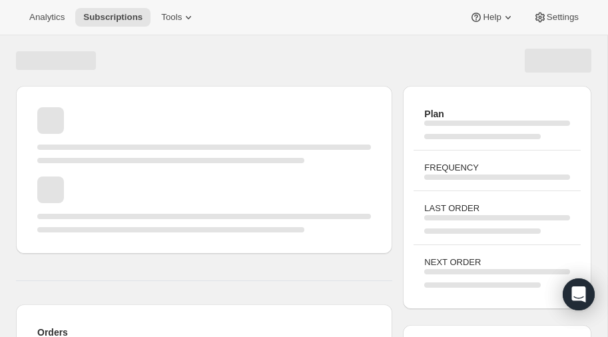
scroll to position [140, 0]
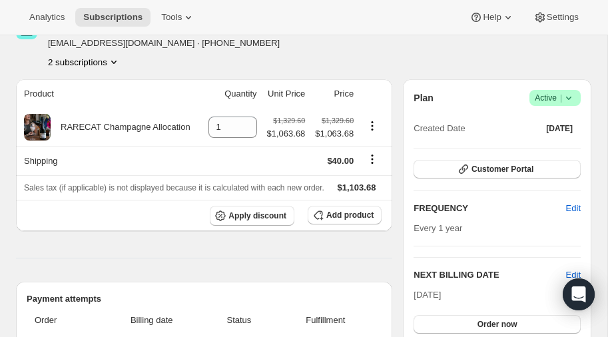
click at [118, 59] on icon "Product actions" at bounding box center [113, 61] width 13 height 13
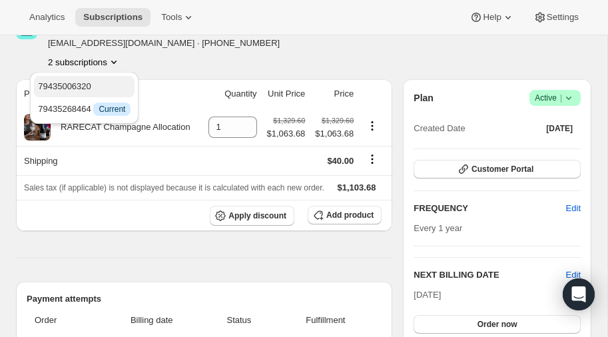
click at [84, 82] on span "79435006320" at bounding box center [64, 86] width 53 height 10
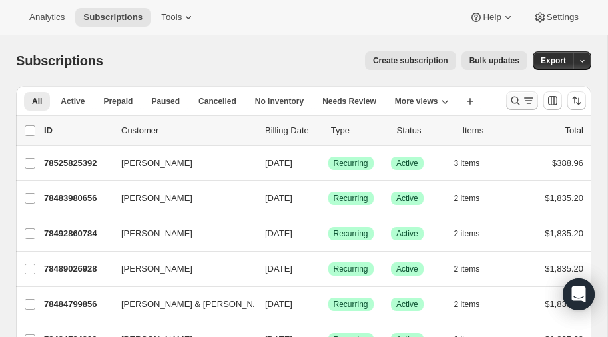
click at [512, 99] on icon "Search and filter results" at bounding box center [514, 100] width 13 height 13
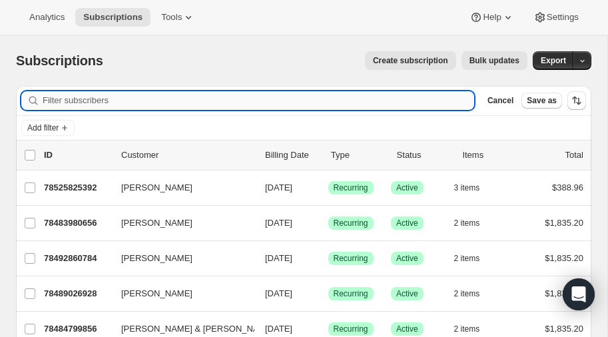
click at [105, 99] on input "Filter subscribers" at bounding box center [258, 100] width 431 height 19
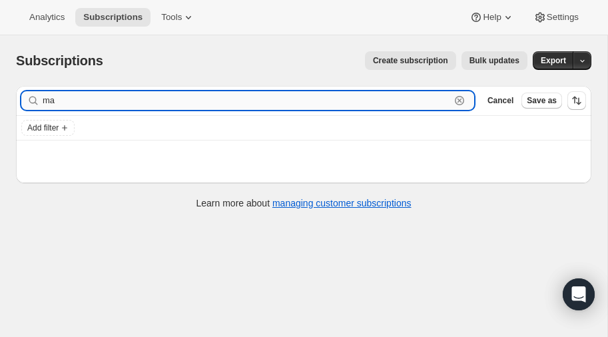
type input "m"
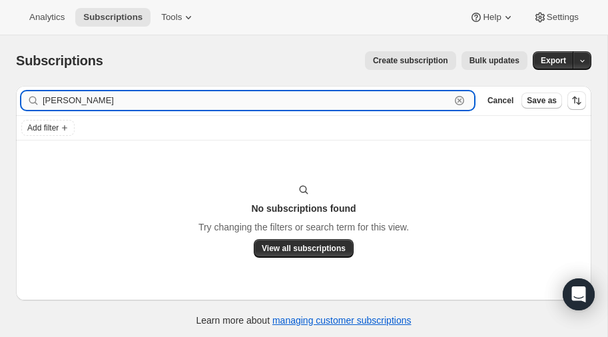
click at [100, 99] on input "[PERSON_NAME]" at bounding box center [246, 100] width 407 height 19
type input "b"
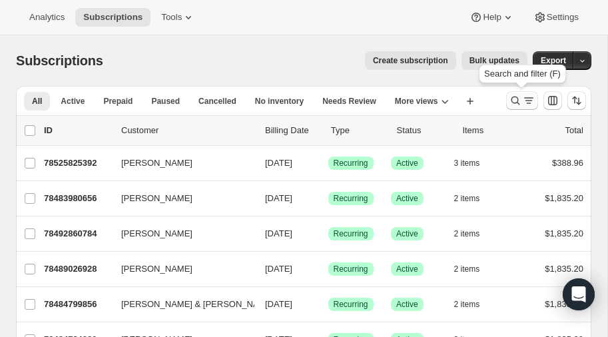
click at [516, 101] on icon "Search and filter results" at bounding box center [514, 100] width 13 height 13
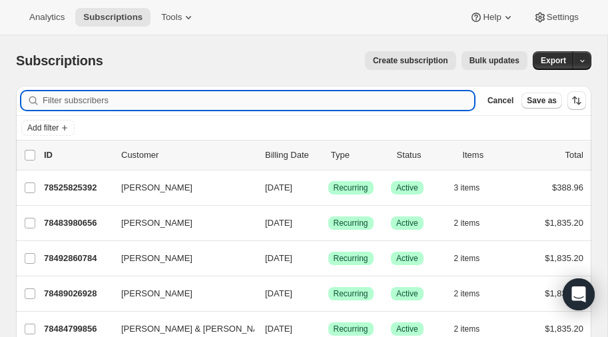
click at [162, 97] on input "Filter subscribers" at bounding box center [258, 100] width 431 height 19
type input "[PERSON_NAME]"
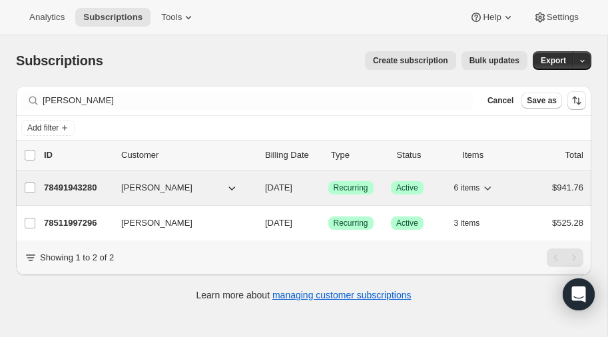
click at [81, 183] on p "78491943280" at bounding box center [77, 187] width 67 height 13
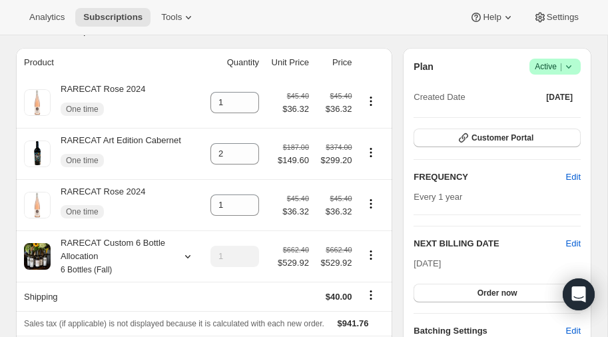
scroll to position [112, 0]
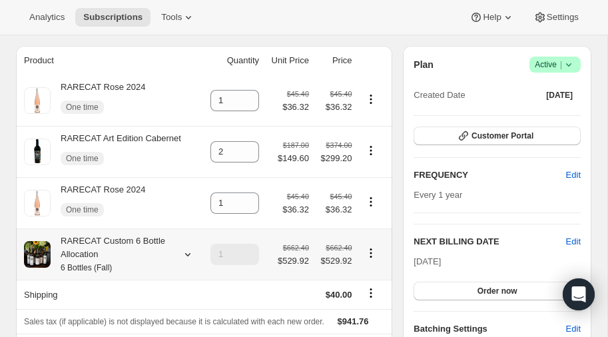
click at [185, 253] on icon at bounding box center [187, 254] width 5 height 3
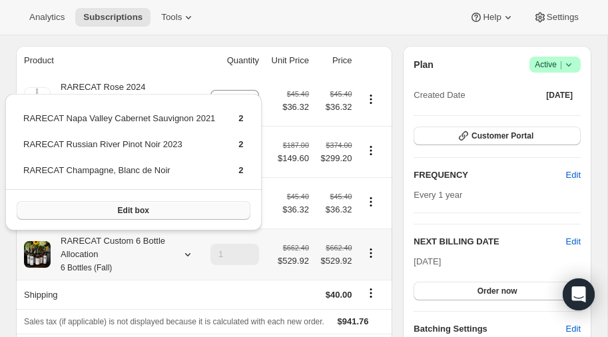
click at [170, 210] on button "Edit box" at bounding box center [134, 210] width 234 height 19
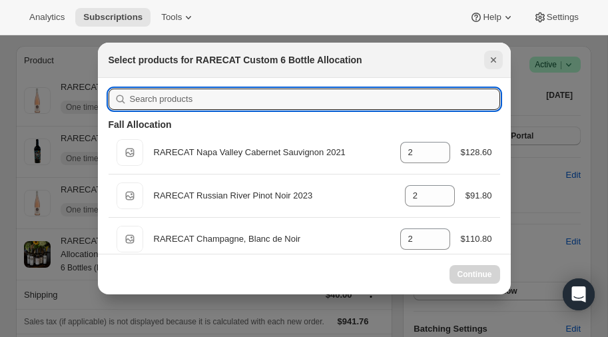
click at [493, 61] on icon "Close" at bounding box center [493, 59] width 13 height 13
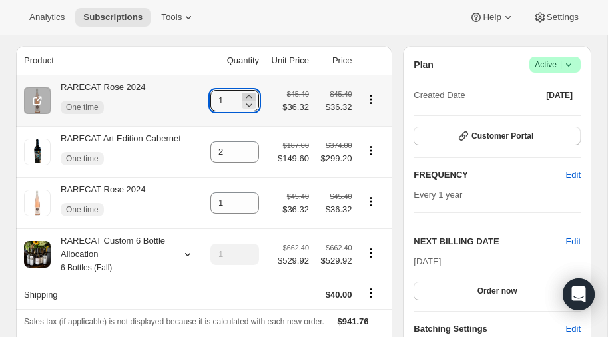
click at [246, 94] on icon at bounding box center [248, 96] width 13 height 13
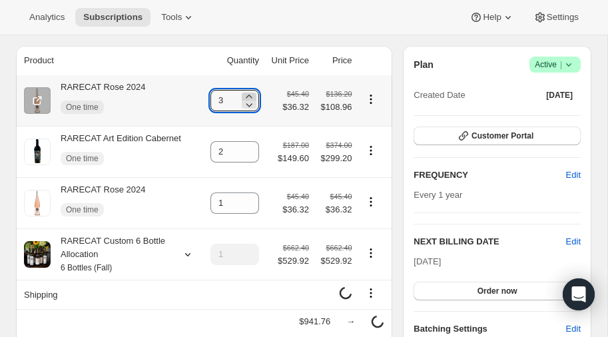
click at [246, 94] on icon at bounding box center [248, 96] width 13 height 13
type input "4"
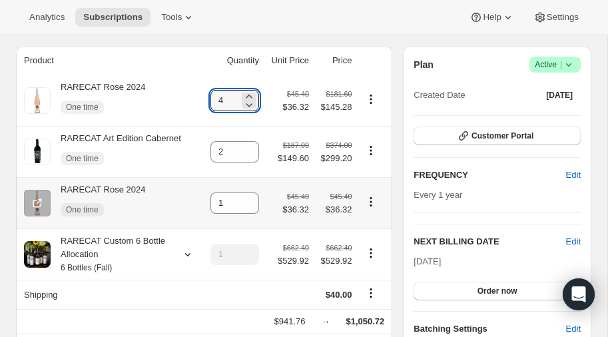
click at [369, 198] on icon "Product actions" at bounding box center [370, 201] width 13 height 13
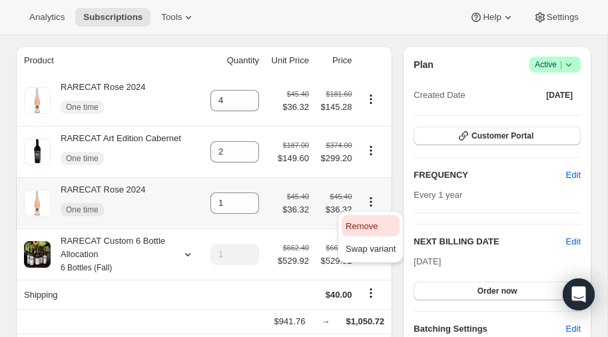
click at [361, 226] on span "Remove" at bounding box center [361, 226] width 32 height 10
type input "0"
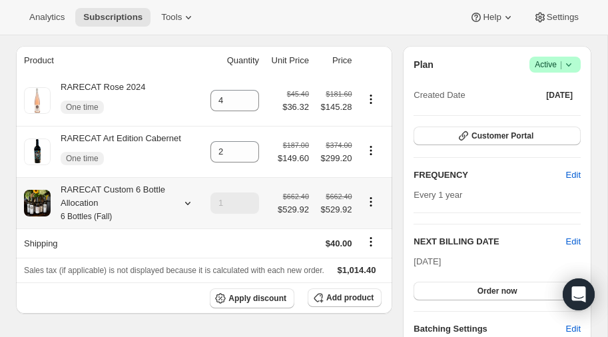
click at [185, 202] on icon at bounding box center [187, 203] width 5 height 3
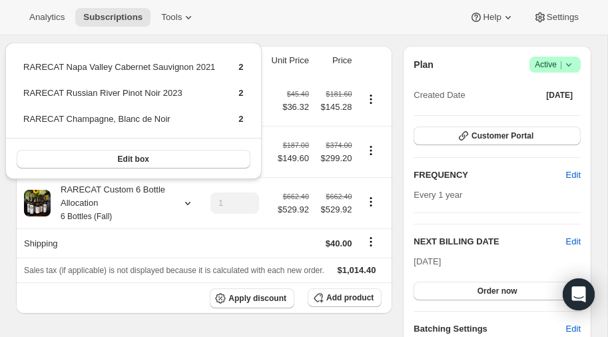
click at [264, 13] on div "Analytics Subscriptions Tools Help Settings" at bounding box center [304, 17] width 608 height 35
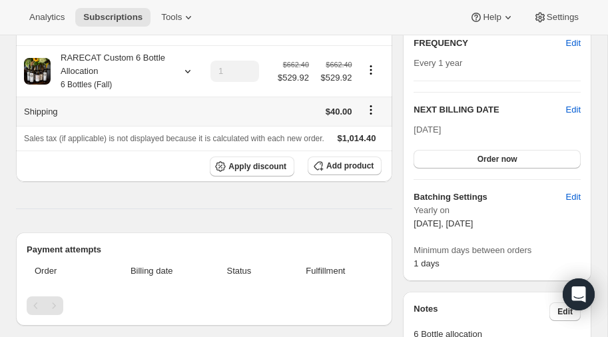
scroll to position [0, 0]
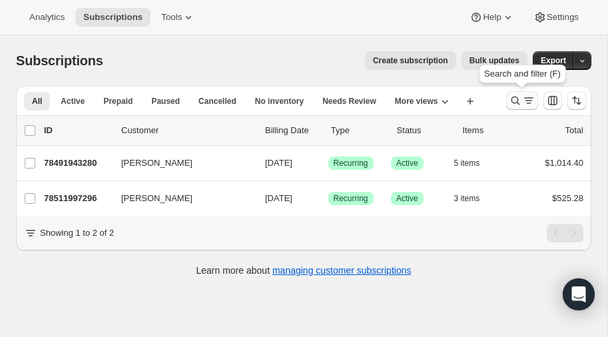
click at [516, 98] on icon "Search and filter results" at bounding box center [514, 100] width 13 height 13
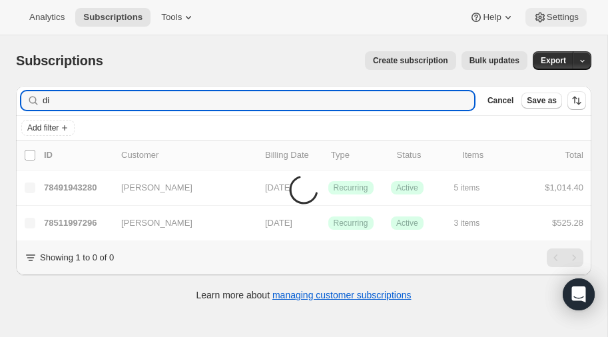
type input "d"
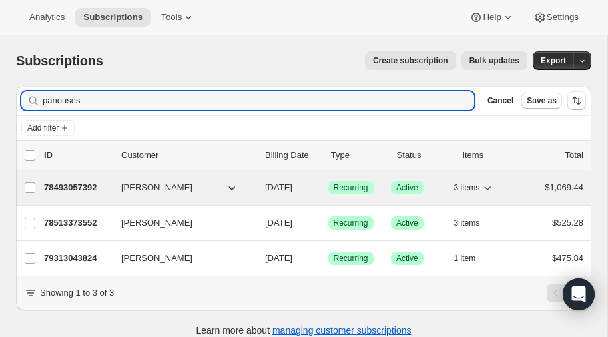
type input "panouses"
click at [69, 184] on p "78493057392" at bounding box center [77, 187] width 67 height 13
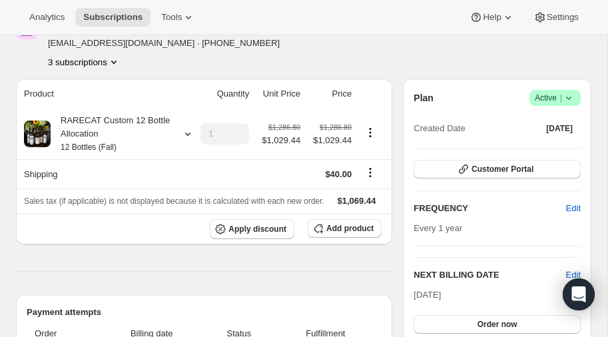
scroll to position [75, 0]
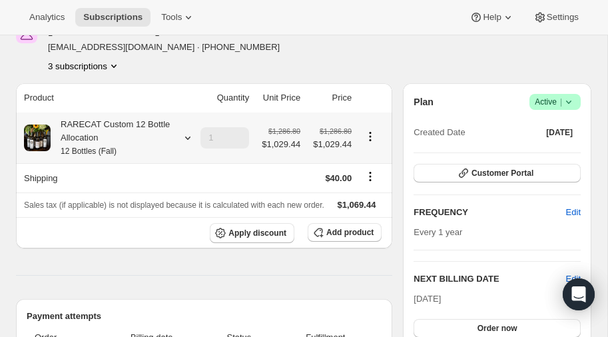
click at [184, 134] on icon at bounding box center [187, 137] width 13 height 13
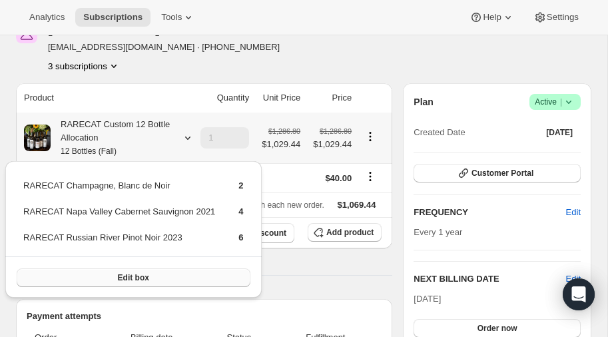
click at [138, 274] on span "Edit box" at bounding box center [133, 277] width 31 height 11
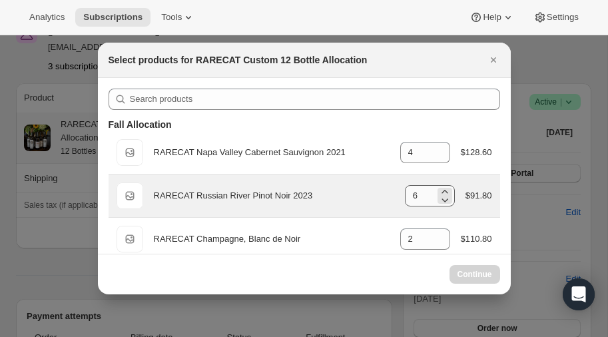
select select "gid://shopify/ProductVariant/52459685871984"
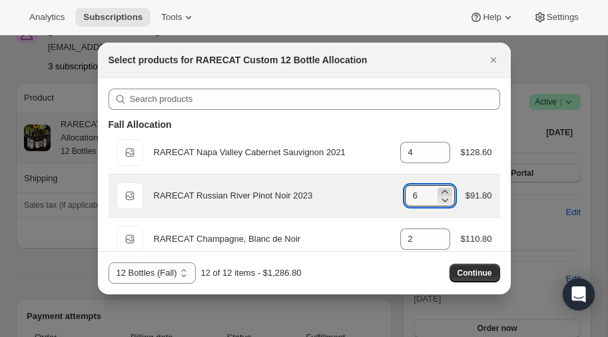
click at [445, 189] on icon ":r18k:" at bounding box center [444, 191] width 13 height 13
type input "8"
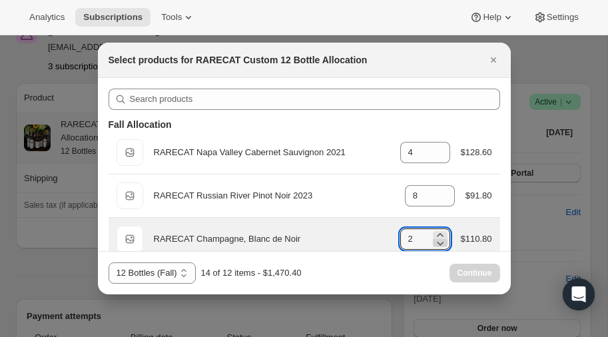
click at [438, 244] on icon ":r18k:" at bounding box center [439, 242] width 13 height 13
type input "0"
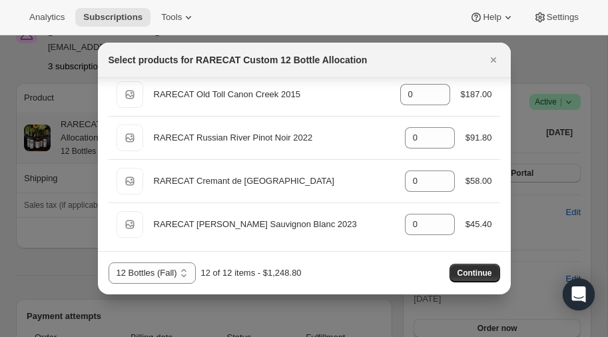
scroll to position [211, 0]
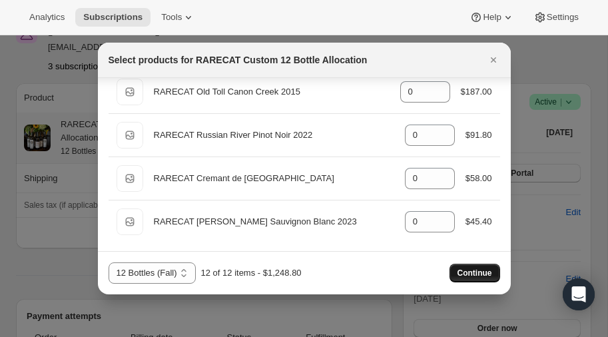
click at [473, 272] on span "Continue" at bounding box center [474, 273] width 35 height 11
